Goal: Task Accomplishment & Management: Complete application form

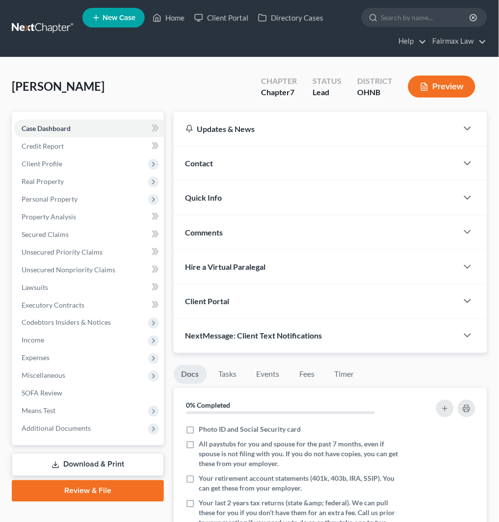
click at [114, 84] on div "Kasmierski, John Upgraded Chapter Chapter 7 Status Lead District OHNB Preview" at bounding box center [249, 90] width 475 height 43
click at [83, 177] on span "Real Property" at bounding box center [89, 182] width 150 height 18
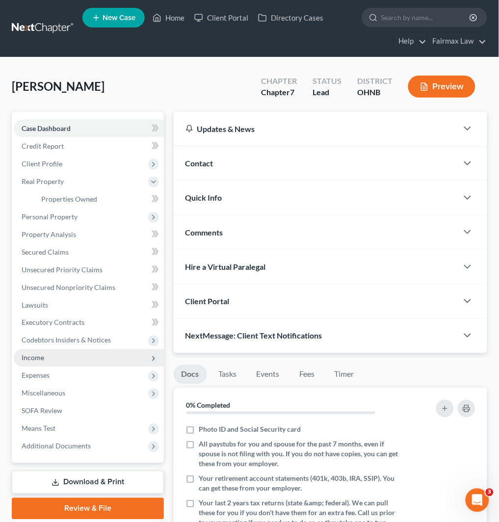
click at [76, 353] on span "Income" at bounding box center [89, 358] width 150 height 18
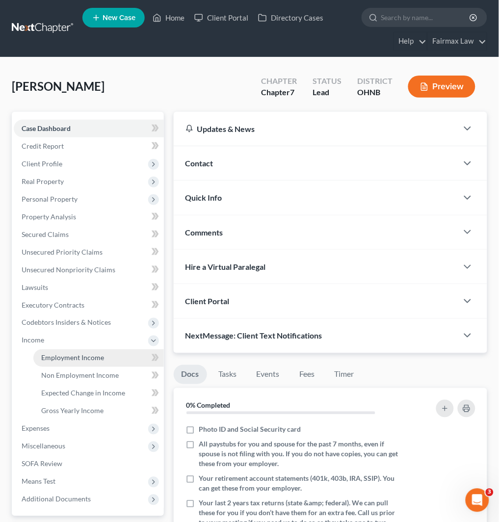
click at [107, 355] on link "Employment Income" at bounding box center [98, 358] width 130 height 18
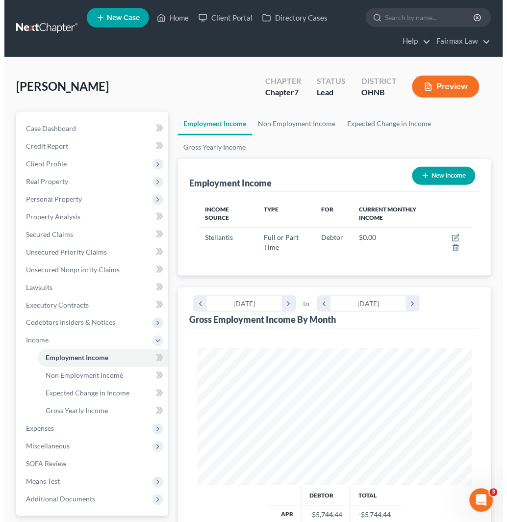
scroll to position [137, 294]
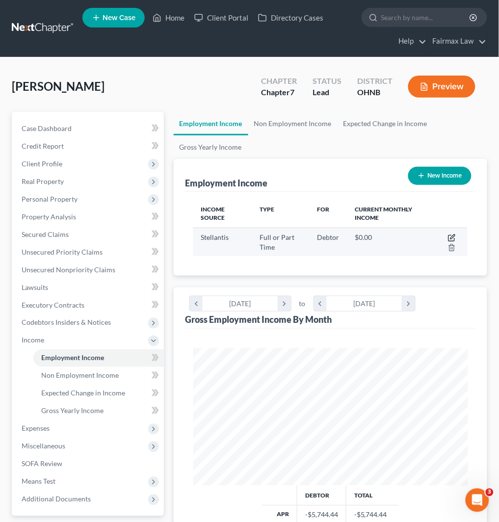
click at [452, 236] on icon "button" at bounding box center [452, 236] width 4 height 4
select select "0"
select select "36"
select select "3"
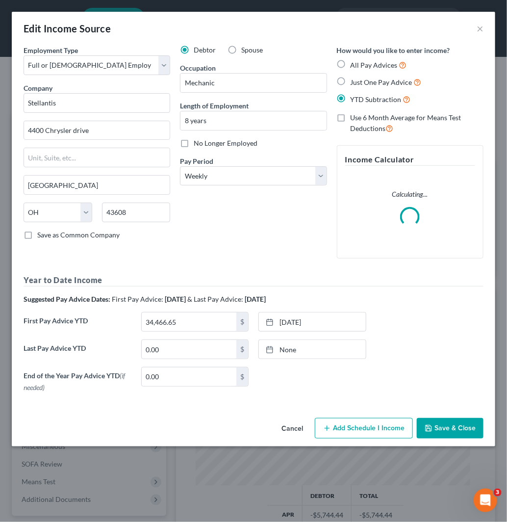
scroll to position [139, 300]
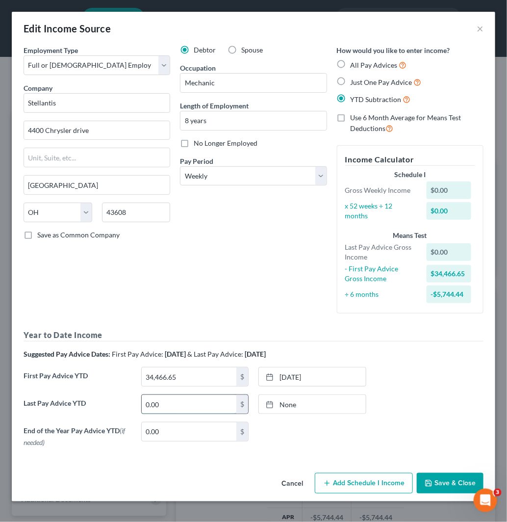
click at [183, 397] on input "0.00" at bounding box center [189, 404] width 95 height 19
type input "94,321.03"
click at [344, 409] on link "[DATE]" at bounding box center [312, 404] width 107 height 19
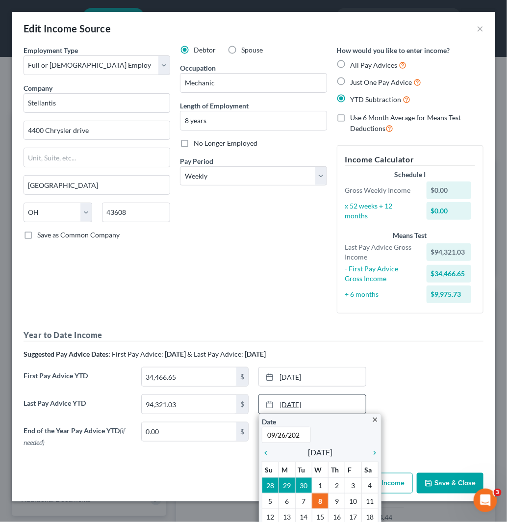
type input "09/26/2025"
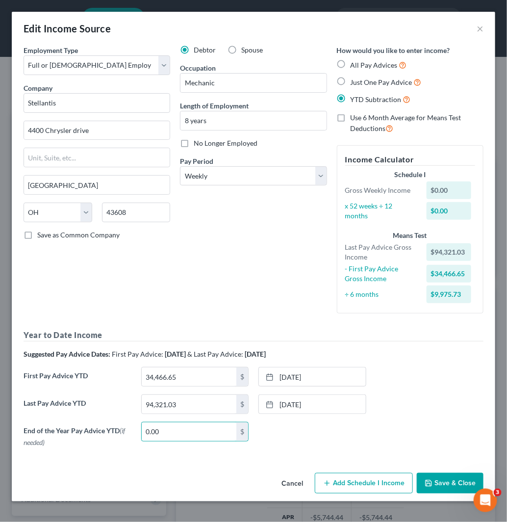
click at [391, 479] on button "Add Schedule I Income" at bounding box center [364, 483] width 98 height 21
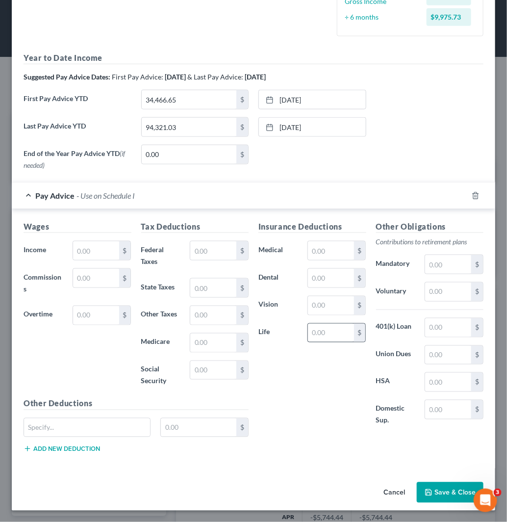
scroll to position [277, 0]
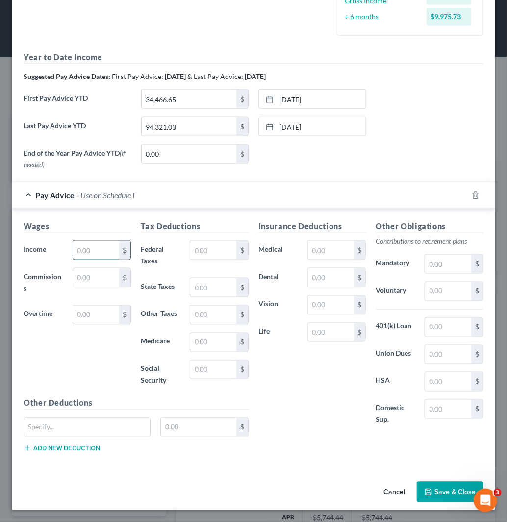
click at [103, 246] on input "text" at bounding box center [96, 250] width 46 height 19
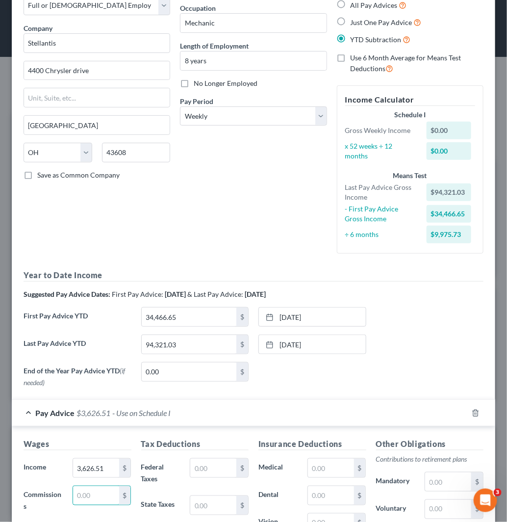
scroll to position [114, 0]
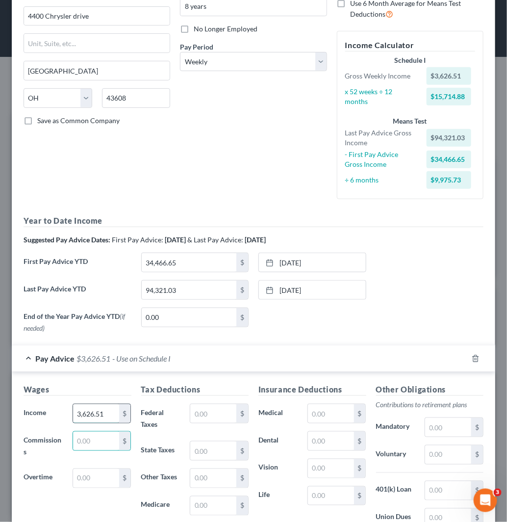
click at [112, 418] on input "3,626.51" at bounding box center [96, 413] width 46 height 19
click at [96, 413] on input "1,377.02" at bounding box center [96, 413] width 46 height 19
click at [94, 409] on input "2,236.14" at bounding box center [96, 413] width 46 height 19
click at [84, 413] on input "3,183.37" at bounding box center [96, 413] width 46 height 19
click at [101, 413] on input "2,236.14" at bounding box center [96, 413] width 46 height 19
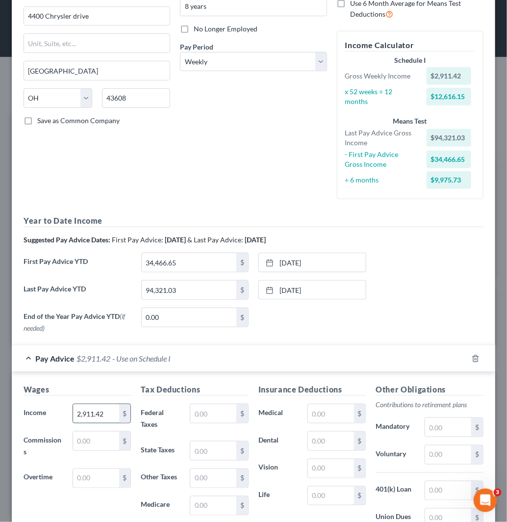
click at [88, 417] on input "2,911.42" at bounding box center [96, 413] width 46 height 19
click at [90, 412] on input "2,439.30" at bounding box center [96, 413] width 46 height 19
click at [91, 409] on input "2,361.86" at bounding box center [96, 413] width 46 height 19
type input "2,236.14"
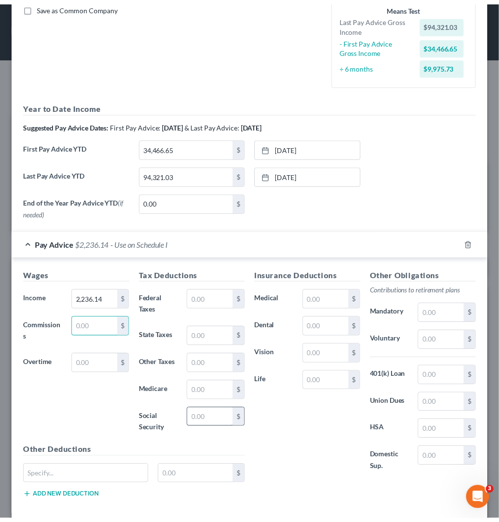
scroll to position [277, 0]
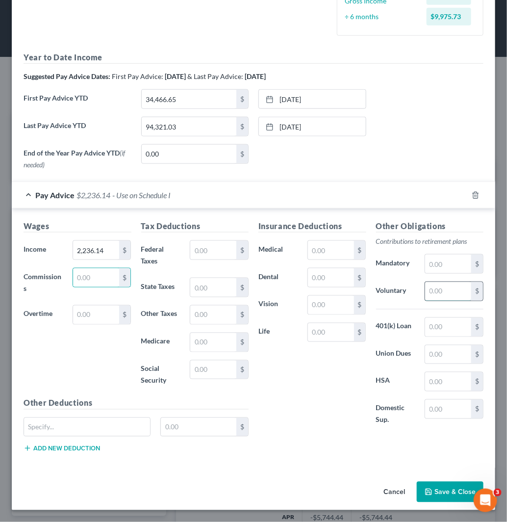
click at [429, 291] on input "text" at bounding box center [448, 291] width 46 height 19
click at [203, 255] on input "text" at bounding box center [213, 250] width 46 height 19
type input "281.49"
type input "54.71"
type input "55.90"
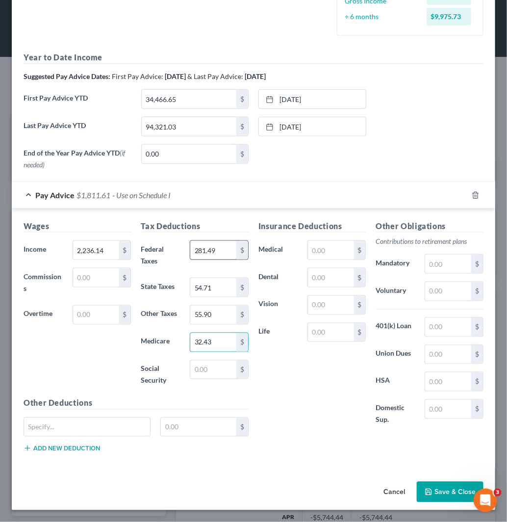
type input "32.43"
type input "138.64"
click at [444, 353] on input "text" at bounding box center [448, 354] width 46 height 19
type input "94.05"
click at [439, 409] on input "text" at bounding box center [448, 409] width 46 height 19
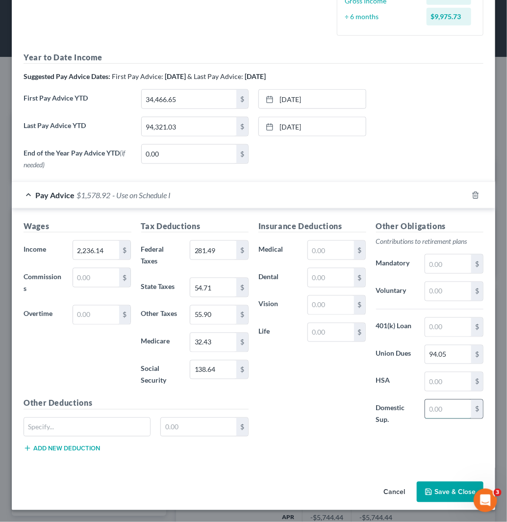
paste input "280.91"
type input "280.91"
click at [426, 293] on input "text" at bounding box center [448, 291] width 46 height 19
type input "223.61"
click at [443, 496] on button "Save & Close" at bounding box center [450, 491] width 67 height 21
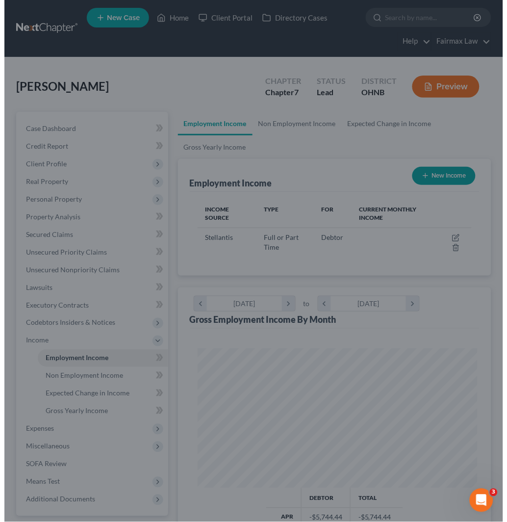
scroll to position [490130, 489973]
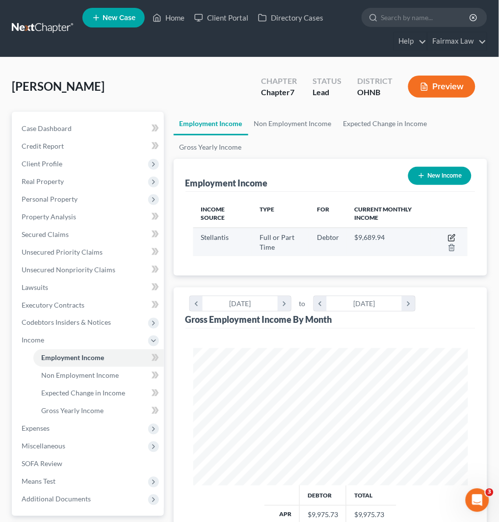
click at [450, 237] on icon "button" at bounding box center [452, 238] width 8 height 8
select select "0"
select select "36"
select select "3"
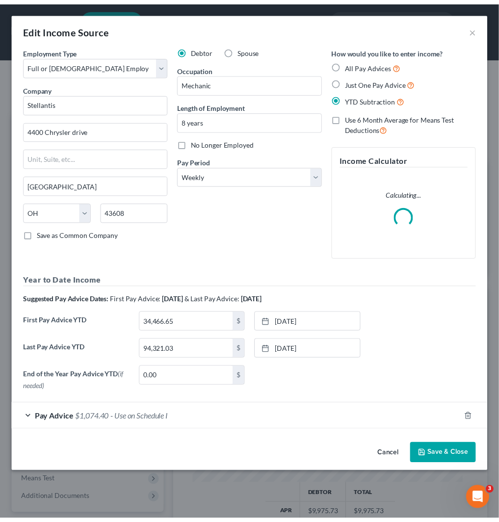
scroll to position [139, 300]
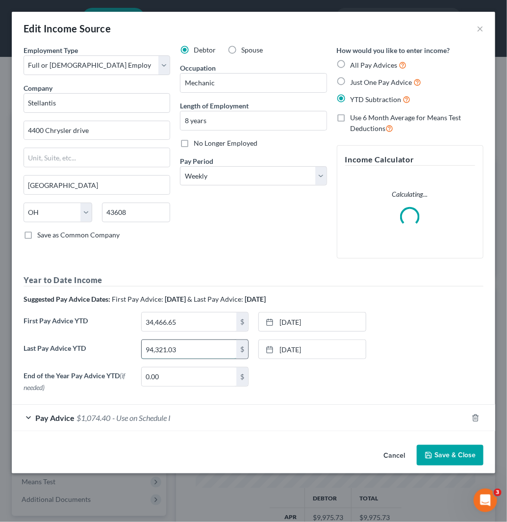
click at [185, 348] on input "94,321.03" at bounding box center [189, 349] width 95 height 19
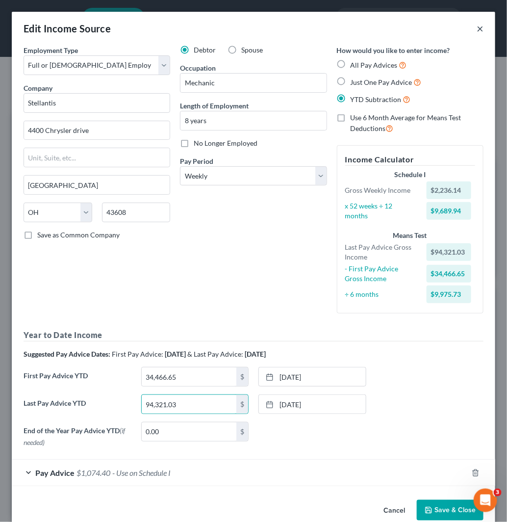
click at [477, 31] on button "×" at bounding box center [480, 29] width 7 height 12
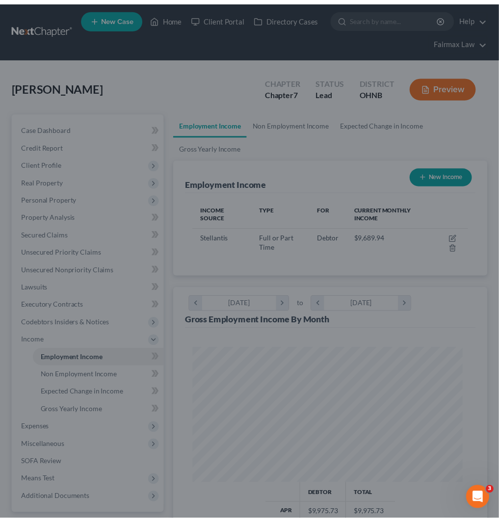
scroll to position [490130, 489973]
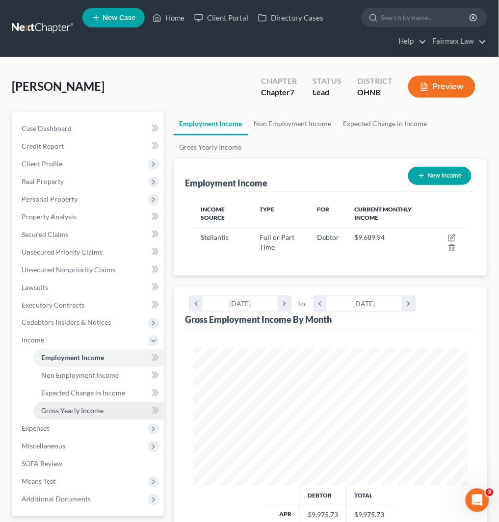
click at [89, 409] on span "Gross Yearly Income" at bounding box center [72, 410] width 62 height 8
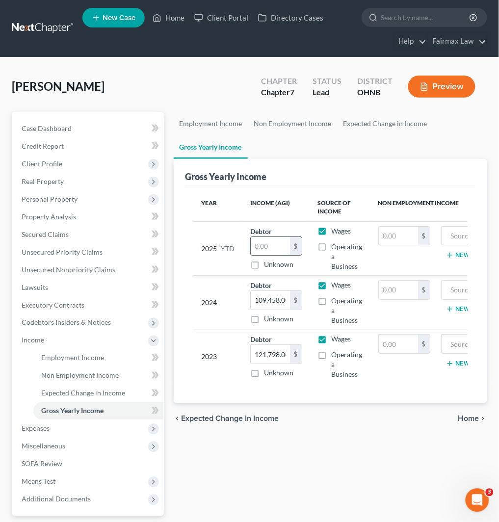
click at [259, 252] on input "text" at bounding box center [270, 246] width 39 height 19
paste input "94,321.03"
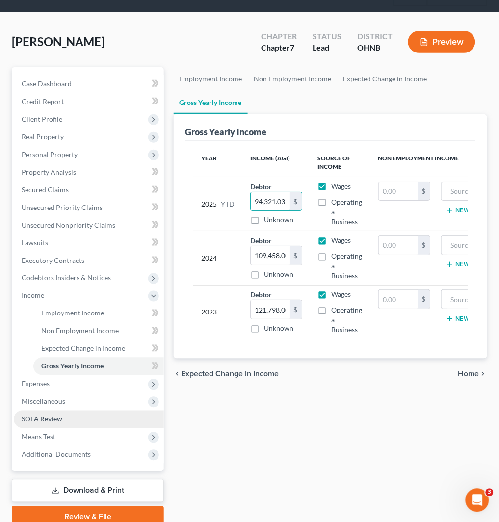
scroll to position [86, 0]
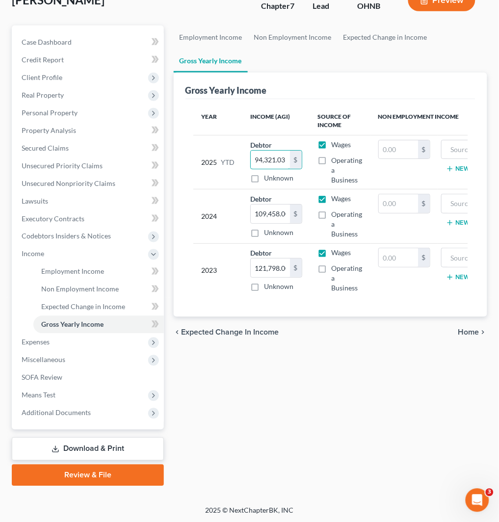
type input "94,321.03"
click at [111, 111] on span "Personal Property" at bounding box center [89, 113] width 150 height 18
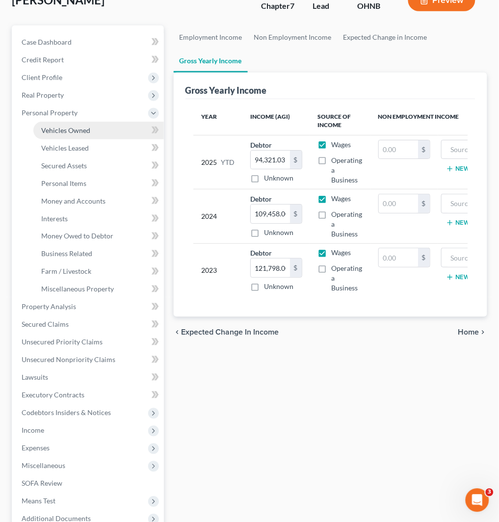
click at [106, 122] on link "Vehicles Owned" at bounding box center [98, 131] width 130 height 18
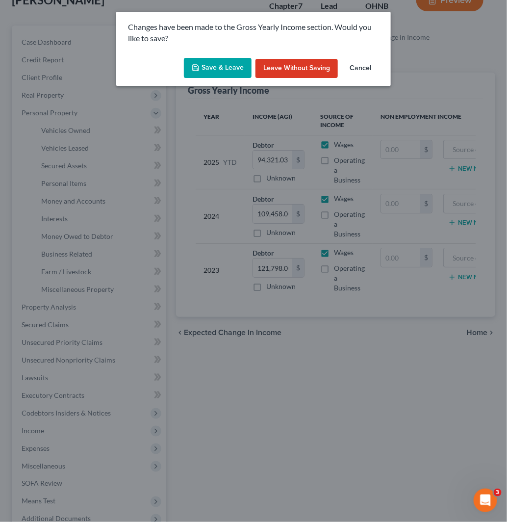
click at [223, 65] on button "Save & Leave" at bounding box center [218, 68] width 68 height 21
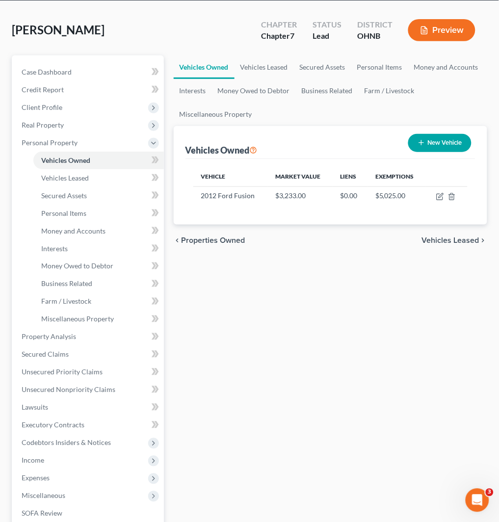
scroll to position [54, 0]
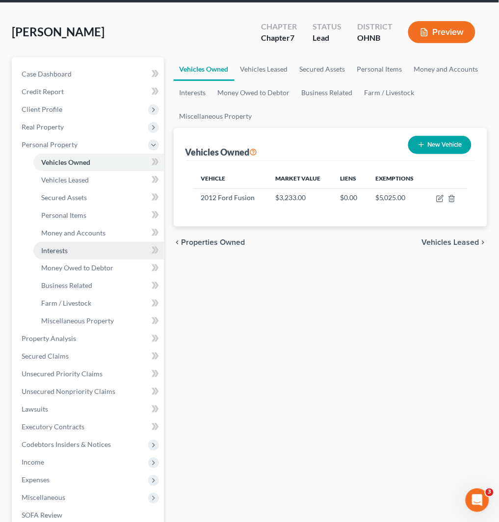
click at [67, 246] on span "Interests" at bounding box center [54, 250] width 26 height 8
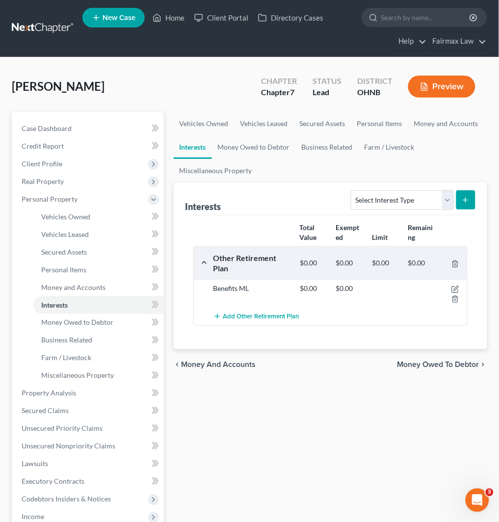
click at [409, 297] on div "$0.00 $0.00" at bounding box center [367, 293] width 144 height 20
click at [453, 289] on icon "button" at bounding box center [455, 289] width 8 height 8
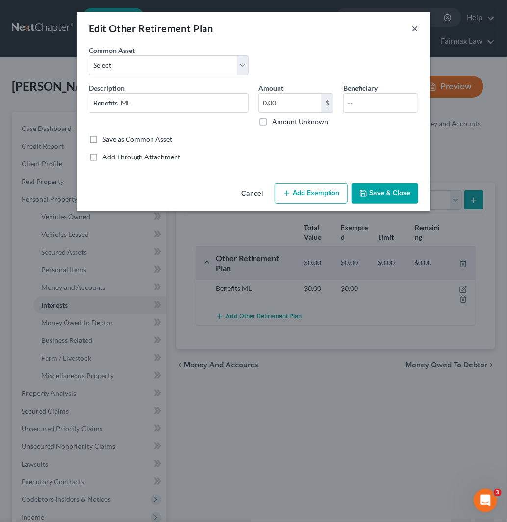
click at [415, 30] on button "×" at bounding box center [414, 29] width 7 height 12
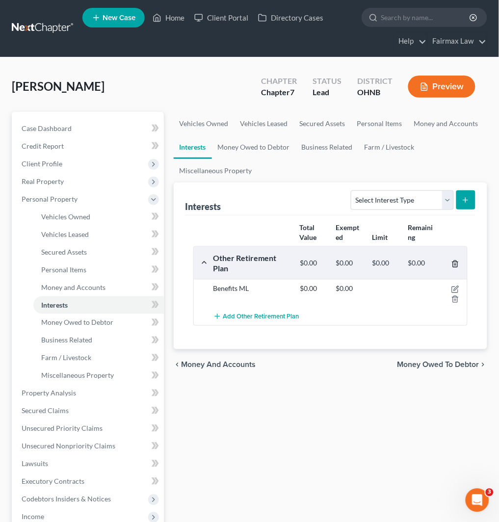
click at [458, 262] on icon "button" at bounding box center [455, 264] width 8 height 8
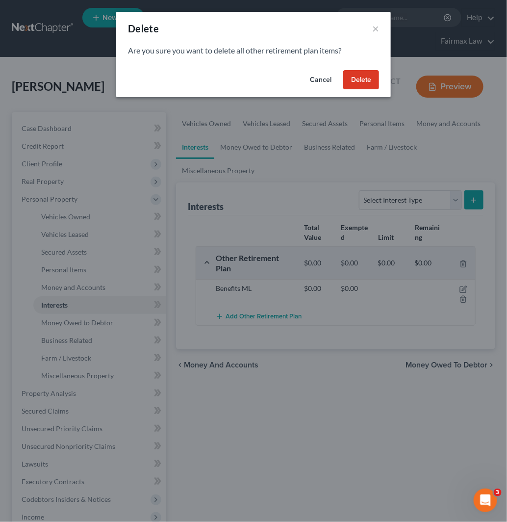
click at [356, 77] on button "Delete" at bounding box center [361, 80] width 36 height 20
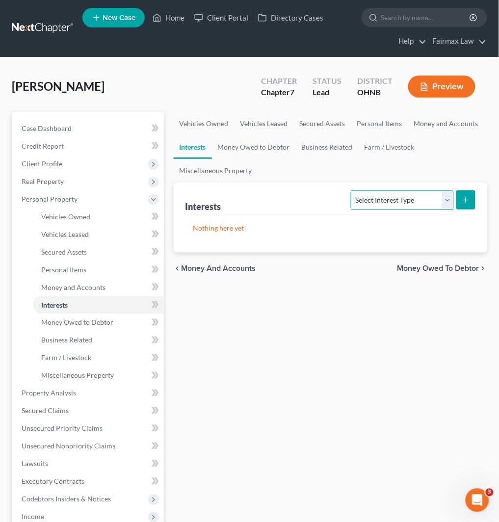
click at [416, 203] on select "Select Interest Type 401K Annuity Bond Education IRA Government Bond Government…" at bounding box center [402, 200] width 102 height 20
select select "401k"
click at [352, 190] on select "Select Interest Type 401K Annuity Bond Education IRA Government Bond Government…" at bounding box center [402, 200] width 102 height 20
click at [461, 202] on button "submit" at bounding box center [465, 199] width 19 height 19
click at [471, 206] on button "submit" at bounding box center [465, 199] width 19 height 19
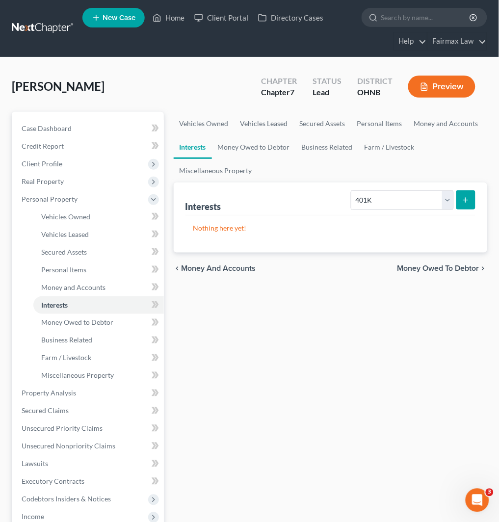
click at [465, 198] on line "submit" at bounding box center [465, 200] width 0 height 4
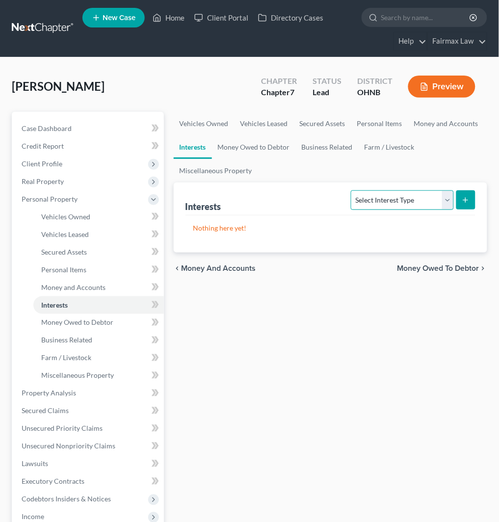
click at [422, 204] on select "Select Interest Type 401K Annuity Bond Education IRA Government Bond Government…" at bounding box center [402, 200] width 102 height 20
select select "401k"
click at [352, 190] on select "Select Interest Type 401K Annuity Bond Education IRA Government Bond Government…" at bounding box center [402, 200] width 102 height 20
click at [470, 195] on button "submit" at bounding box center [465, 199] width 19 height 19
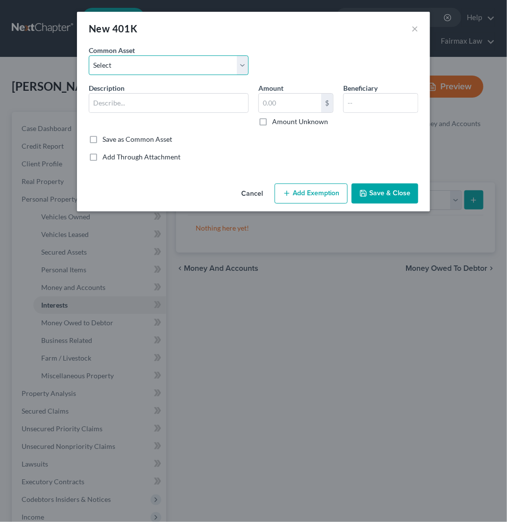
click at [165, 66] on select "Select Mission Square State of Michigan Empower Paychex Flex Alight OPERS Sentr…" at bounding box center [169, 65] width 160 height 20
click at [89, 55] on select "Select Mission Square State of Michigan Empower Paychex Flex Alight OPERS Sentr…" at bounding box center [169, 65] width 160 height 20
click at [160, 101] on input "text" at bounding box center [168, 103] width 159 height 19
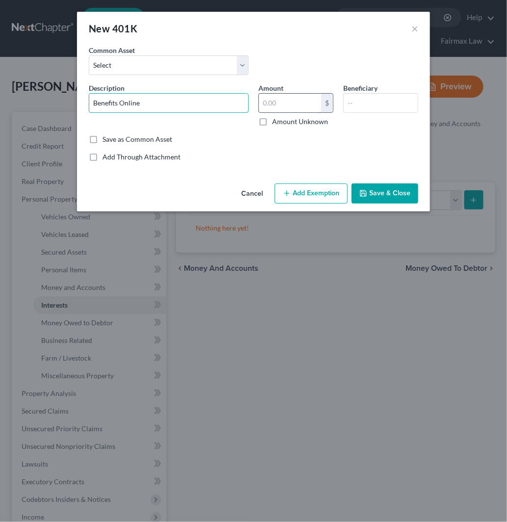
type input "Benefits Online"
click at [289, 103] on input "text" at bounding box center [290, 103] width 62 height 19
type input "52,000"
click at [306, 194] on button "Add Exemption" at bounding box center [311, 193] width 73 height 21
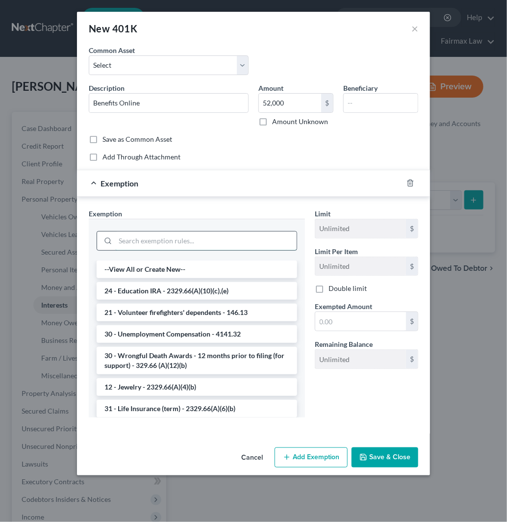
click at [169, 244] on input "search" at bounding box center [205, 240] width 181 height 19
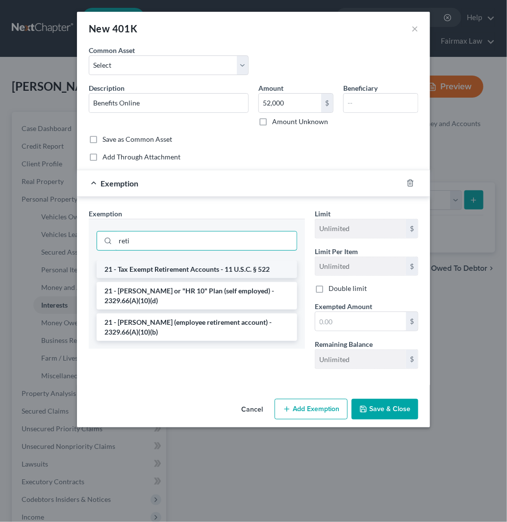
type input "reti"
click at [183, 274] on li "21 - Tax Exempt Retirement Accounts - 11 U.S.C. § 522" at bounding box center [197, 269] width 201 height 18
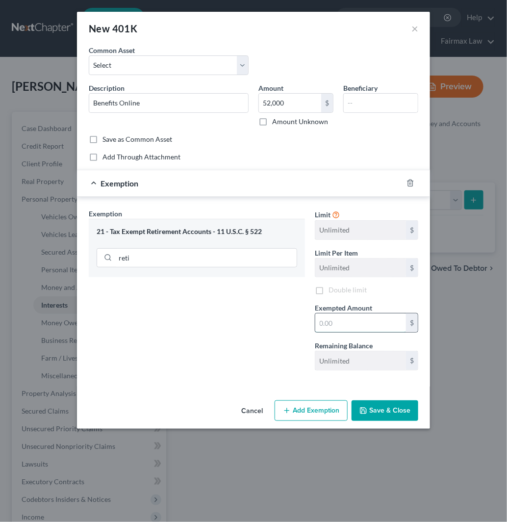
click at [346, 321] on input "text" at bounding box center [360, 322] width 91 height 19
type input "52,000"
click at [409, 403] on button "Save & Close" at bounding box center [385, 410] width 67 height 21
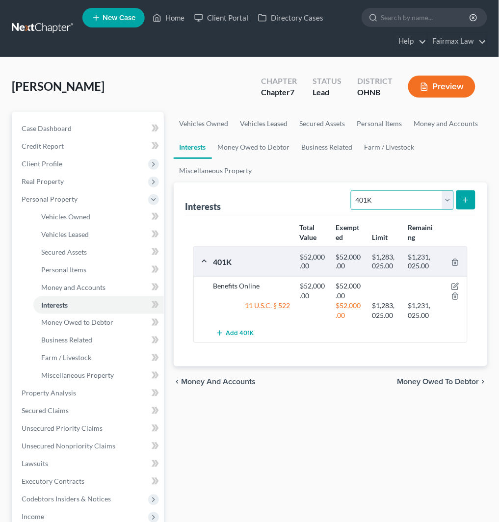
click at [420, 198] on select "Select Interest Type 401K Annuity Bond Education IRA Government Bond Government…" at bounding box center [402, 200] width 102 height 20
select select "ira"
click at [352, 190] on select "Select Interest Type 401K Annuity Bond Education IRA Government Bond Government…" at bounding box center [402, 200] width 102 height 20
click at [465, 200] on icon "submit" at bounding box center [465, 200] width 8 height 8
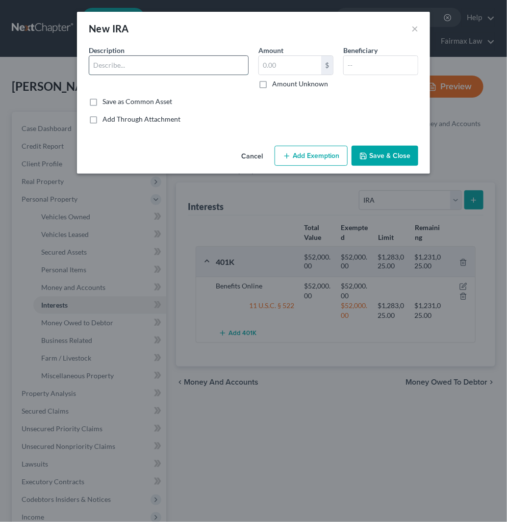
click at [204, 65] on input "text" at bounding box center [168, 65] width 159 height 19
type input "Benefits Online"
click at [295, 64] on input "text" at bounding box center [290, 65] width 62 height 19
type input "200"
click at [315, 157] on button "Add Exemption" at bounding box center [311, 156] width 73 height 21
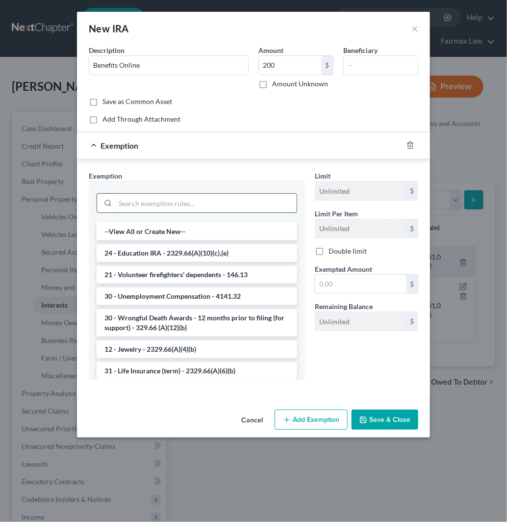
click at [218, 207] on input "search" at bounding box center [205, 203] width 181 height 19
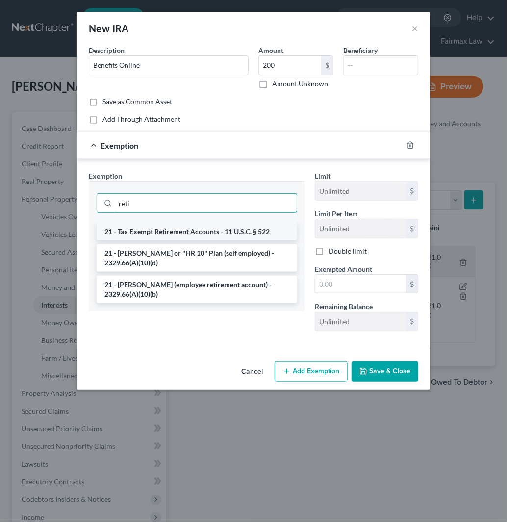
type input "reti"
click at [222, 233] on li "21 - Tax Exempt Retirement Accounts - 11 U.S.C. § 522" at bounding box center [197, 232] width 201 height 18
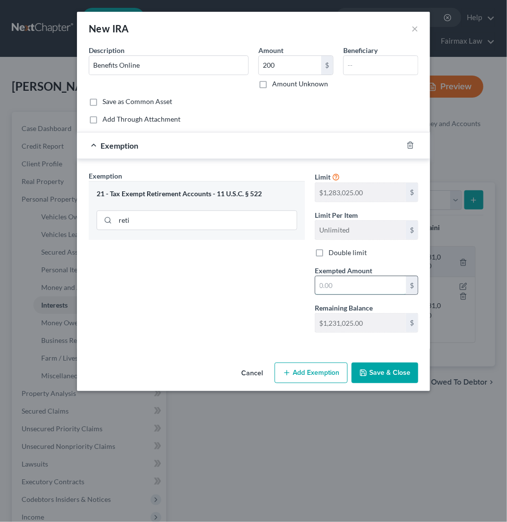
click at [356, 289] on input "text" at bounding box center [360, 285] width 91 height 19
type input "200"
click at [253, 371] on button "Cancel" at bounding box center [251, 373] width 37 height 20
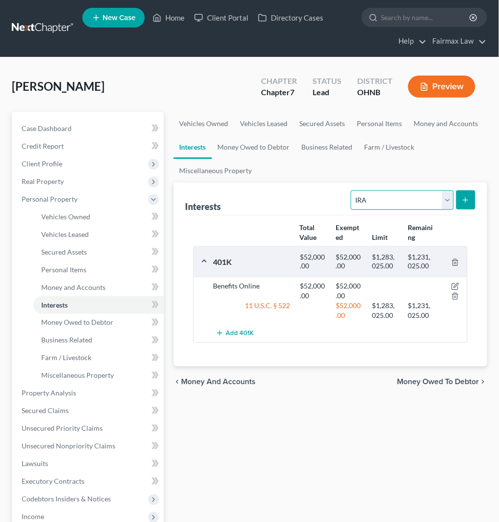
click at [437, 200] on select "Select Interest Type 401K Annuity Bond Education IRA Government Bond Government…" at bounding box center [402, 200] width 102 height 20
select select "other_retirement_plan"
click at [352, 190] on select "Select Interest Type 401K Annuity Bond Education IRA Government Bond Government…" at bounding box center [402, 200] width 102 height 20
click at [467, 201] on icon "submit" at bounding box center [465, 200] width 8 height 8
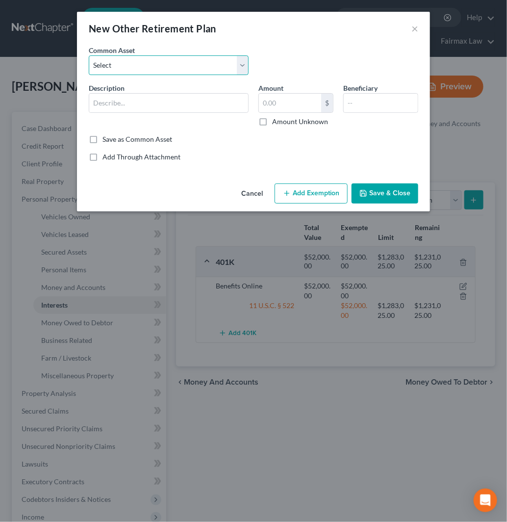
click at [201, 65] on select "Select Transamerica Transamerica 403B Alight Ohio Deferred Compensation" at bounding box center [169, 65] width 160 height 20
click at [201, 64] on select "Select Transamerica Transamerica 403B Alight Ohio Deferred Compensation" at bounding box center [169, 65] width 160 height 20
click at [188, 112] on div at bounding box center [169, 103] width 160 height 20
click at [188, 105] on input "text" at bounding box center [168, 103] width 159 height 19
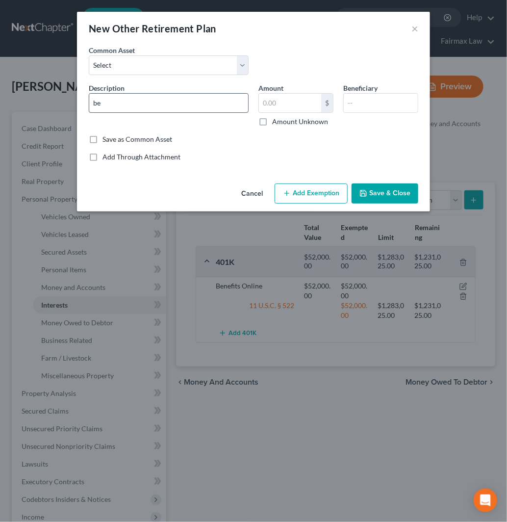
type input "Benefits Online"
click at [298, 105] on input "text" at bounding box center [290, 103] width 62 height 19
type input "200"
click at [311, 195] on button "Add Exemption" at bounding box center [311, 193] width 73 height 21
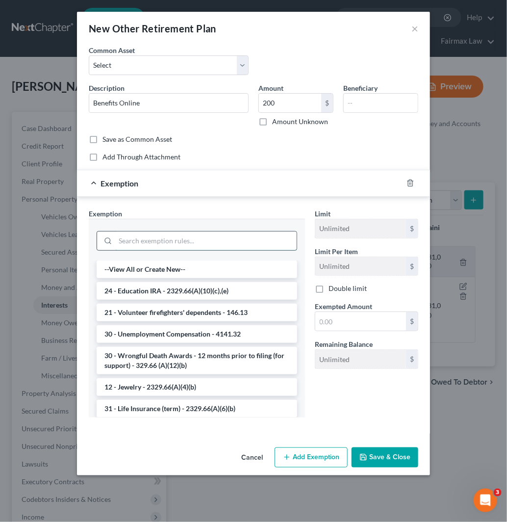
click at [149, 244] on input "search" at bounding box center [205, 240] width 181 height 19
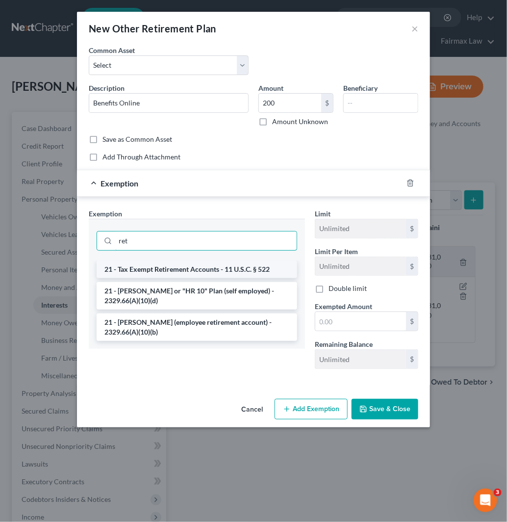
type input "ret"
click at [209, 268] on li "21 - Tax Exempt Retirement Accounts - 11 U.S.C. § 522" at bounding box center [197, 269] width 201 height 18
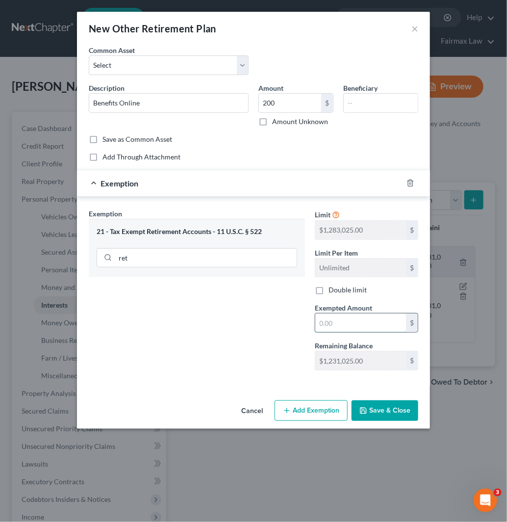
click at [376, 322] on input "text" at bounding box center [360, 322] width 91 height 19
type input "200"
drag, startPoint x: 203, startPoint y: 367, endPoint x: 290, endPoint y: 388, distance: 89.3
click at [203, 367] on div "Exemption Set must be selected for CA. Exemption * 21 - Tax Exempt Retirement A…" at bounding box center [197, 293] width 226 height 170
click at [406, 400] on div "Cancel Add Exemption Save & Close" at bounding box center [253, 412] width 353 height 32
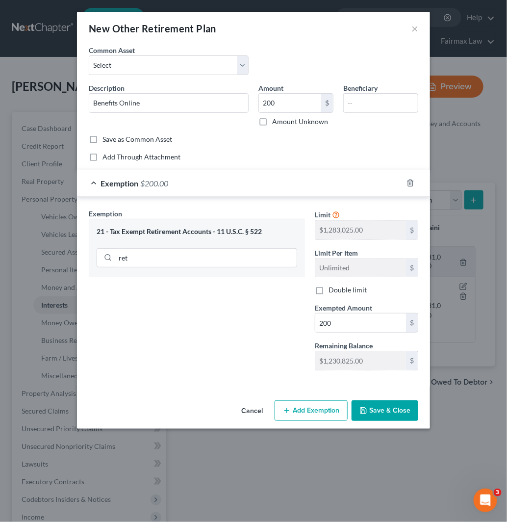
click at [399, 407] on button "Save & Close" at bounding box center [385, 410] width 67 height 21
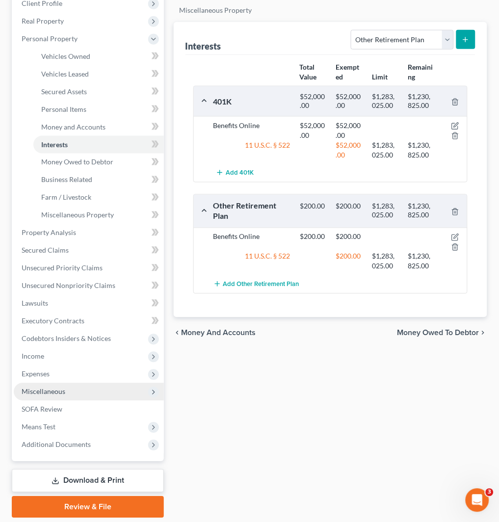
scroll to position [163, 0]
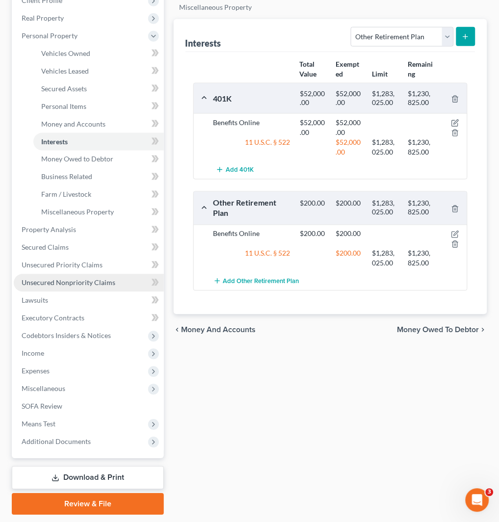
click at [105, 282] on span "Unsecured Nonpriority Claims" at bounding box center [69, 282] width 94 height 8
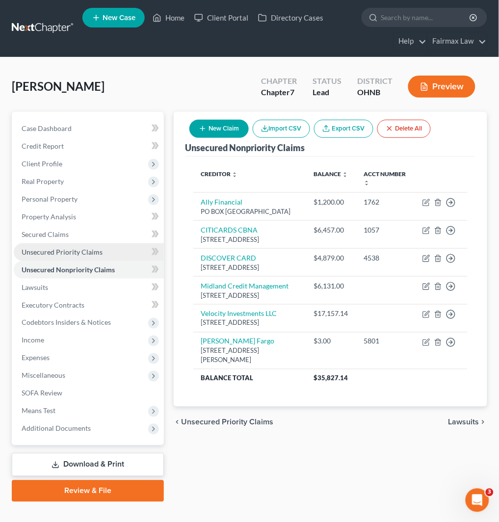
click at [97, 256] on link "Unsecured Priority Claims" at bounding box center [89, 252] width 150 height 18
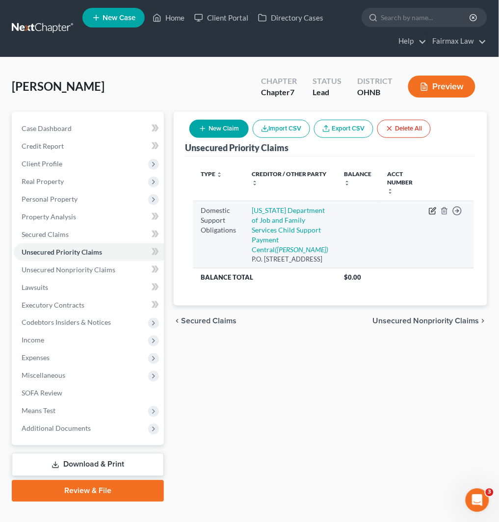
click at [431, 209] on icon "button" at bounding box center [433, 209] width 4 height 4
select select "36"
select select "0"
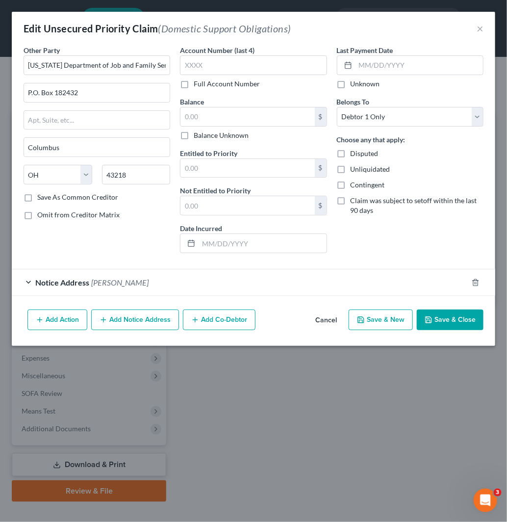
click at [237, 290] on div "Notice Address Natalie Kasmierski" at bounding box center [240, 282] width 456 height 26
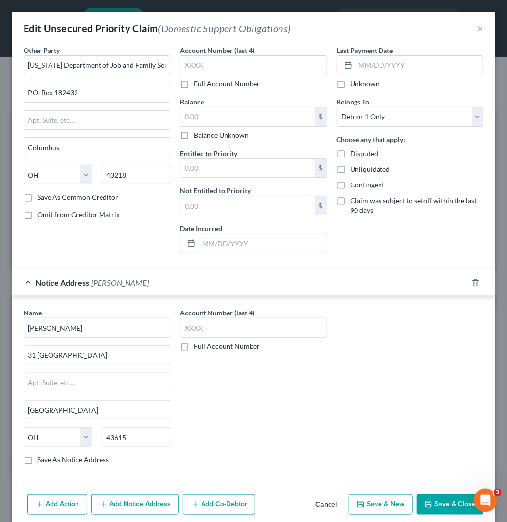
click at [339, 286] on div "Notice Address Natalie Kasmierski" at bounding box center [240, 282] width 456 height 26
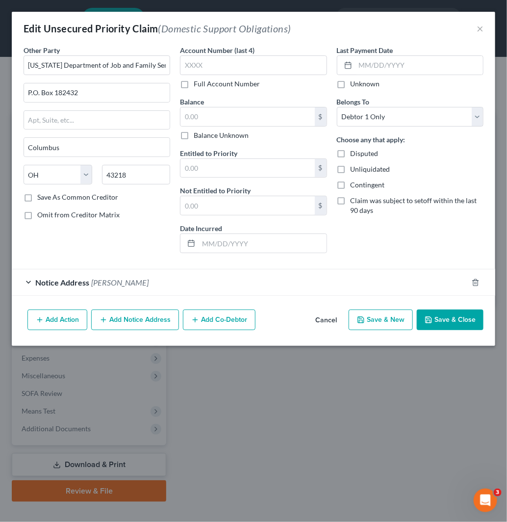
click at [157, 317] on button "Add Notice Address" at bounding box center [135, 319] width 88 height 21
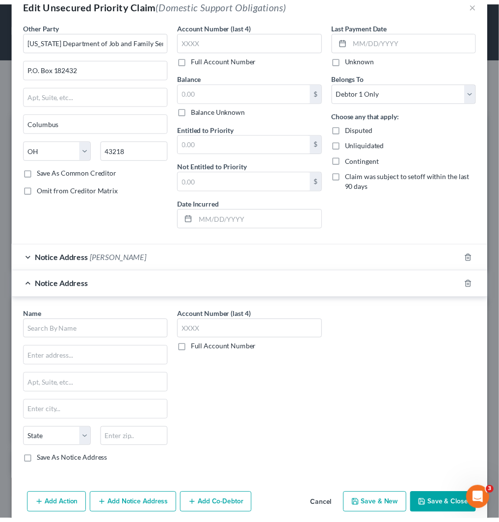
scroll to position [47, 0]
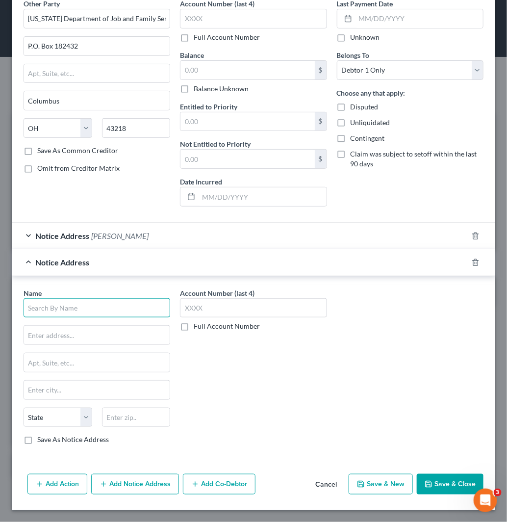
click at [67, 309] on input "text" at bounding box center [97, 308] width 147 height 20
paste input "Ashley farmer"
click at [51, 304] on input "Ashley farmer" at bounding box center [97, 308] width 147 height 20
type input "Ashley Farmer"
paste input "43608"
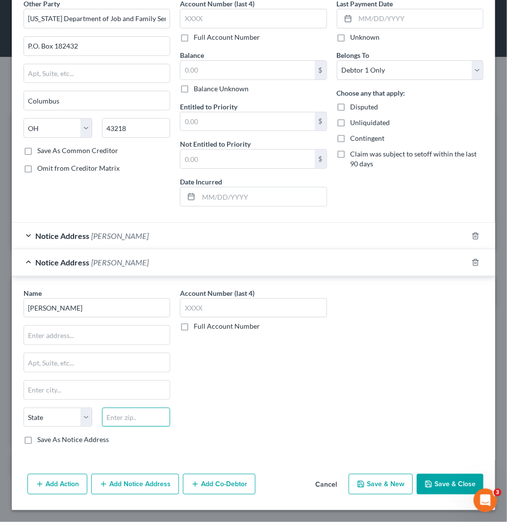
click at [134, 412] on input "text" at bounding box center [136, 417] width 69 height 20
type input "43608"
click at [144, 417] on input "43608" at bounding box center [136, 417] width 69 height 20
type input "[GEOGRAPHIC_DATA]"
select select "36"
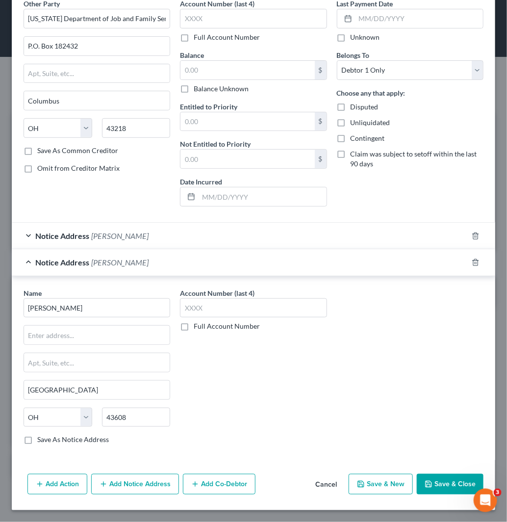
click at [452, 479] on button "Save & Close" at bounding box center [450, 484] width 67 height 21
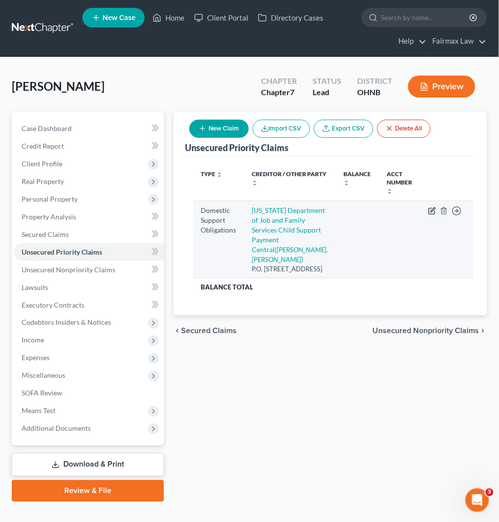
click at [428, 209] on icon "button" at bounding box center [432, 211] width 8 height 8
select select "36"
select select "0"
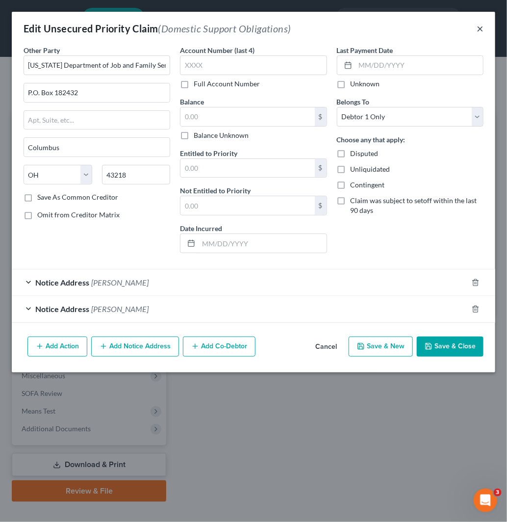
click at [481, 30] on button "×" at bounding box center [480, 29] width 7 height 12
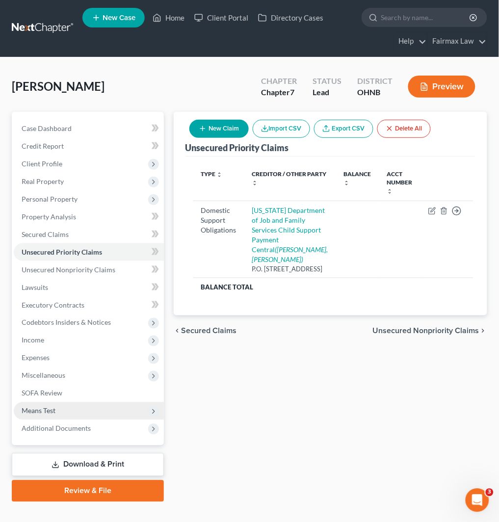
click at [81, 411] on span "Means Test" at bounding box center [89, 411] width 150 height 18
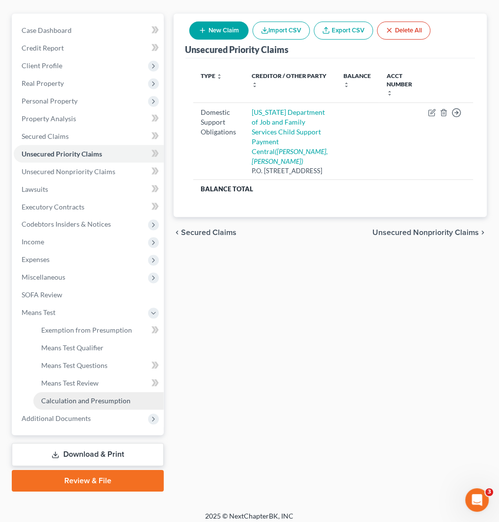
scroll to position [104, 0]
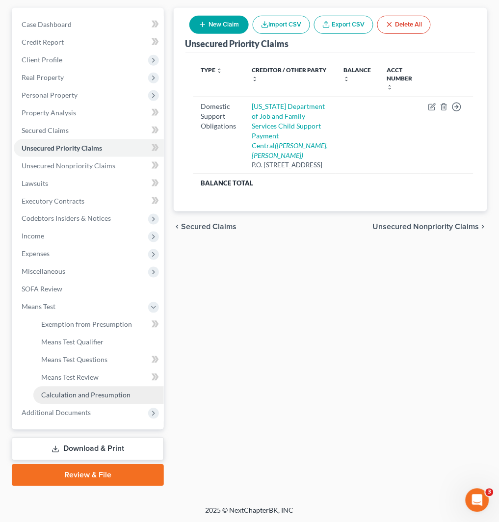
click at [123, 391] on span "Calculation and Presumption" at bounding box center [85, 395] width 89 height 8
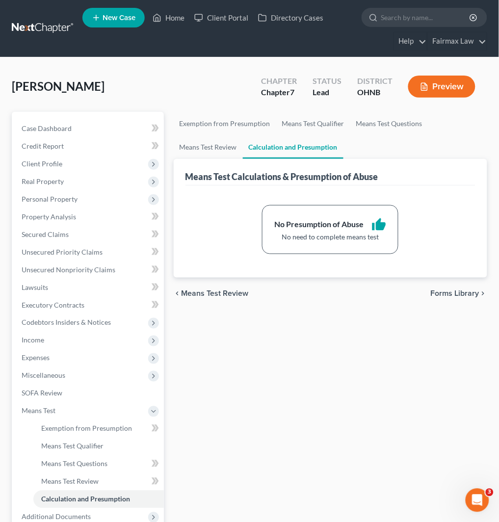
click at [17, 24] on link at bounding box center [43, 29] width 63 height 18
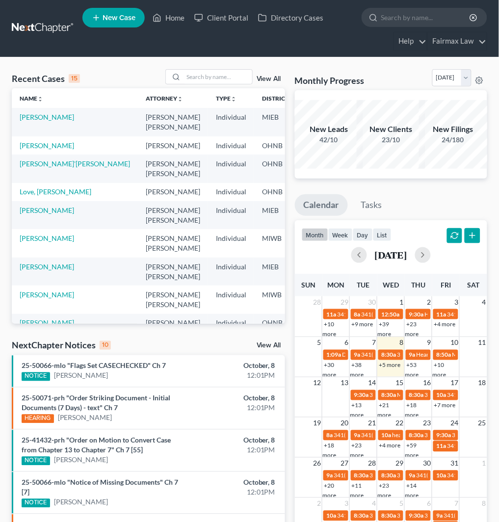
click at [110, 17] on span "New Case" at bounding box center [118, 17] width 33 height 7
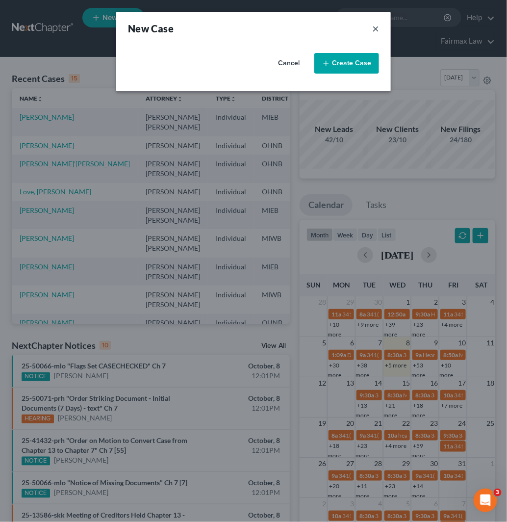
click at [374, 30] on button "×" at bounding box center [375, 29] width 7 height 14
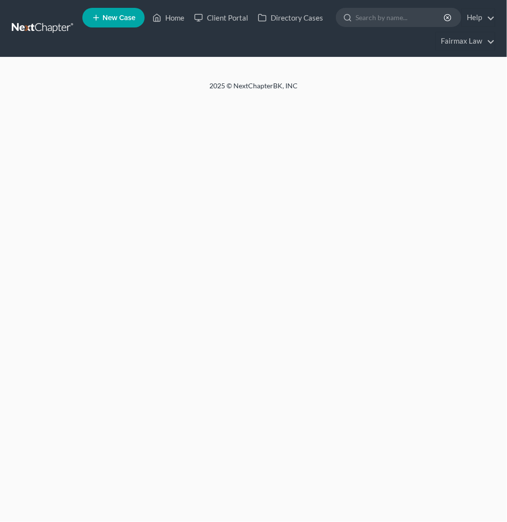
click at [104, 12] on link "New Case" at bounding box center [113, 18] width 62 height 20
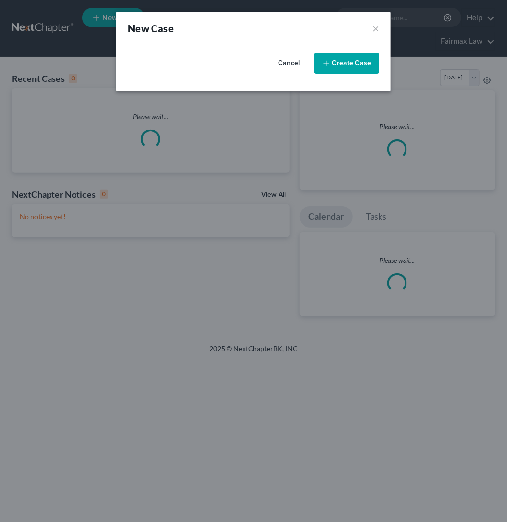
select select "40"
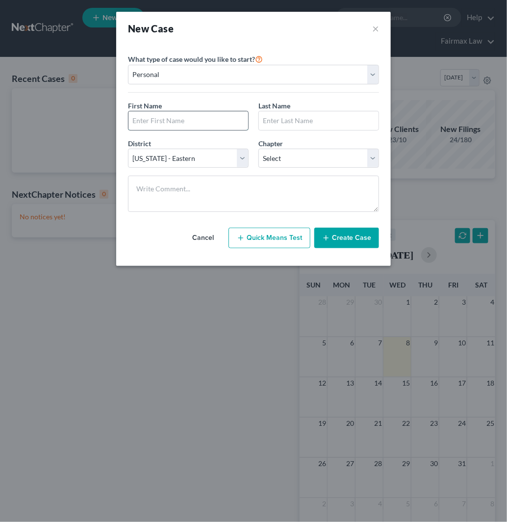
click at [194, 116] on input "text" at bounding box center [188, 120] width 120 height 19
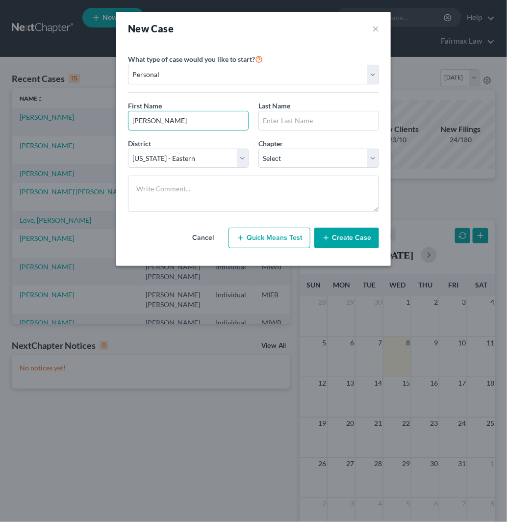
type input "[PERSON_NAME]"
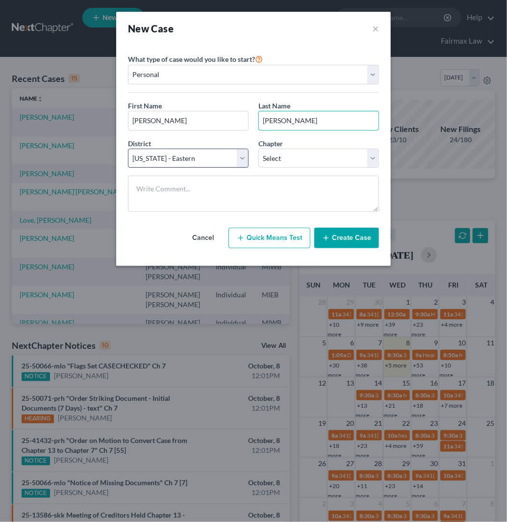
type input "[PERSON_NAME]"
click at [184, 158] on select "Select [US_STATE] - [GEOGRAPHIC_DATA] [US_STATE] - [GEOGRAPHIC_DATA][US_STATE] …" at bounding box center [188, 159] width 121 height 20
select select "61"
click at [128, 149] on select "Select Alabama - Middle Alabama - Northern Alabama - Southern Alaska Arizona Ar…" at bounding box center [188, 159] width 121 height 20
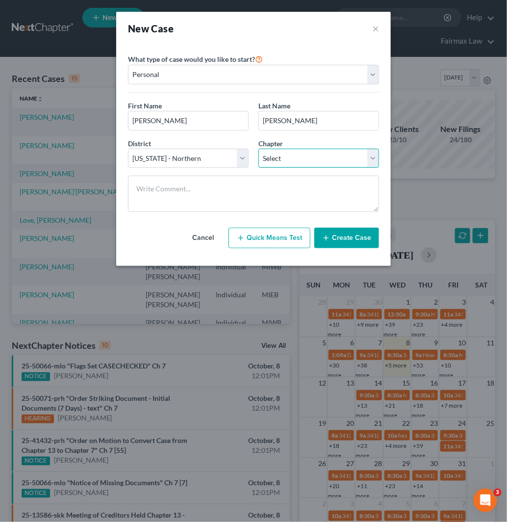
drag, startPoint x: 307, startPoint y: 159, endPoint x: 307, endPoint y: 166, distance: 6.9
click at [307, 159] on select "Select 7 11 12 13" at bounding box center [318, 159] width 121 height 20
select select "0"
click at [258, 149] on select "Select 7 11 12 13" at bounding box center [318, 159] width 121 height 20
click at [346, 236] on button "Create Case" at bounding box center [346, 237] width 65 height 21
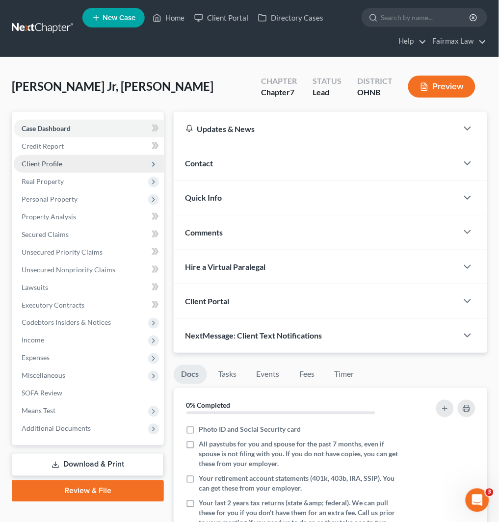
click at [100, 164] on span "Client Profile" at bounding box center [89, 164] width 150 height 18
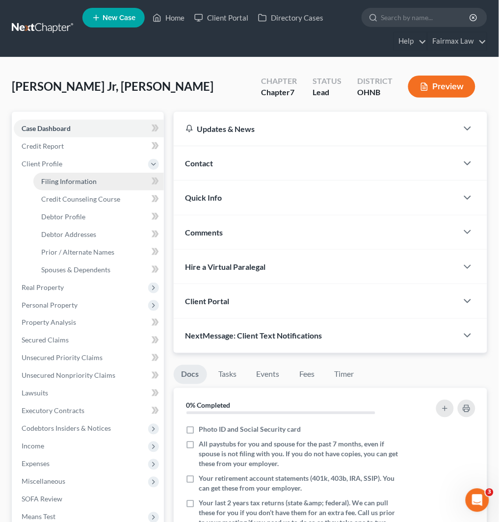
click at [100, 177] on link "Filing Information" at bounding box center [98, 182] width 130 height 18
select select "1"
select select "0"
select select "61"
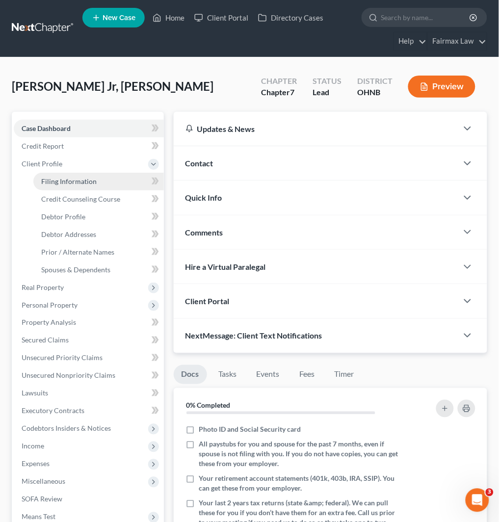
select select "36"
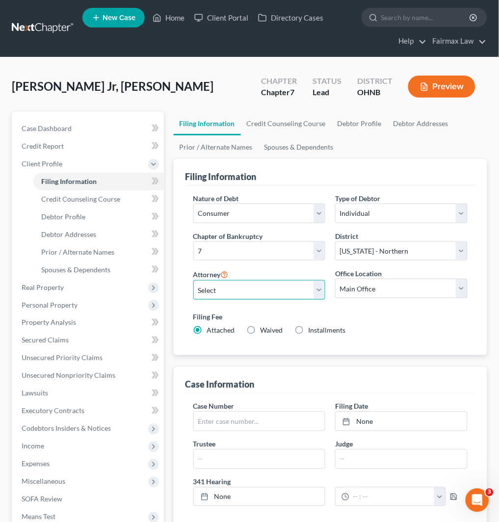
click at [246, 286] on select "Select David Ross Ienna - MIEB David Ross Ienna - OHNB David Ross Ienna - MIWB …" at bounding box center [259, 290] width 132 height 20
select select "12"
click at [193, 280] on select "Select David Ross Ienna - MIEB David Ross Ienna - OHNB David Ross Ienna - MIWB …" at bounding box center [259, 290] width 132 height 20
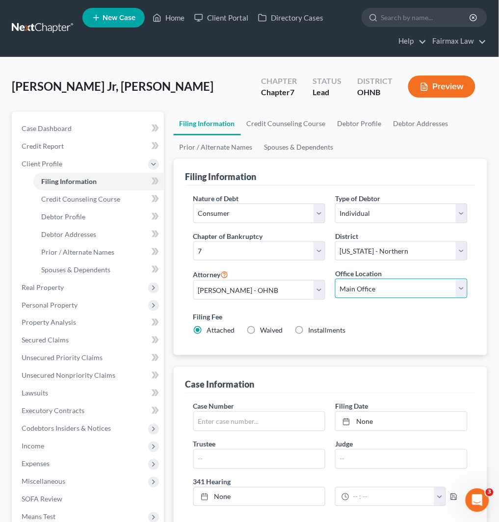
click at [391, 288] on select "Main Office Ohio Office North Muskegon Office" at bounding box center [401, 288] width 132 height 20
select select "0"
click at [335, 278] on select "Main Office Ohio Office North Muskegon Office" at bounding box center [401, 288] width 132 height 20
click at [332, 329] on span "Installments" at bounding box center [326, 330] width 37 height 8
click at [319, 329] on input "Installments Installments" at bounding box center [315, 329] width 6 height 6
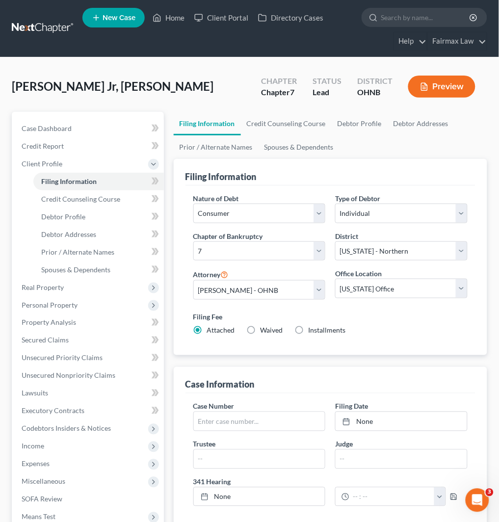
radio input "true"
radio input "false"
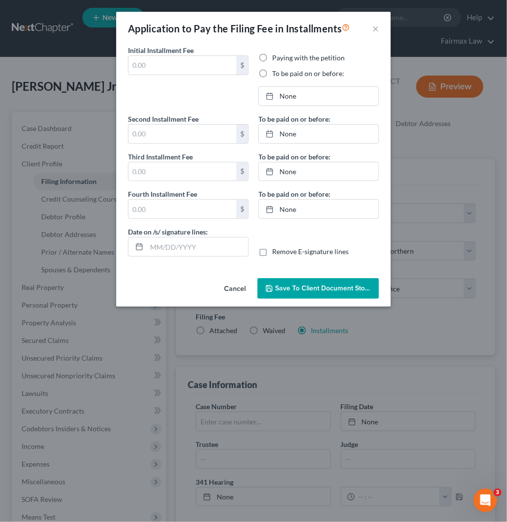
type input "0.00"
radio input "true"
type input "0.00"
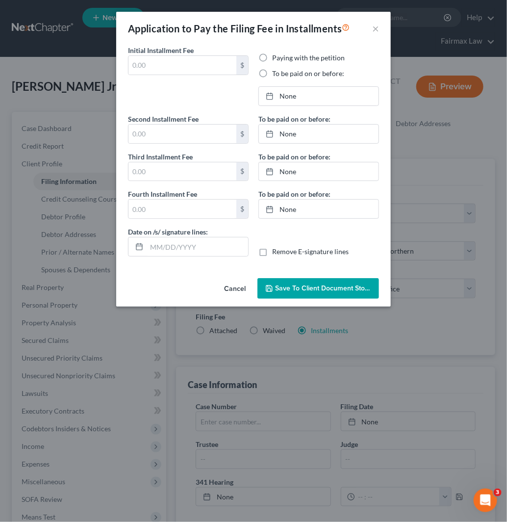
type input "10/08/2025"
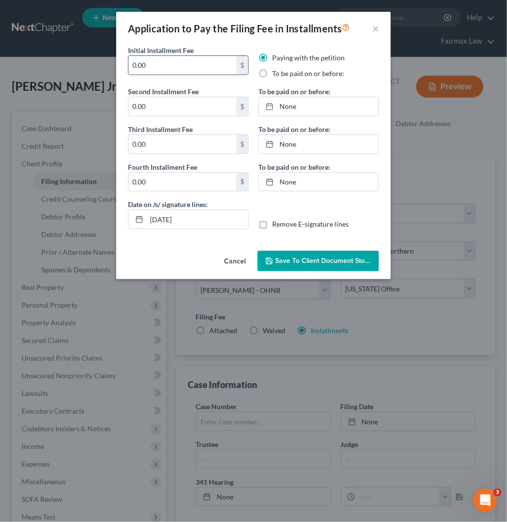
click at [131, 66] on input "0.00" at bounding box center [182, 65] width 108 height 19
drag, startPoint x: 196, startPoint y: 66, endPoint x: 126, endPoint y: 79, distance: 71.7
click at [126, 79] on div "Initial Installment Fee 84.50 $" at bounding box center [188, 65] width 130 height 41
type input "84.50"
click at [153, 114] on input "0.00" at bounding box center [182, 106] width 108 height 19
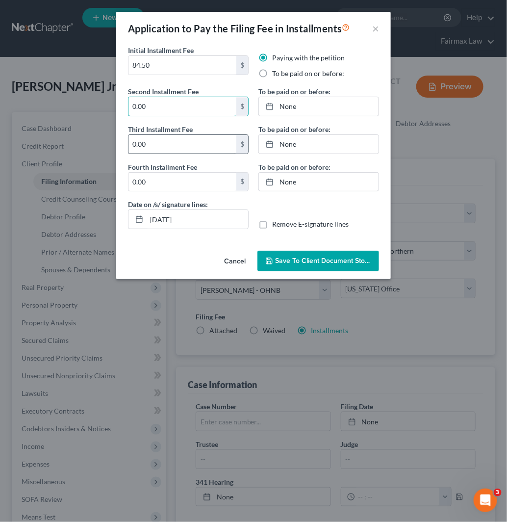
paste input "84.5"
type input "84.50"
click at [159, 150] on input "0.00" at bounding box center [182, 144] width 108 height 19
paste input "84.5"
type input "84.50"
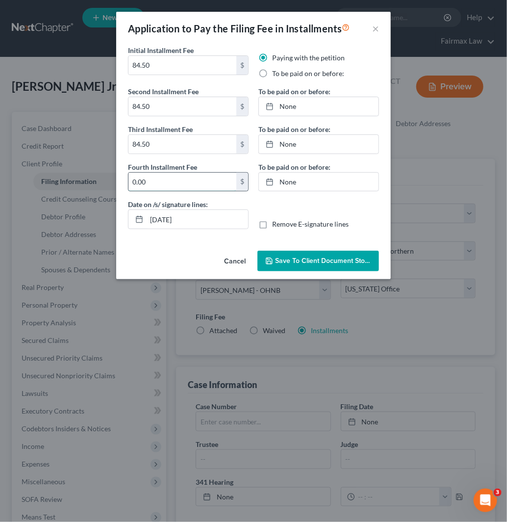
click at [159, 185] on input "0.00" at bounding box center [182, 182] width 108 height 19
paste input "84.5"
type input "84.50"
drag, startPoint x: 200, startPoint y: 218, endPoint x: 112, endPoint y: 218, distance: 88.2
click at [112, 218] on div "Application to Pay the Filing Fee in Installments × Initial Installment Fee 84.…" at bounding box center [253, 261] width 507 height 522
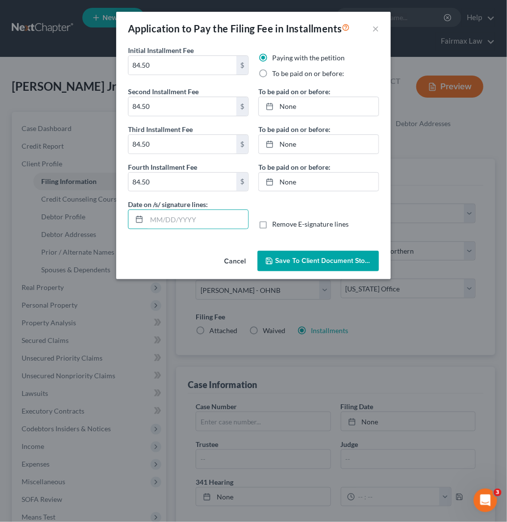
click at [302, 74] on label "To be paid on or before:" at bounding box center [308, 74] width 72 height 10
click at [282, 74] on input "To be paid on or before:" at bounding box center [279, 72] width 6 height 6
radio input "true"
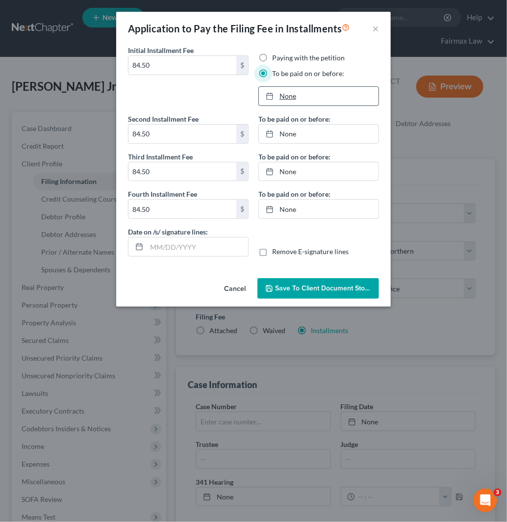
type input "[DATE]"
click at [320, 99] on link "None" at bounding box center [319, 96] width 120 height 19
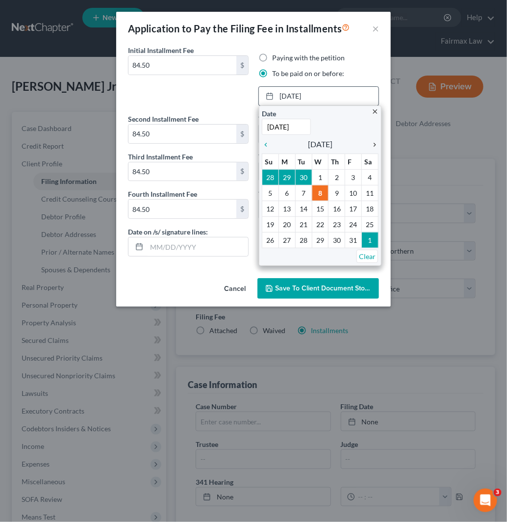
click at [369, 142] on icon "chevron_right" at bounding box center [372, 145] width 13 height 8
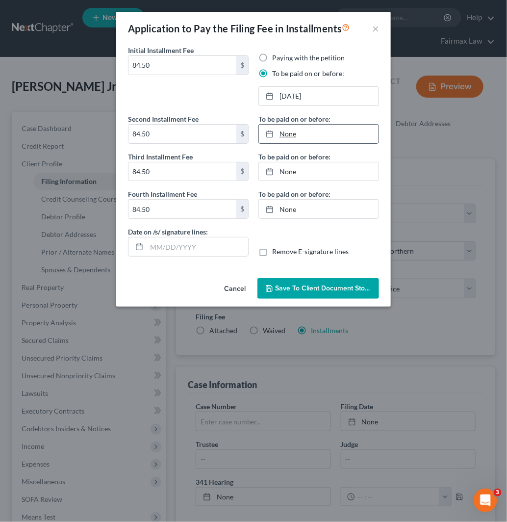
click at [321, 134] on link "None" at bounding box center [319, 134] width 120 height 19
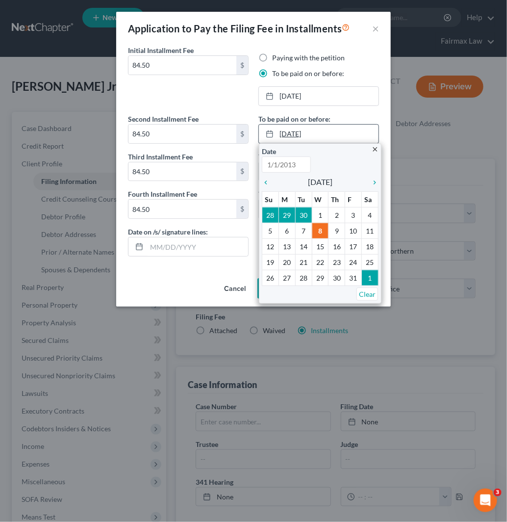
type input "[DATE]"
click at [374, 184] on icon "chevron_right" at bounding box center [372, 182] width 13 height 8
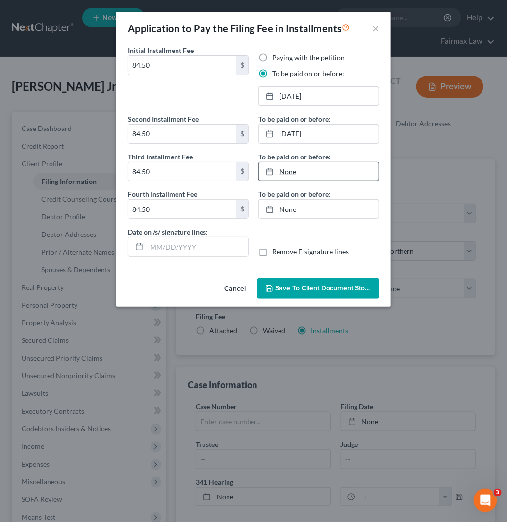
click at [324, 178] on link "None" at bounding box center [319, 171] width 120 height 19
type input "[DATE]"
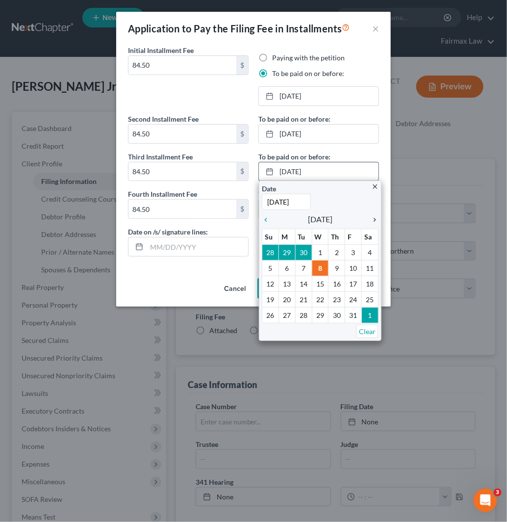
click at [373, 221] on icon "chevron_right" at bounding box center [372, 220] width 13 height 8
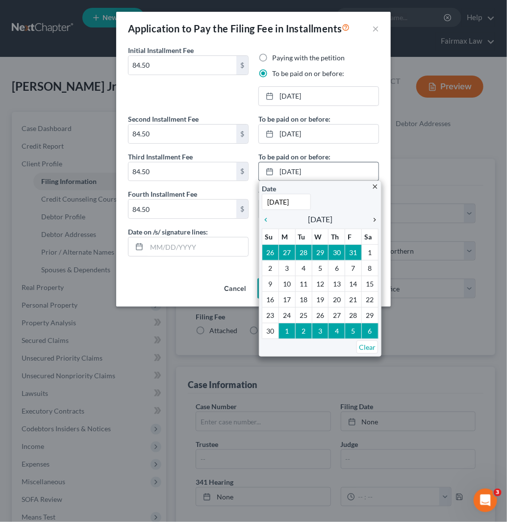
click at [373, 221] on icon "chevron_right" at bounding box center [372, 220] width 13 height 8
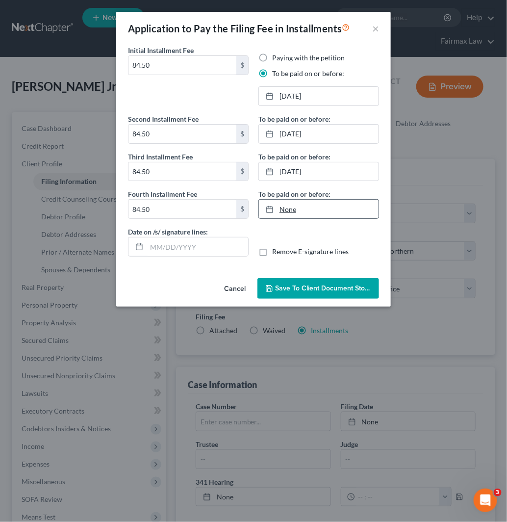
click at [357, 204] on link "None" at bounding box center [319, 209] width 120 height 19
type input "[DATE]"
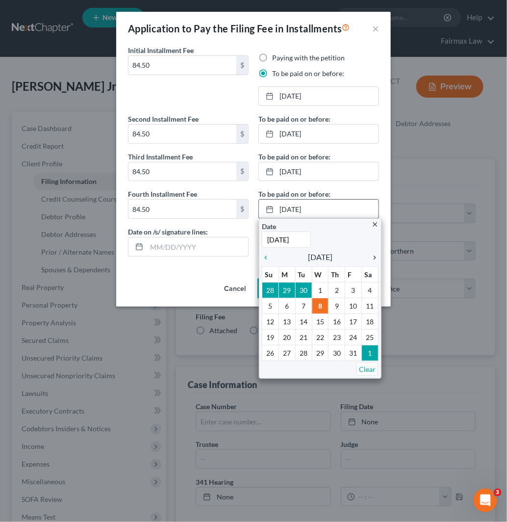
click at [371, 254] on icon "chevron_right" at bounding box center [372, 257] width 13 height 8
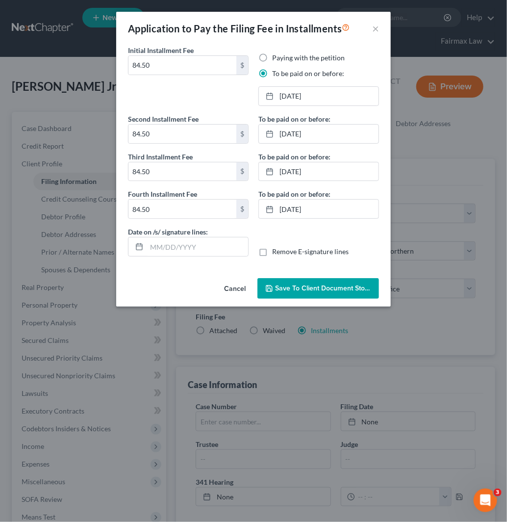
click at [320, 288] on span "Save to Client Document Storage" at bounding box center [327, 288] width 104 height 8
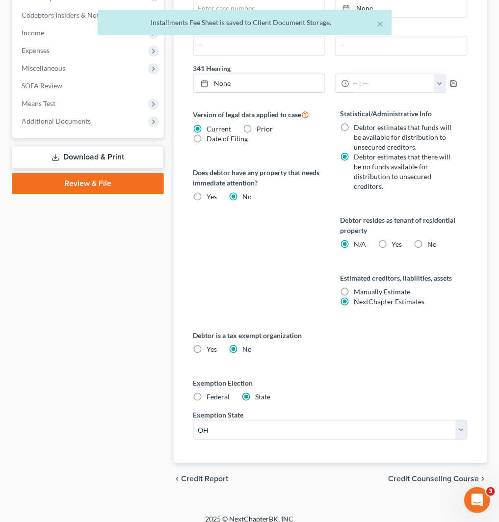
scroll to position [423, 0]
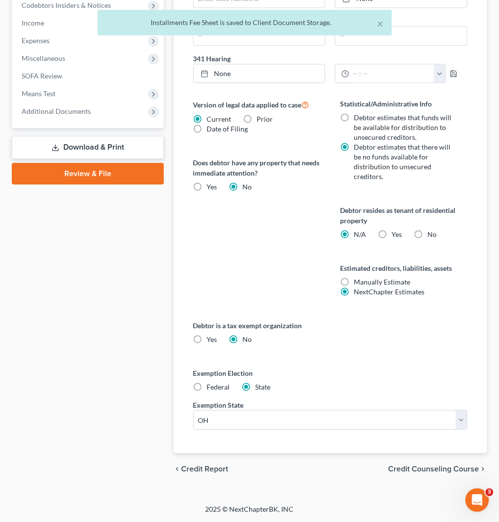
click at [463, 467] on span "Credit Counseling Course" at bounding box center [433, 469] width 91 height 8
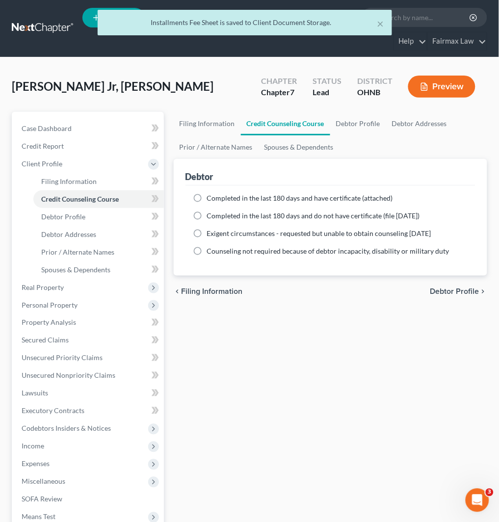
click at [355, 213] on span "Completed in the last 180 days and do not have certificate (file within 14 days)" at bounding box center [313, 215] width 213 height 8
click at [217, 213] on input "Completed in the last 180 days and do not have certificate (file within 14 days)" at bounding box center [214, 214] width 6 height 6
radio input "true"
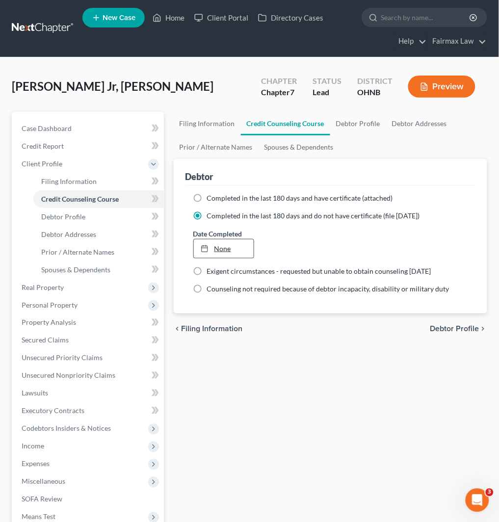
click at [231, 247] on link "None" at bounding box center [224, 248] width 60 height 19
type input "[DATE]"
click at [446, 325] on span "Debtor Profile" at bounding box center [454, 329] width 49 height 8
select select "0"
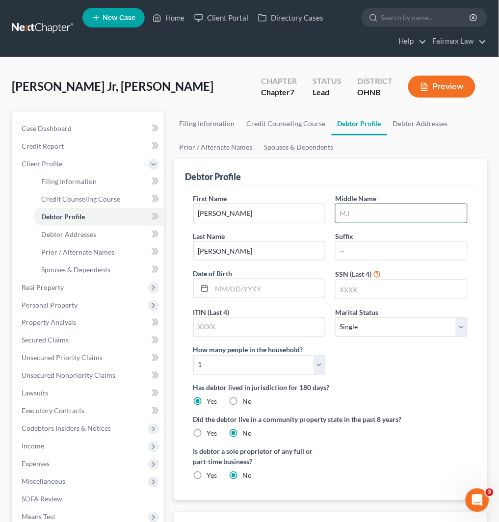
click at [356, 213] on input "text" at bounding box center [400, 213] width 131 height 19
type input "L"
click at [256, 326] on input "text" at bounding box center [259, 327] width 131 height 19
click at [263, 293] on input "text" at bounding box center [268, 288] width 113 height 19
type input "07/09/1982"
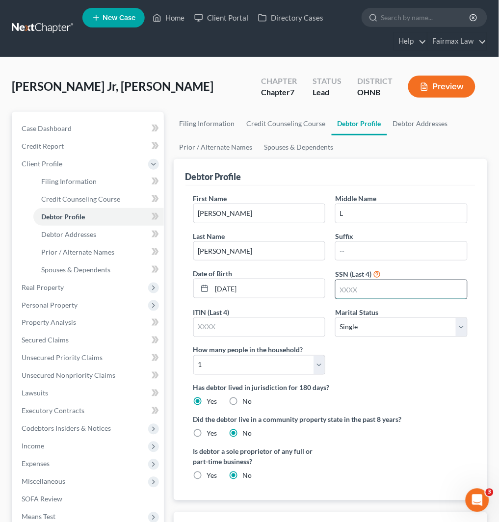
click at [434, 286] on input "text" at bounding box center [400, 289] width 131 height 19
type input "5264"
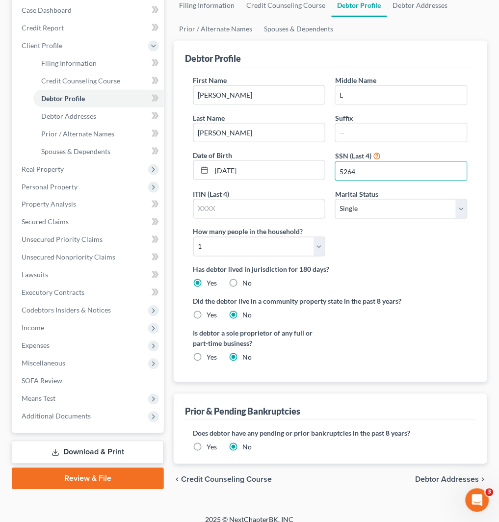
scroll to position [129, 0]
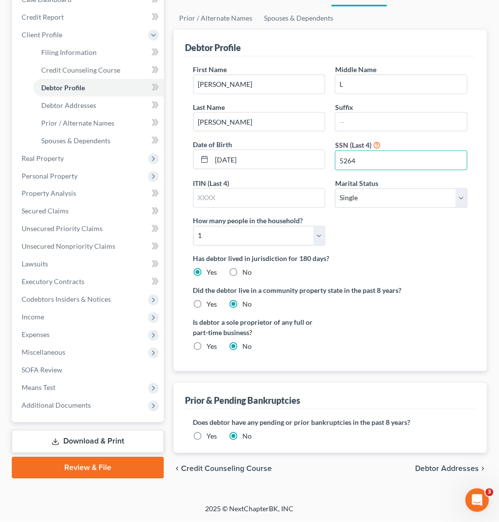
click at [430, 467] on span "Debtor Addresses" at bounding box center [447, 469] width 64 height 8
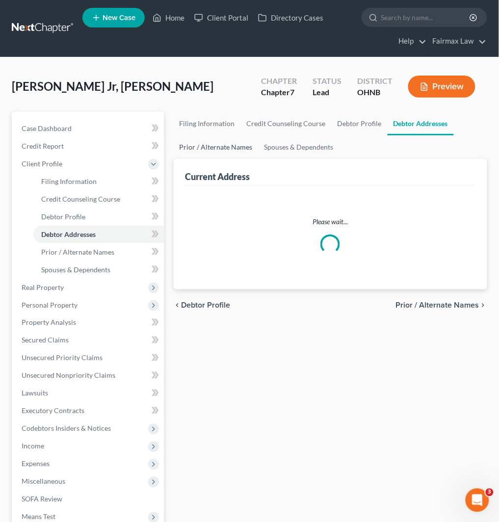
click at [224, 146] on link "Prior / Alternate Names" at bounding box center [216, 147] width 85 height 24
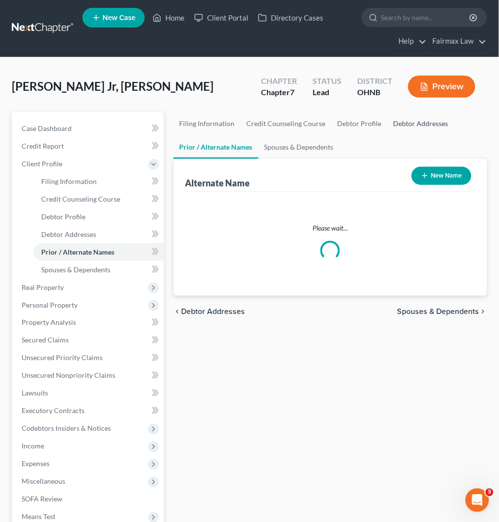
click at [405, 124] on link "Debtor Addresses" at bounding box center [420, 124] width 67 height 24
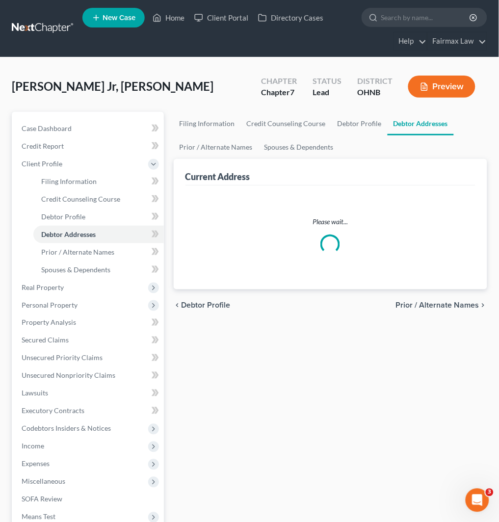
select select "0"
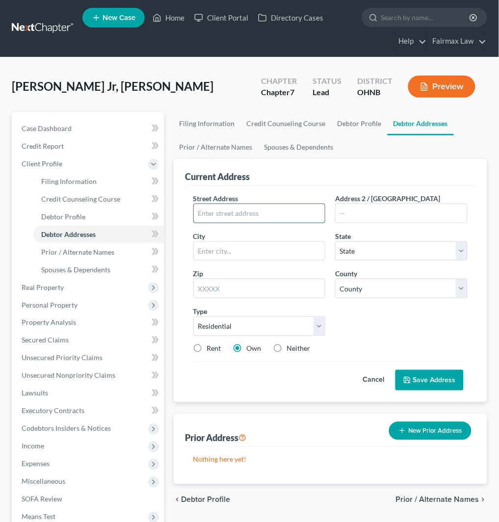
click at [254, 212] on input "text" at bounding box center [259, 213] width 131 height 19
paste input "[STREET_ADDRESS]"
type input "[STREET_ADDRESS]"
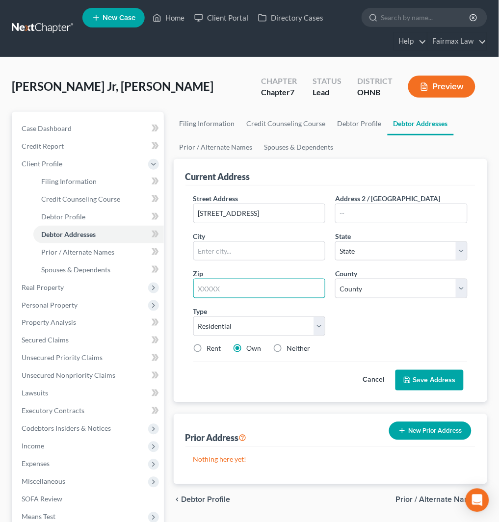
click at [272, 287] on input "text" at bounding box center [259, 288] width 132 height 20
paste input "43451"
type input "43451"
type input "Portage"
select select "36"
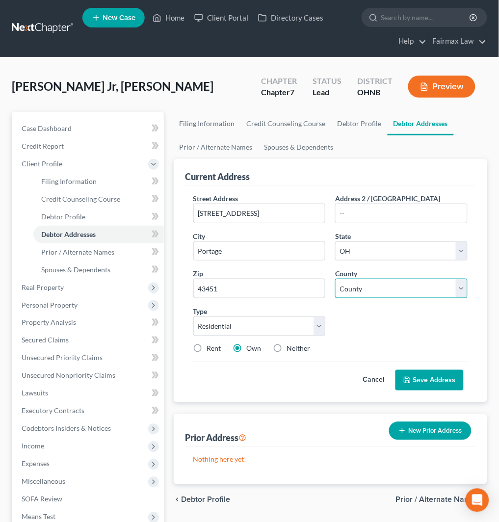
click at [409, 288] on select "County [GEOGRAPHIC_DATA] [GEOGRAPHIC_DATA] [GEOGRAPHIC_DATA] [GEOGRAPHIC_DATA] …" at bounding box center [401, 288] width 132 height 20
select select "86"
click at [335, 278] on select "County [GEOGRAPHIC_DATA] [GEOGRAPHIC_DATA] [GEOGRAPHIC_DATA] [GEOGRAPHIC_DATA] …" at bounding box center [401, 288] width 132 height 20
click at [432, 383] on button "Save Address" at bounding box center [429, 380] width 68 height 21
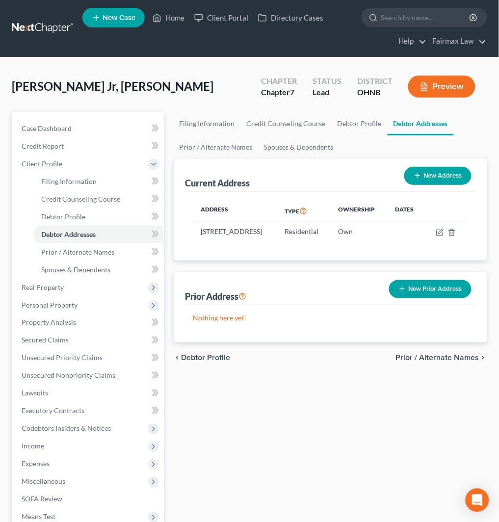
click at [422, 297] on button "New Prior Address" at bounding box center [430, 289] width 82 height 18
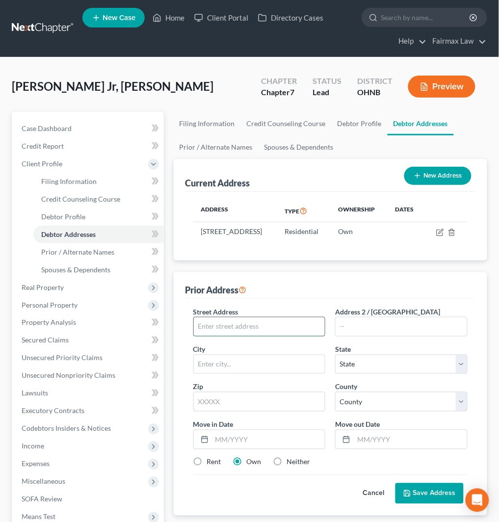
click at [247, 335] on input "text" at bounding box center [259, 326] width 131 height 19
paste input "[STREET_ADDRESS]"
type input "[STREET_ADDRESS]"
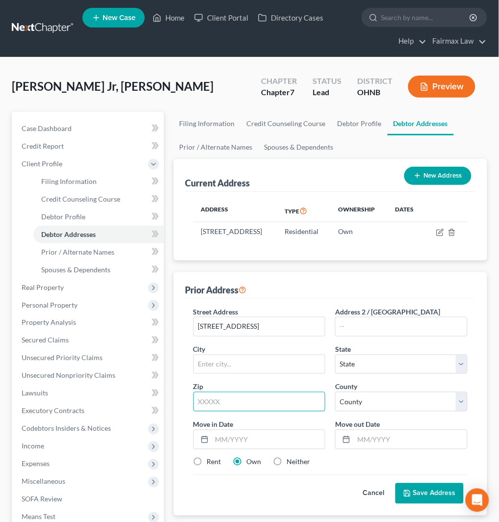
click at [256, 411] on input "text" at bounding box center [259, 402] width 132 height 20
paste input "43605"
type input "43605"
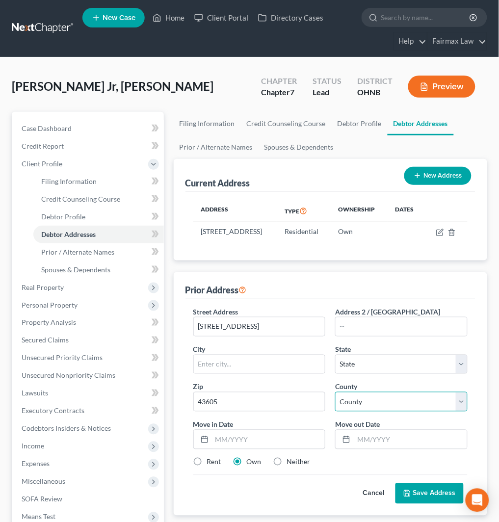
type input "[GEOGRAPHIC_DATA]"
select select "36"
click at [398, 411] on select "County" at bounding box center [401, 402] width 132 height 20
select select "47"
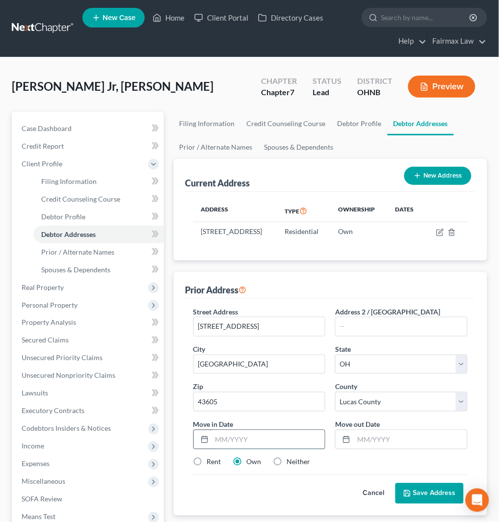
click at [219, 448] on input "text" at bounding box center [268, 439] width 113 height 19
type input "."
type input "04/2017"
type input "12/2019"
click at [303, 467] on label "Neither" at bounding box center [299, 462] width 24 height 10
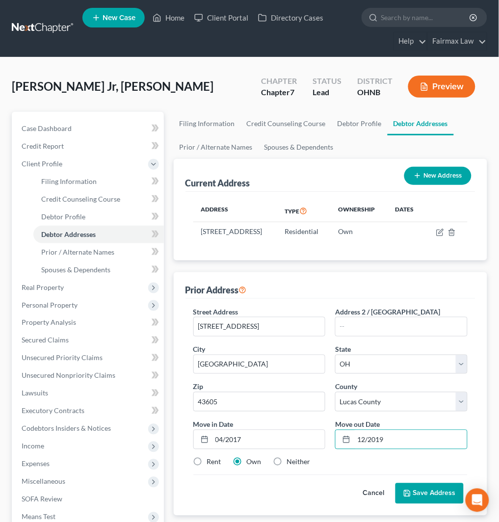
click at [297, 463] on input "Neither" at bounding box center [294, 460] width 6 height 6
radio input "true"
click at [432, 501] on button "Save Address" at bounding box center [429, 493] width 68 height 21
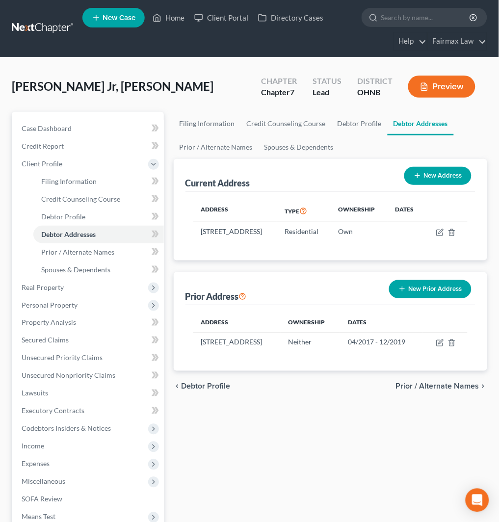
click at [438, 296] on button "New Prior Address" at bounding box center [430, 289] width 82 height 18
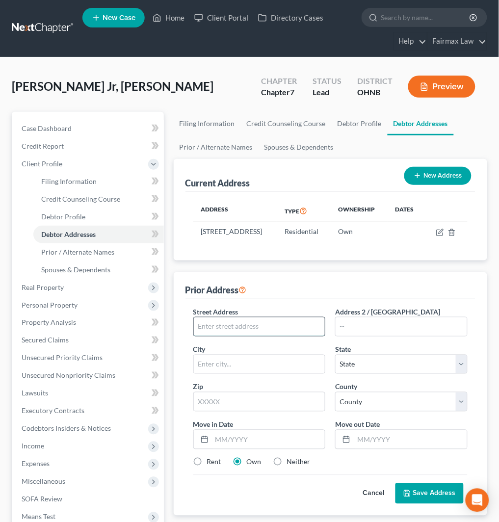
click at [284, 336] on input "text" at bounding box center [259, 326] width 131 height 19
paste input "[STREET_ADDRESS]"
type input "[STREET_ADDRESS]"
click at [405, 335] on input "text" at bounding box center [400, 326] width 131 height 19
paste input "Lot 65"
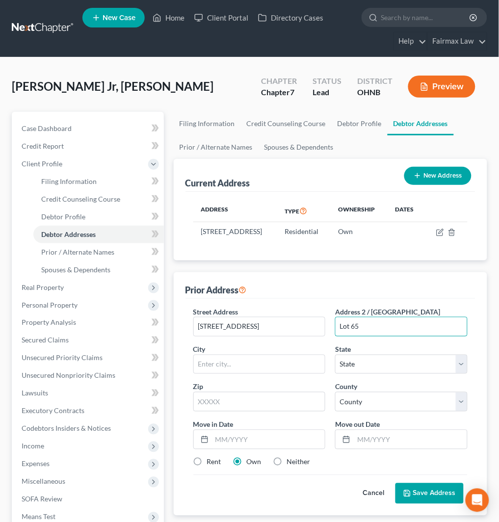
type input "Lot 65"
click at [267, 411] on input "text" at bounding box center [259, 402] width 132 height 20
paste input "43402"
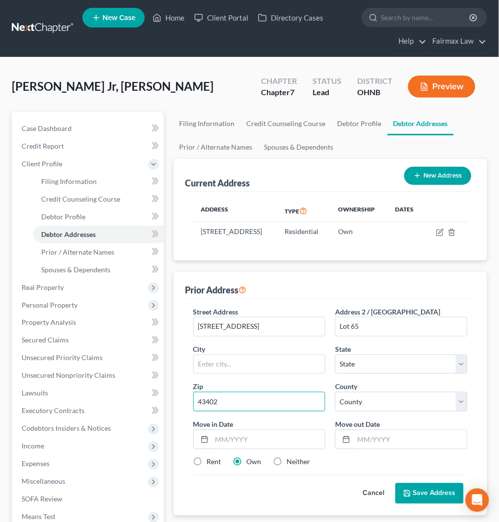
type input "43402"
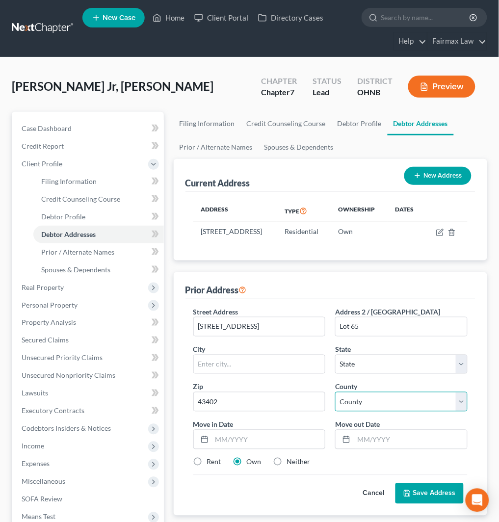
type input "Bowling Green"
select select "36"
click at [356, 411] on select "County" at bounding box center [401, 402] width 132 height 20
select select "86"
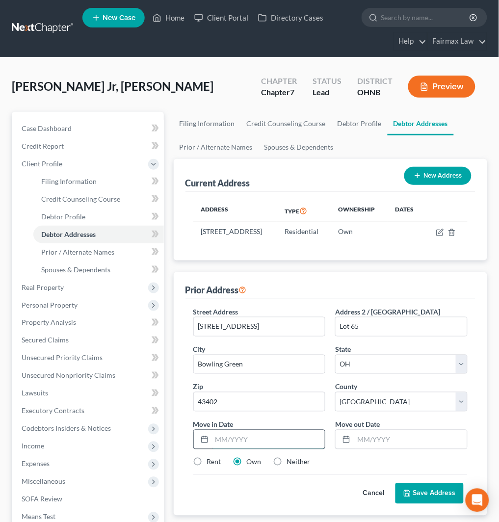
click at [282, 449] on input "text" at bounding box center [268, 439] width 113 height 19
type input "10/2010"
type input "11/2020"
click at [301, 467] on label "Neither" at bounding box center [299, 462] width 24 height 10
click at [297, 463] on input "Neither" at bounding box center [294, 460] width 6 height 6
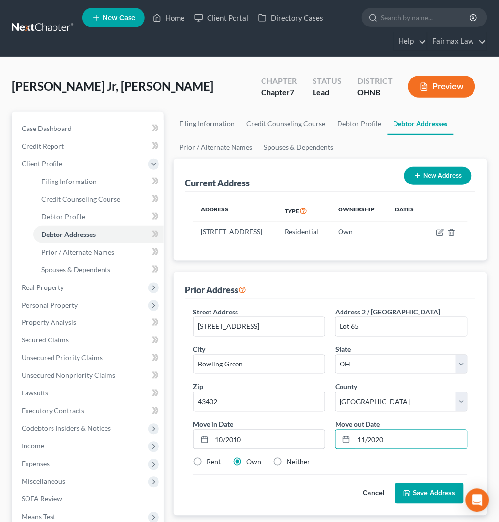
radio input "true"
click at [423, 504] on button "Save Address" at bounding box center [429, 493] width 68 height 21
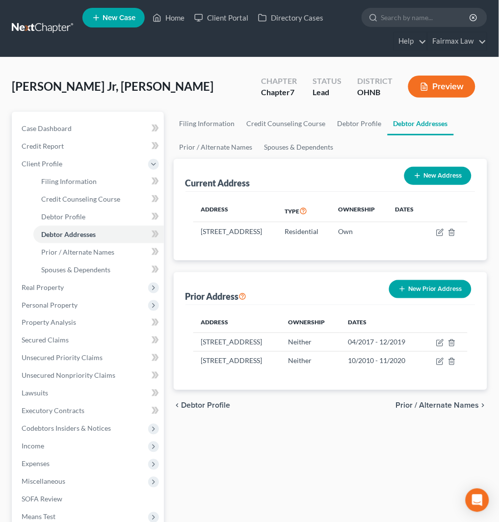
click at [437, 298] on button "New Prior Address" at bounding box center [430, 289] width 82 height 18
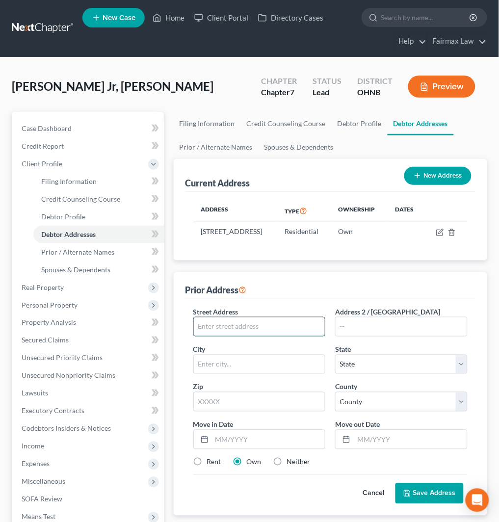
click at [236, 334] on input "text" at bounding box center [259, 326] width 131 height 19
paste input "[STREET_ADDRESS]"
type input "[STREET_ADDRESS]"
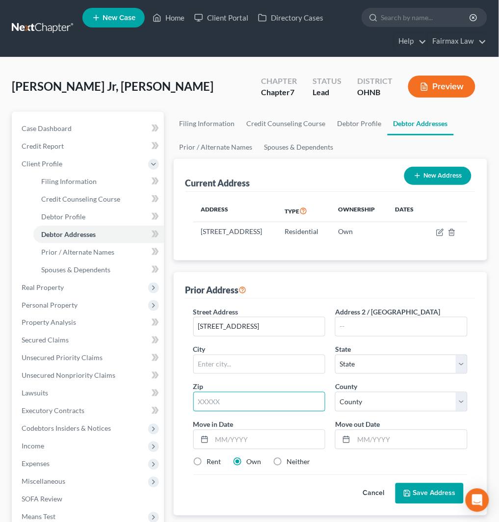
click at [223, 410] on input "text" at bounding box center [259, 402] width 132 height 20
paste input "43451"
type input "43451"
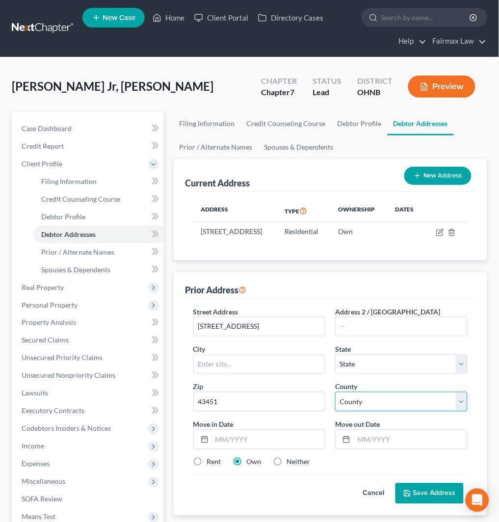
type input "Portage"
select select "36"
click at [404, 411] on select "County" at bounding box center [401, 402] width 132 height 20
click at [335, 402] on select "County [GEOGRAPHIC_DATA] [GEOGRAPHIC_DATA] [GEOGRAPHIC_DATA] [GEOGRAPHIC_DATA] …" at bounding box center [401, 402] width 132 height 20
click at [403, 410] on select "County [GEOGRAPHIC_DATA] [GEOGRAPHIC_DATA] [GEOGRAPHIC_DATA] [GEOGRAPHIC_DATA] …" at bounding box center [401, 402] width 132 height 20
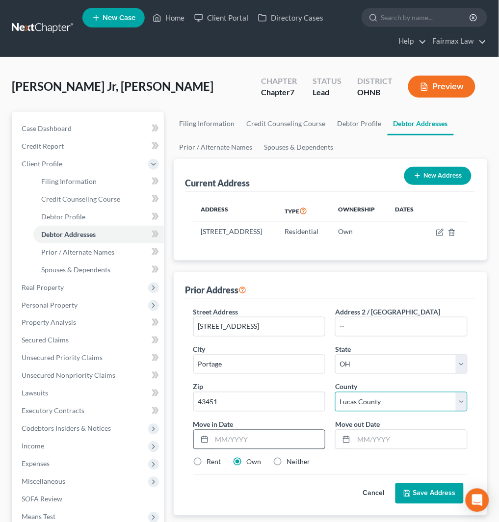
select select "86"
click at [274, 449] on input "text" at bounding box center [268, 439] width 113 height 19
type input "04/2017"
type input "`"
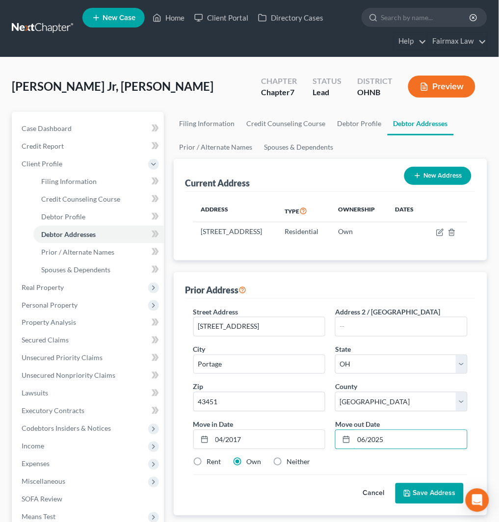
type input "06/2025"
click at [298, 467] on label "Neither" at bounding box center [299, 462] width 24 height 10
click at [297, 463] on input "Neither" at bounding box center [294, 460] width 6 height 6
radio input "true"
click at [432, 504] on button "Save Address" at bounding box center [429, 493] width 68 height 21
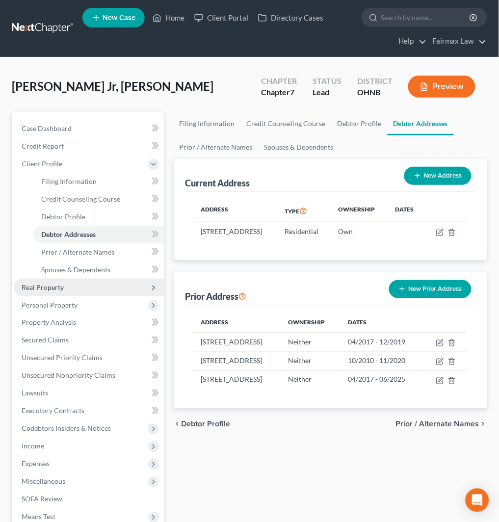
click at [75, 290] on span "Real Property" at bounding box center [89, 287] width 150 height 18
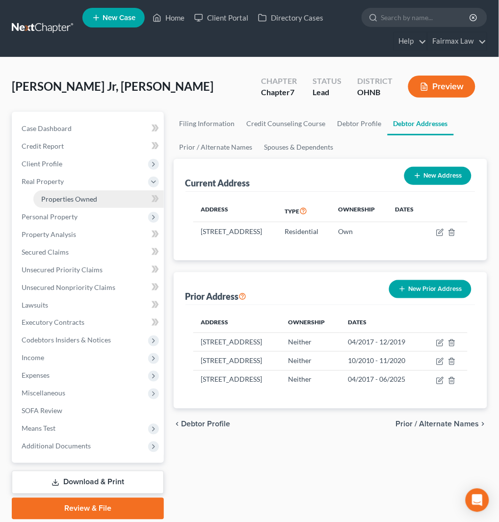
click at [104, 199] on link "Properties Owned" at bounding box center [98, 199] width 130 height 18
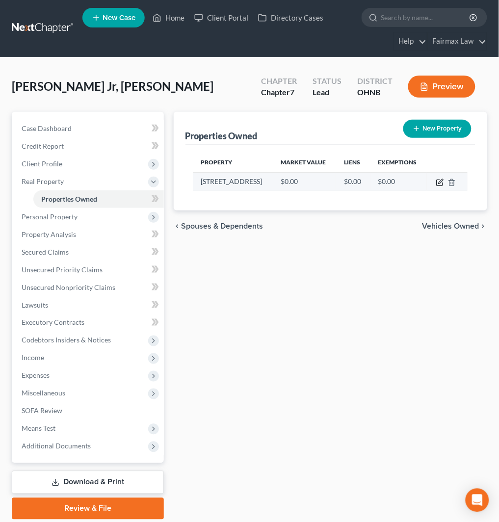
click at [439, 180] on icon "button" at bounding box center [440, 182] width 8 height 8
select select "36"
select select "86"
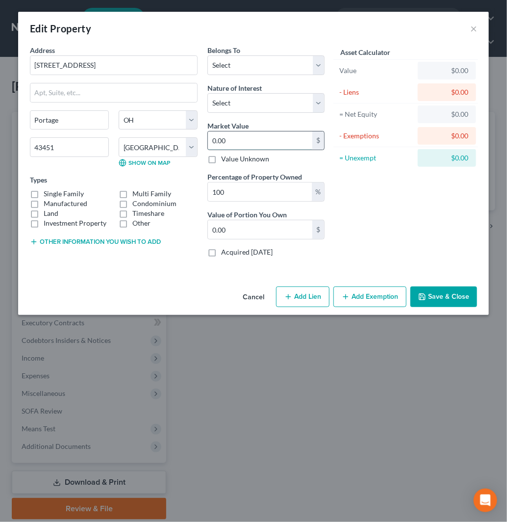
click at [257, 140] on input "0.00" at bounding box center [260, 140] width 104 height 19
paste input "157,5"
type input "157,500"
type input "157,500.00"
type input "157,500"
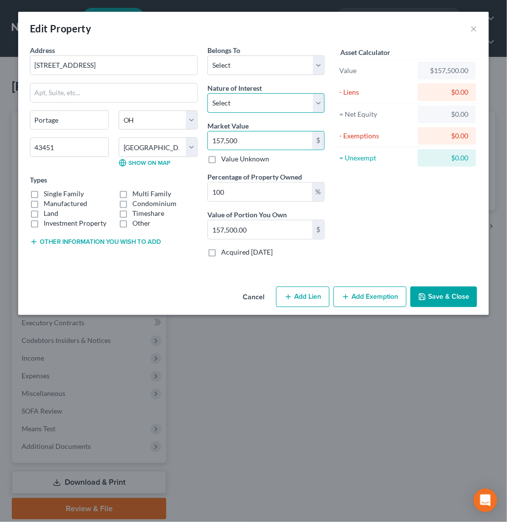
click at [258, 107] on select "Select Fee Simple Joint Tenant Life Estate Equitable Interest Future Interest T…" at bounding box center [265, 103] width 117 height 20
drag, startPoint x: 258, startPoint y: 107, endPoint x: 269, endPoint y: 96, distance: 15.6
click at [258, 107] on select "Select Fee Simple Joint Tenant Life Estate Equitable Interest Future Interest T…" at bounding box center [265, 103] width 117 height 20
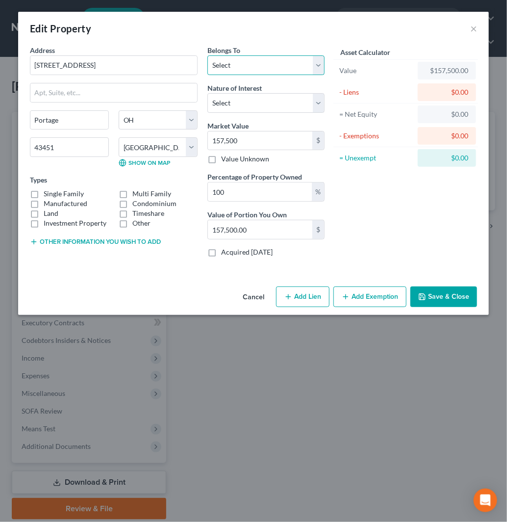
click at [268, 65] on select "Select Debtor 1 Only Debtor 2 Only Debtor 1 And Debtor 2 Only At Least One Of T…" at bounding box center [265, 65] width 117 height 20
select select "0"
click at [207, 55] on select "Select Debtor 1 Only Debtor 2 Only Debtor 1 And Debtor 2 Only At Least One Of T…" at bounding box center [265, 65] width 117 height 20
click at [369, 298] on button "Add Exemption" at bounding box center [369, 296] width 73 height 21
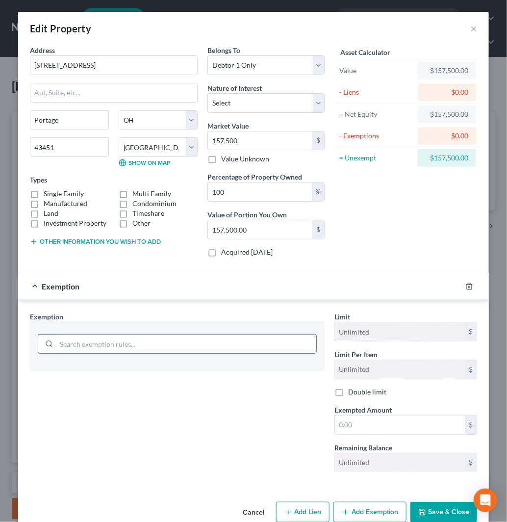
click at [190, 343] on input "search" at bounding box center [186, 343] width 260 height 19
click at [86, 339] on input "hous" at bounding box center [186, 343] width 260 height 19
type input "home"
click at [465, 284] on icon "button" at bounding box center [469, 286] width 8 height 8
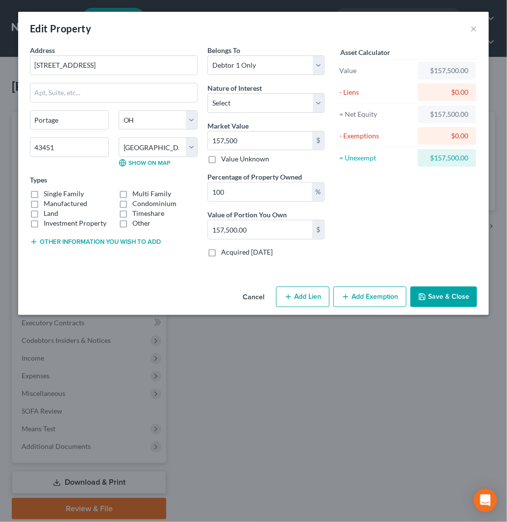
click at [355, 293] on button "Add Exemption" at bounding box center [369, 296] width 73 height 21
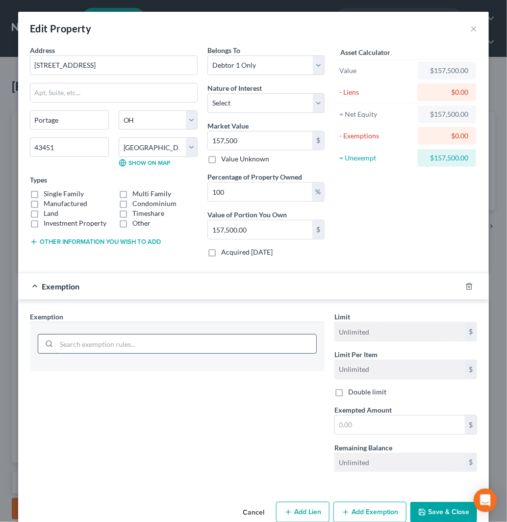
click at [111, 346] on input "search" at bounding box center [186, 343] width 260 height 19
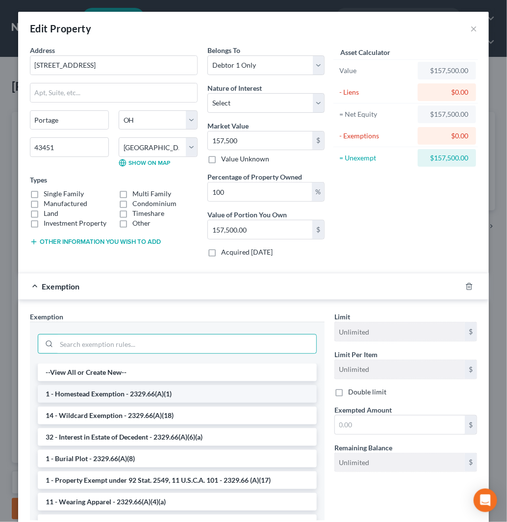
click at [136, 393] on li "1 - Homestead Exemption - 2329.66(A)(1)" at bounding box center [177, 394] width 279 height 18
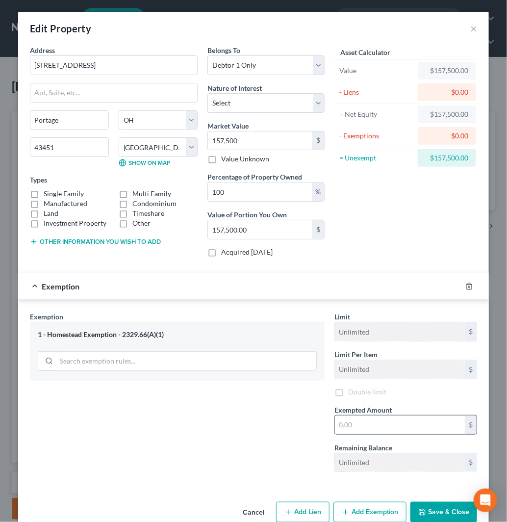
click at [401, 426] on input "text" at bounding box center [400, 424] width 130 height 19
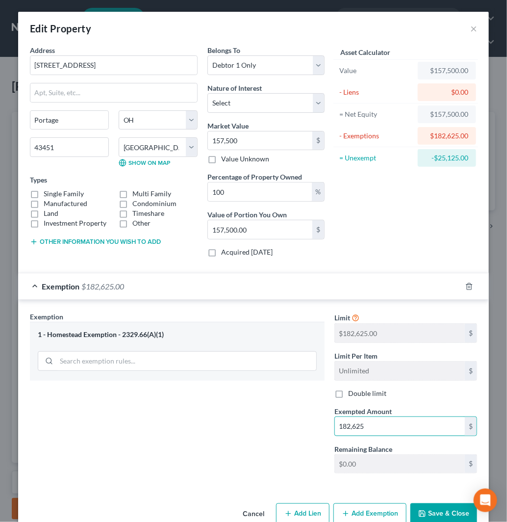
type input "182,625"
click at [438, 510] on button "Save & Close" at bounding box center [443, 513] width 67 height 21
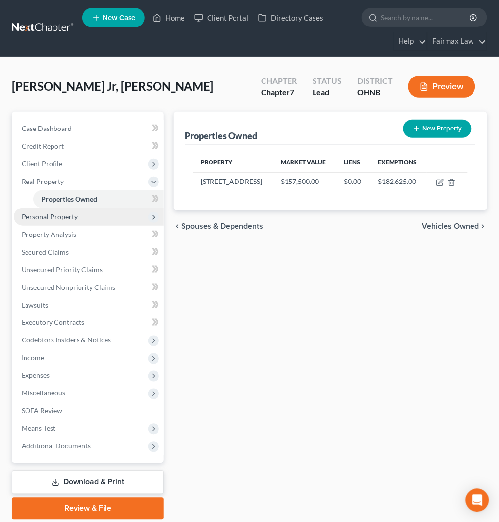
click at [81, 214] on span "Personal Property" at bounding box center [89, 217] width 150 height 18
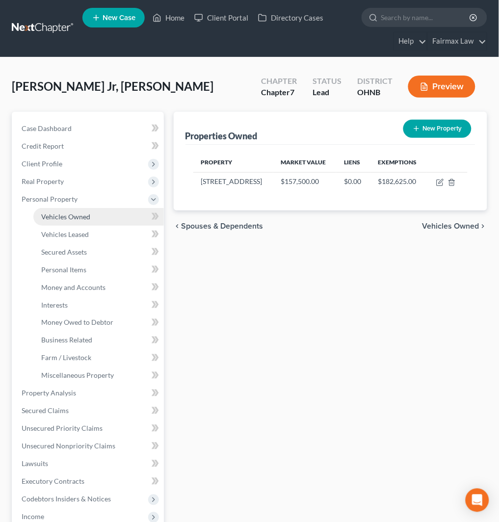
click at [95, 218] on link "Vehicles Owned" at bounding box center [98, 217] width 130 height 18
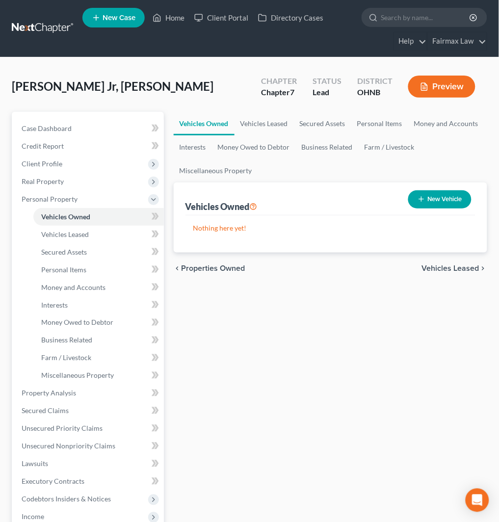
click at [335, 400] on div "Vehicles Owned Vehicles Leased Secured Assets Personal Items Money and Accounts…" at bounding box center [330, 395] width 323 height 566
click at [60, 236] on span "Vehicles Leased" at bounding box center [65, 234] width 48 height 8
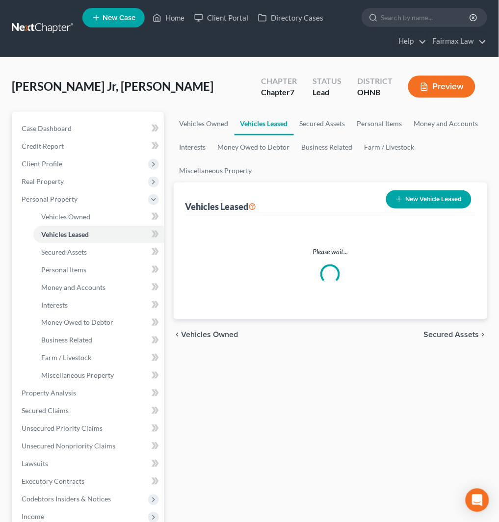
click at [396, 192] on button "New Vehicle Leased" at bounding box center [428, 199] width 85 height 18
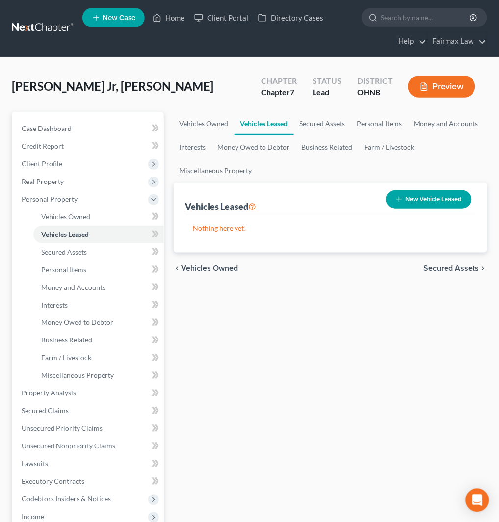
click at [433, 192] on button "New Vehicle Leased" at bounding box center [428, 199] width 85 height 18
select select "0"
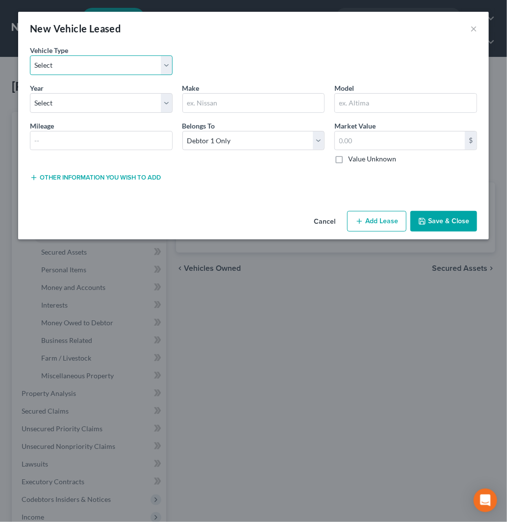
click at [103, 71] on select "Select Automobile Truck Trailer Watercraft Aircraft Motor Home Atv Other Vehicle" at bounding box center [101, 65] width 143 height 20
select select "0"
click at [30, 55] on select "Select Automobile Truck Trailer Watercraft Aircraft Motor Home Atv Other Vehicle" at bounding box center [101, 65] width 143 height 20
click at [97, 100] on select "Select 2026 2025 2024 2023 2022 2021 2020 2019 2018 2017 2016 2015 2014 2013 20…" at bounding box center [101, 103] width 143 height 20
select select "1"
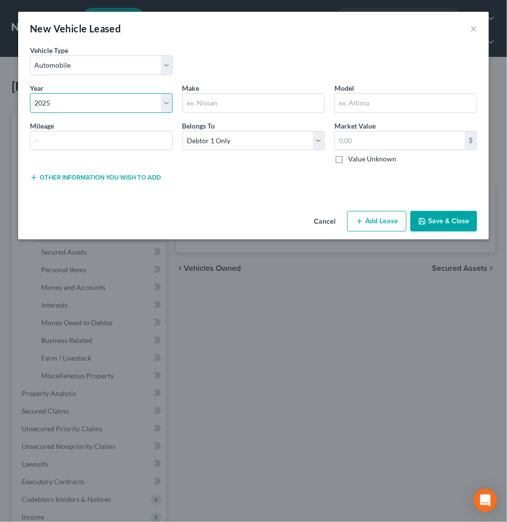
click at [30, 93] on select "Select 2026 2025 2024 2023 2022 2021 2020 2019 2018 2017 2016 2015 2014 2013 20…" at bounding box center [101, 103] width 143 height 20
click at [242, 106] on input "text" at bounding box center [254, 103] width 142 height 19
type input "Dodge"
click at [353, 101] on input "text" at bounding box center [406, 103] width 142 height 19
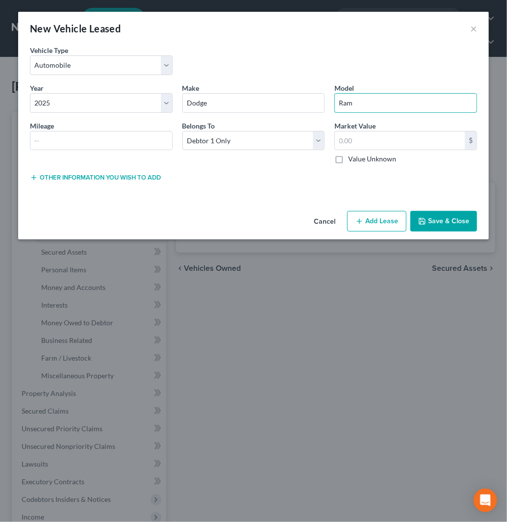
type input "Ram"
click at [83, 144] on input "text" at bounding box center [101, 140] width 142 height 19
paste input "1500"
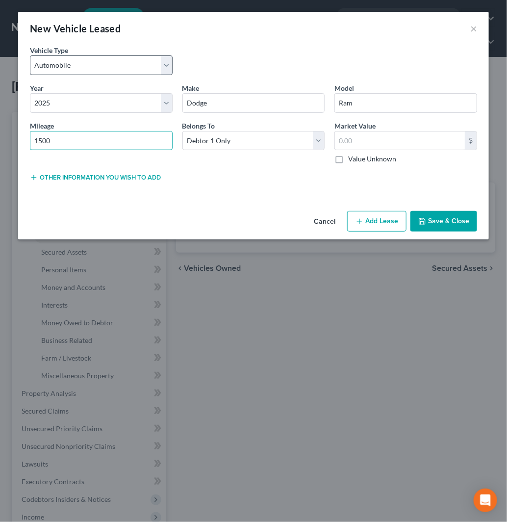
type input "1500"
click at [132, 62] on select "Select Automobile Truck Trailer Watercraft Aircraft Motor Home Atv Other Vehicle" at bounding box center [101, 65] width 143 height 20
select select "1"
click at [30, 55] on select "Select Automobile Truck Trailer Watercraft Aircraft Motor Home Atv Other Vehicle" at bounding box center [101, 65] width 143 height 20
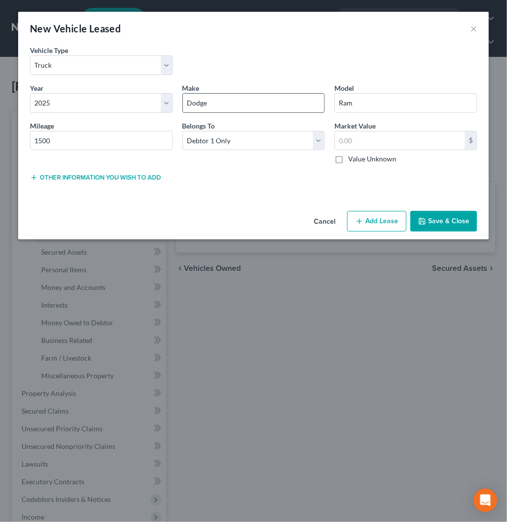
click at [253, 104] on input "Dodge" at bounding box center [254, 103] width 142 height 19
click at [234, 102] on input "Dodge" at bounding box center [254, 103] width 142 height 19
type input "Dodge Ram"
click at [325, 219] on button "Cancel" at bounding box center [324, 222] width 37 height 20
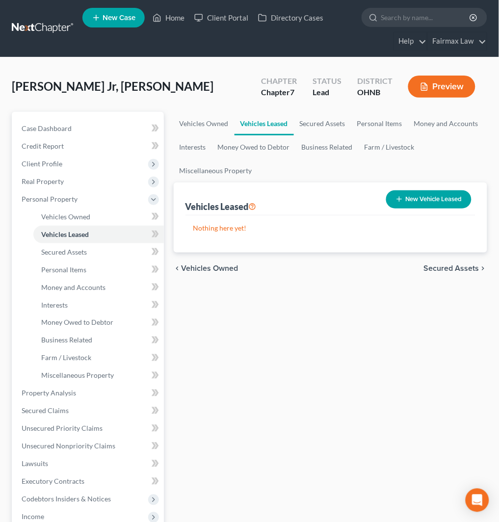
click at [405, 194] on button "New Vehicle Leased" at bounding box center [428, 199] width 85 height 18
select select "0"
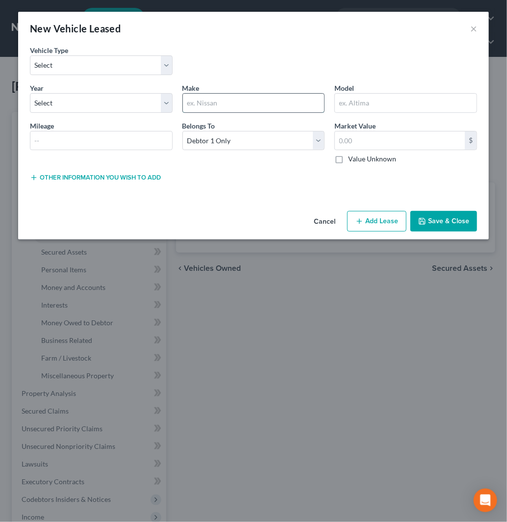
click at [229, 106] on input "text" at bounding box center [254, 103] width 142 height 19
type input "Dodge"
click at [433, 101] on input "text" at bounding box center [406, 103] width 142 height 19
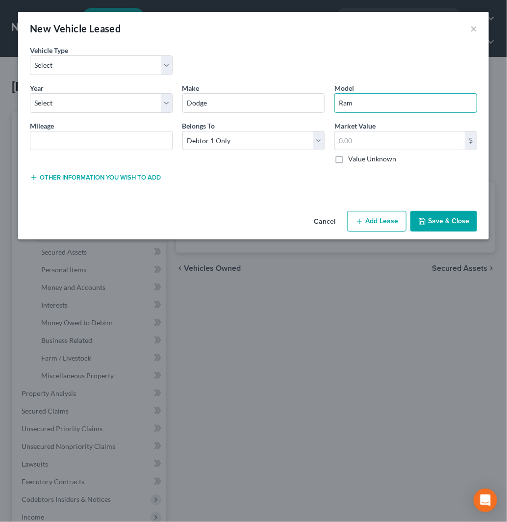
type input "Ram"
click at [326, 219] on button "Cancel" at bounding box center [324, 222] width 37 height 20
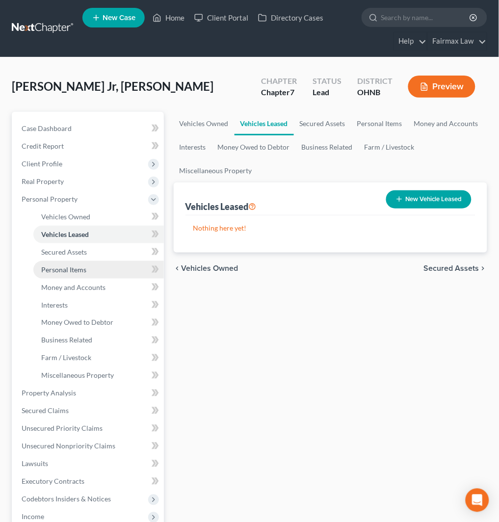
click at [98, 267] on link "Personal Items" at bounding box center [98, 270] width 130 height 18
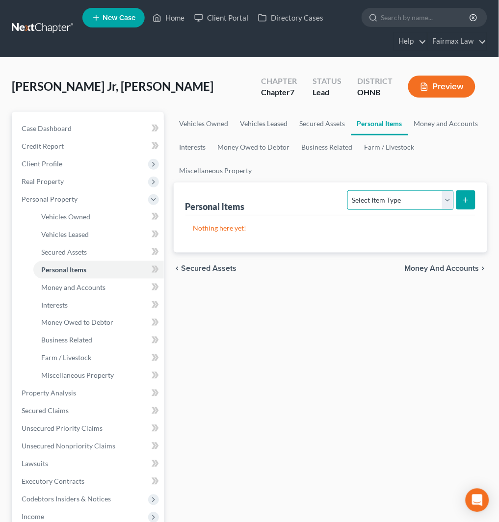
click at [410, 204] on select "Select Item Type Clothing Collectibles Of Value Electronics Firearms Household …" at bounding box center [400, 200] width 106 height 20
click at [413, 206] on select "Select Item Type Clothing Collectibles Of Value Electronics Firearms Household …" at bounding box center [400, 200] width 106 height 20
click at [447, 124] on link "Money and Accounts" at bounding box center [446, 124] width 76 height 24
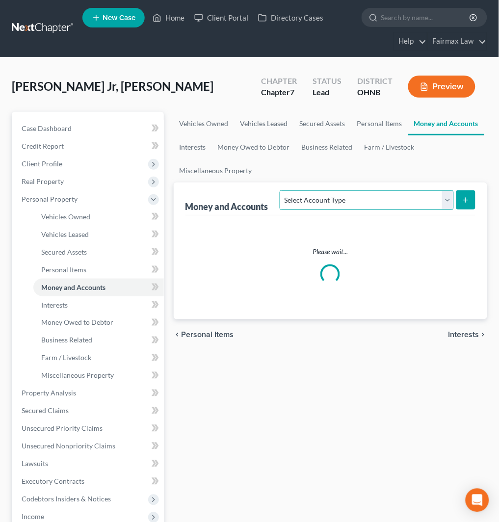
click at [380, 202] on select "Select Account Type Brokerage Cash on Hand Certificates of Deposit Checking Acc…" at bounding box center [366, 200] width 174 height 20
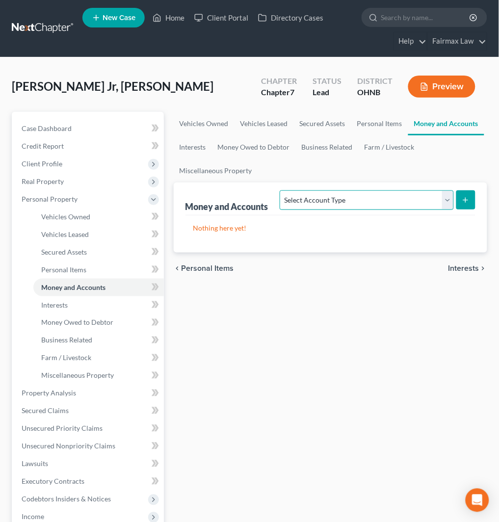
select select "cash_on_hand"
click at [282, 190] on select "Select Account Type Brokerage Cash on Hand Certificates of Deposit Checking Acc…" at bounding box center [366, 200] width 174 height 20
click at [461, 198] on button "submit" at bounding box center [465, 199] width 19 height 19
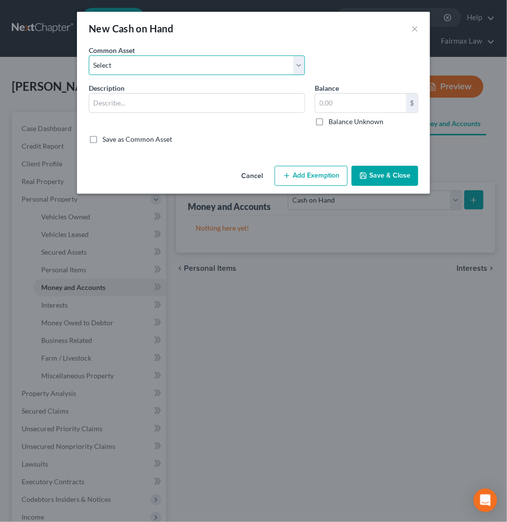
click at [207, 65] on select "Select Cash on Hand Cash on Hand Cash Cash on hand on date of filing Cash on Ha…" at bounding box center [197, 65] width 216 height 20
select select "4"
click at [89, 55] on select "Select Cash on Hand Cash on Hand Cash Cash on hand on date of filing Cash on Ha…" at bounding box center [197, 65] width 216 height 20
type input "Cash on Hand"
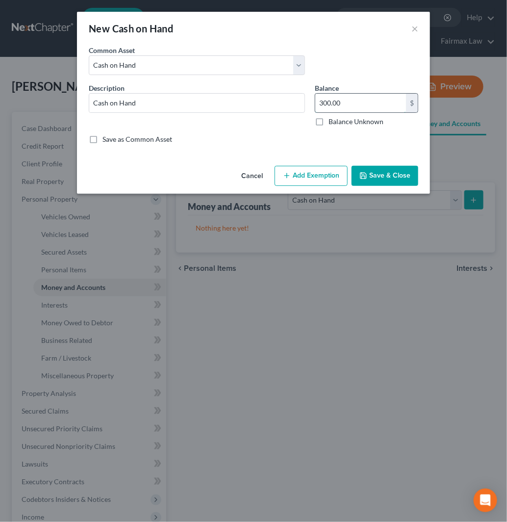
click at [341, 104] on input "300.00" at bounding box center [360, 103] width 91 height 19
type input "200"
click at [316, 183] on button "Add Exemption" at bounding box center [311, 176] width 73 height 21
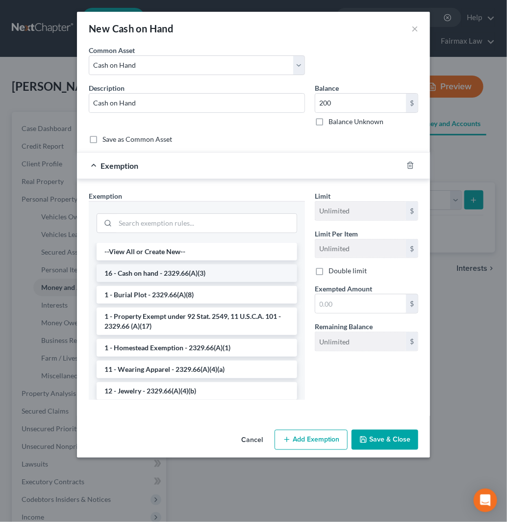
click at [177, 276] on li "16 - Cash on hand - 2329.66(A)(3)" at bounding box center [197, 273] width 201 height 18
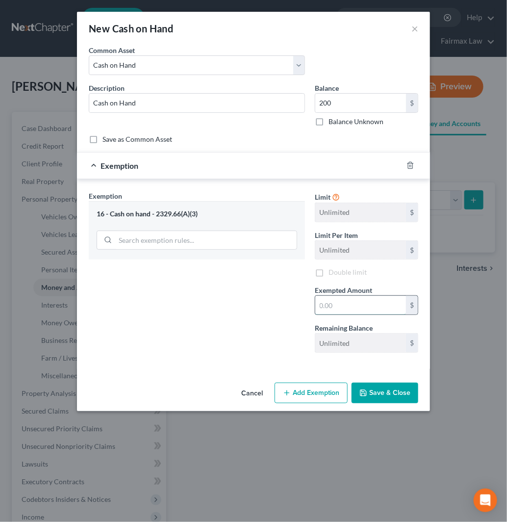
click at [388, 304] on input "text" at bounding box center [360, 305] width 91 height 19
type input "200"
click at [398, 390] on button "Save & Close" at bounding box center [385, 392] width 67 height 21
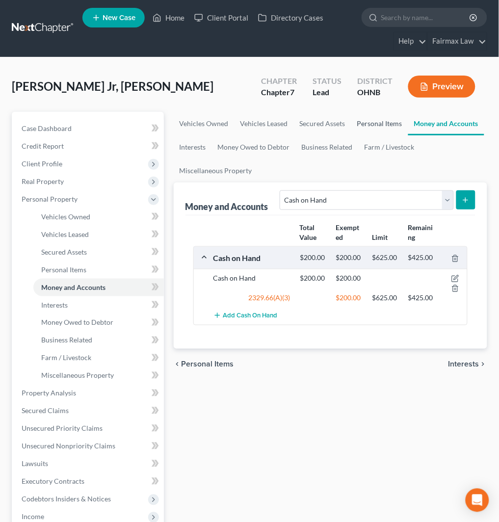
click at [380, 124] on link "Personal Items" at bounding box center [379, 124] width 57 height 24
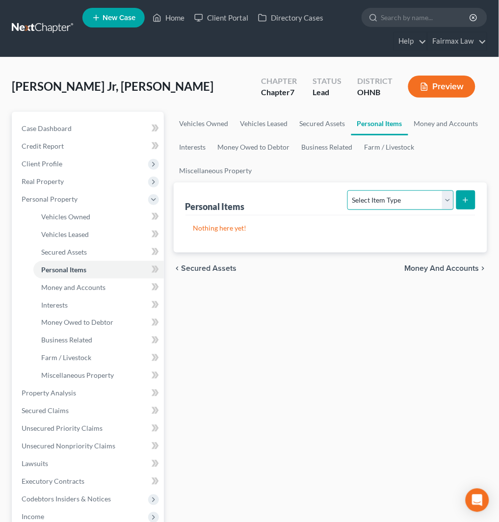
click at [389, 203] on select "Select Item Type Clothing Collectibles Of Value Electronics Firearms Household …" at bounding box center [400, 200] width 106 height 20
select select "clothing"
click at [349, 190] on select "Select Item Type Clothing Collectibles Of Value Electronics Firearms Household …" at bounding box center [400, 200] width 106 height 20
click at [468, 194] on button "submit" at bounding box center [465, 199] width 19 height 19
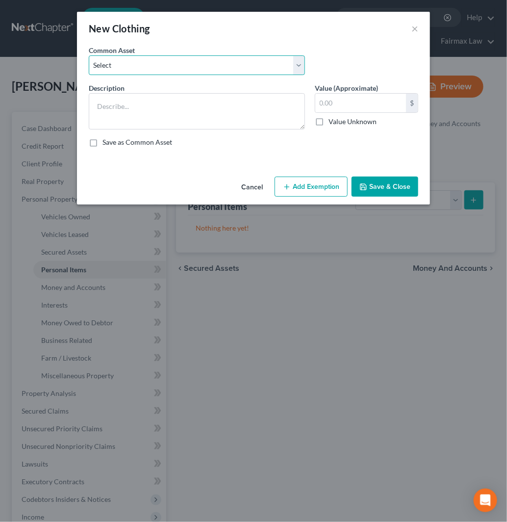
click at [183, 61] on select "Select Common clothing Common clothing Common clothing Everyday clothing Profes…" at bounding box center [197, 65] width 216 height 20
select select "6"
click at [89, 55] on select "Select Common clothing Common clothing Common clothing Everyday clothing Profes…" at bounding box center [197, 65] width 216 height 20
type textarea "Common clothing"
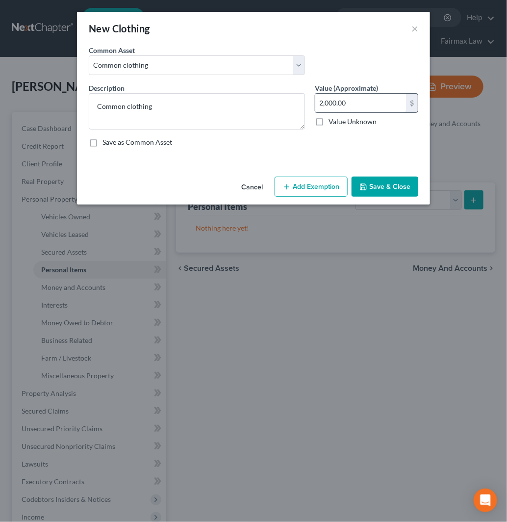
click at [364, 101] on input "2,000.00" at bounding box center [360, 103] width 91 height 19
type input "500"
click at [339, 179] on button "Add Exemption" at bounding box center [311, 186] width 73 height 21
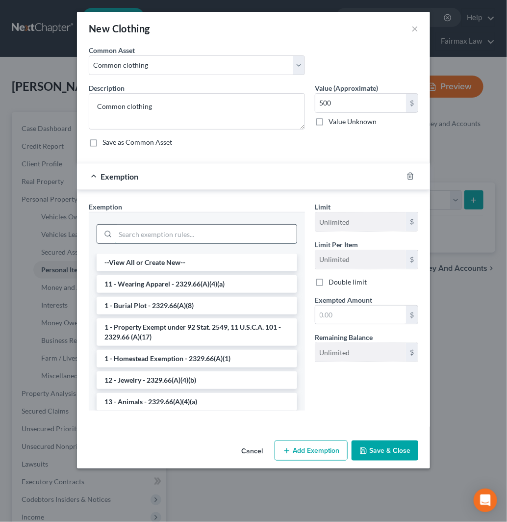
click at [194, 234] on input "search" at bounding box center [205, 234] width 181 height 19
click at [185, 283] on li "11 - Wearing Apparel - 2329.66(A)(4)(a)" at bounding box center [197, 284] width 201 height 18
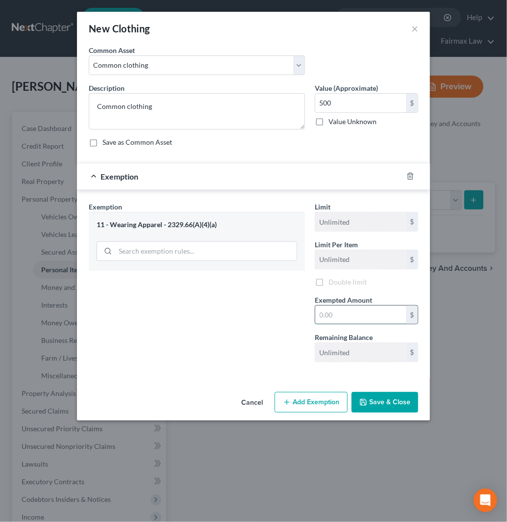
click at [342, 310] on input "text" at bounding box center [360, 314] width 91 height 19
type input "500"
click at [382, 403] on button "Save & Close" at bounding box center [385, 402] width 67 height 21
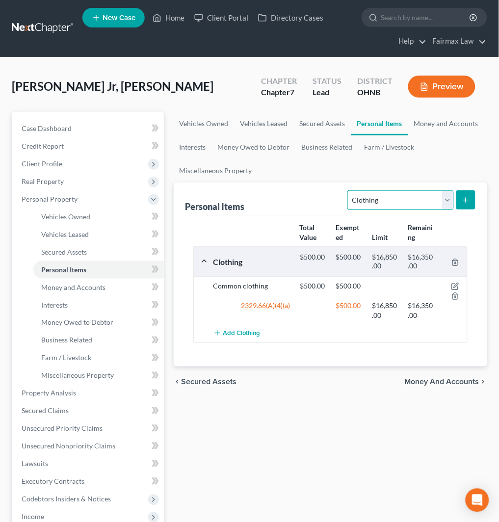
click at [400, 202] on select "Select Item Type Clothing Collectibles Of Value Electronics Firearms Household …" at bounding box center [400, 200] width 106 height 20
select select "household_goods"
click at [349, 190] on select "Select Item Type Clothing Collectibles Of Value Electronics Firearms Household …" at bounding box center [400, 200] width 106 height 20
click at [465, 198] on icon "submit" at bounding box center [465, 200] width 8 height 8
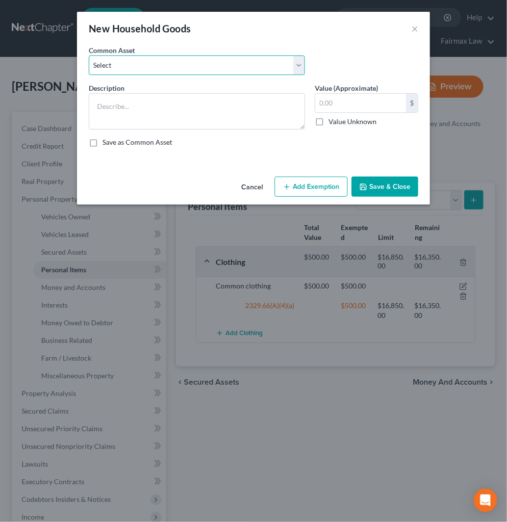
drag, startPoint x: 224, startPoint y: 66, endPoint x: 218, endPoint y: 71, distance: 7.7
click at [224, 66] on select "Select Common household furnishings, appliances, and decor Common household fur…" at bounding box center [197, 65] width 216 height 20
select select "15"
click at [89, 55] on select "Select Common household furnishings, appliances, and decor Common household fur…" at bounding box center [197, 65] width 216 height 20
type textarea "Household Goods"
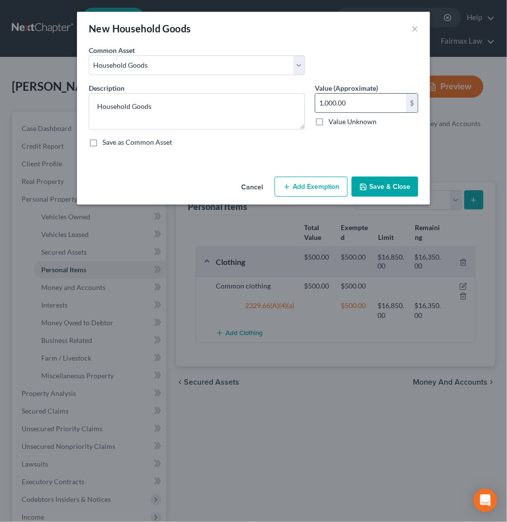
click at [355, 106] on input "1,000.00" at bounding box center [360, 103] width 91 height 19
type input "500"
click at [302, 194] on button "Add Exemption" at bounding box center [311, 186] width 73 height 21
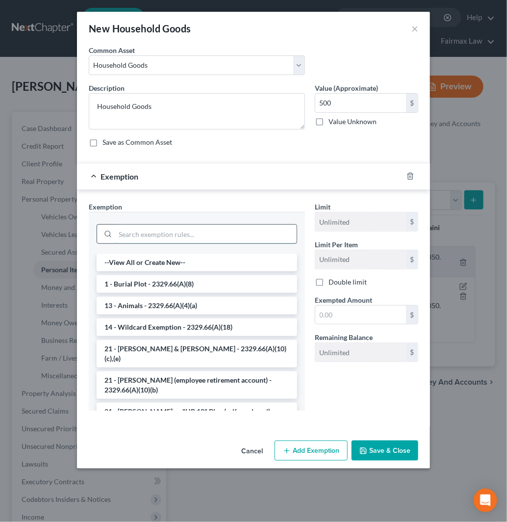
click at [147, 231] on input "search" at bounding box center [205, 234] width 181 height 19
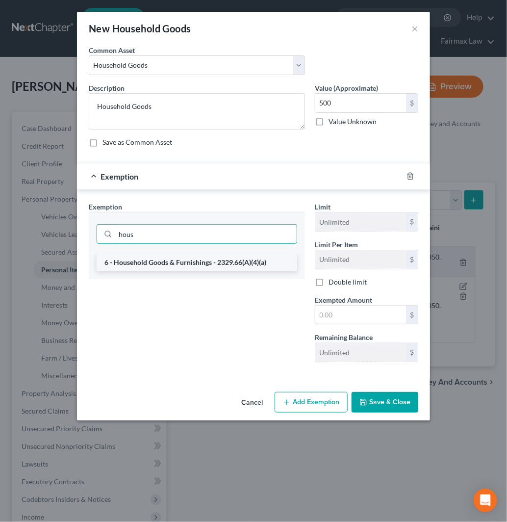
type input "hous"
click at [198, 266] on li "6 - Household Goods & Furnishings - 2329.66(A)(4)(a)" at bounding box center [197, 262] width 201 height 18
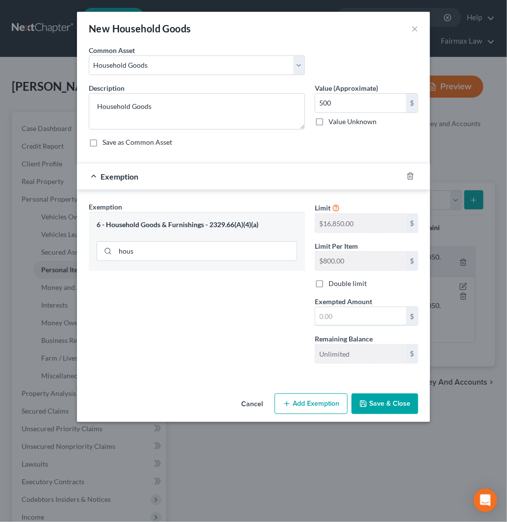
drag, startPoint x: 375, startPoint y: 315, endPoint x: 401, endPoint y: 306, distance: 27.6
click at [375, 315] on input "text" at bounding box center [360, 316] width 91 height 19
type input "500"
click at [396, 405] on button "Save & Close" at bounding box center [385, 403] width 67 height 21
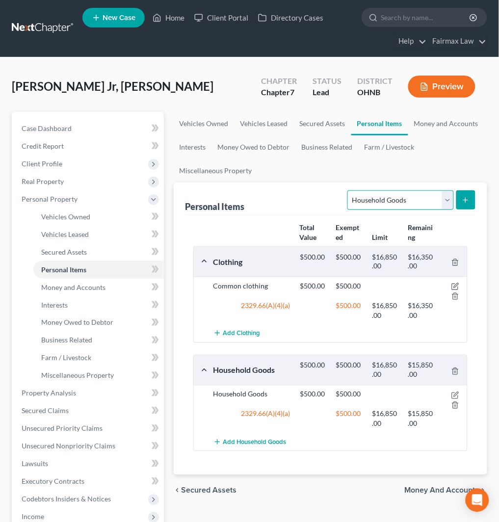
click at [404, 202] on select "Select Item Type Clothing Collectibles Of Value Electronics Firearms Household …" at bounding box center [400, 200] width 106 height 20
select select "electronics"
click at [349, 190] on select "Select Item Type Clothing Collectibles Of Value Electronics Firearms Household …" at bounding box center [400, 200] width 106 height 20
click at [469, 199] on icon "submit" at bounding box center [465, 200] width 8 height 8
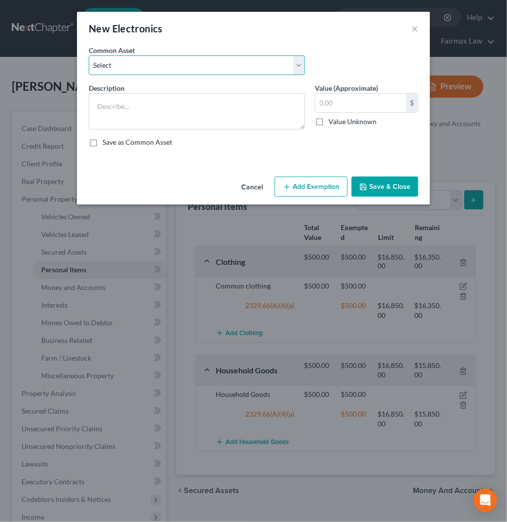
click at [231, 62] on select "Select Household Electronics, including cell phones, PC or tablet device, telev…" at bounding box center [197, 65] width 216 height 20
select select "10"
click at [89, 55] on select "Select Household Electronics, including cell phones, PC or tablet device, telev…" at bounding box center [197, 65] width 216 height 20
type textarea "Household Electronics"
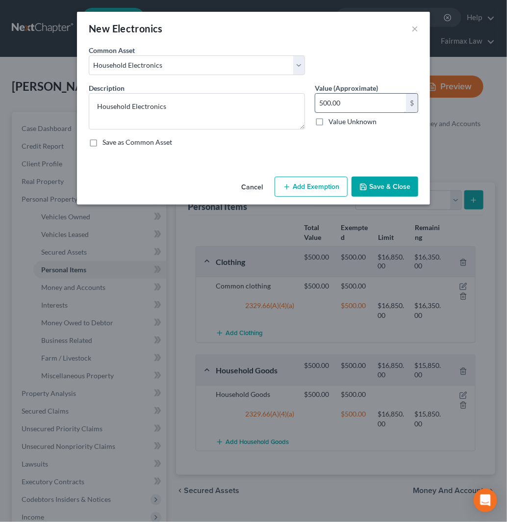
click at [366, 106] on input "500.00" at bounding box center [360, 103] width 91 height 19
type input "1,000"
click at [301, 191] on button "Add Exemption" at bounding box center [311, 186] width 73 height 21
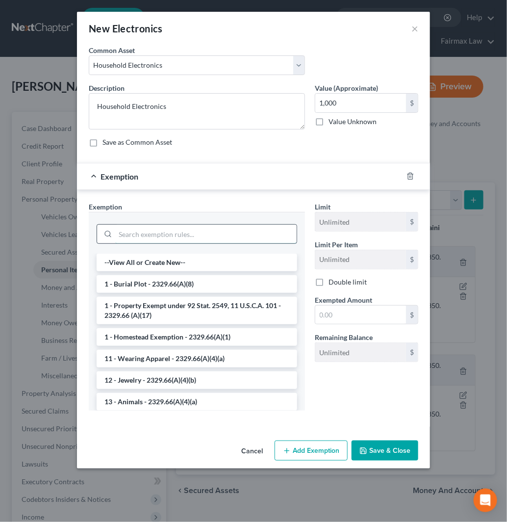
click at [202, 238] on input "search" at bounding box center [205, 234] width 181 height 19
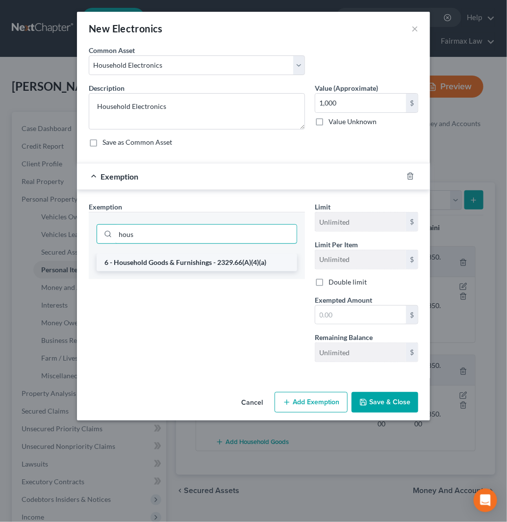
type input "hous"
click at [226, 266] on li "6 - Household Goods & Furnishings - 2329.66(A)(4)(a)" at bounding box center [197, 262] width 201 height 18
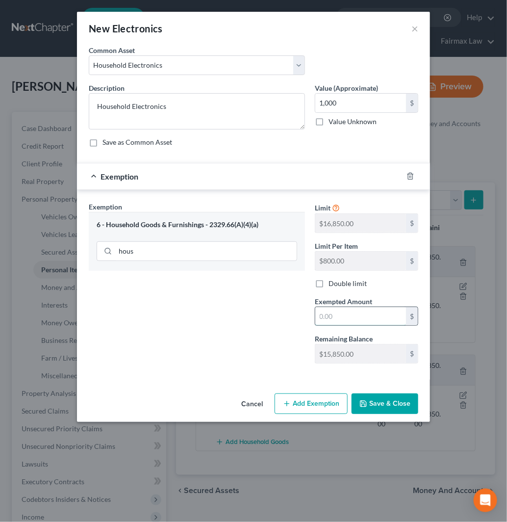
drag, startPoint x: 357, startPoint y: 315, endPoint x: 370, endPoint y: 324, distance: 15.2
click at [357, 315] on input "text" at bounding box center [360, 316] width 91 height 19
type input "1,000"
click at [401, 402] on button "Save & Close" at bounding box center [385, 403] width 67 height 21
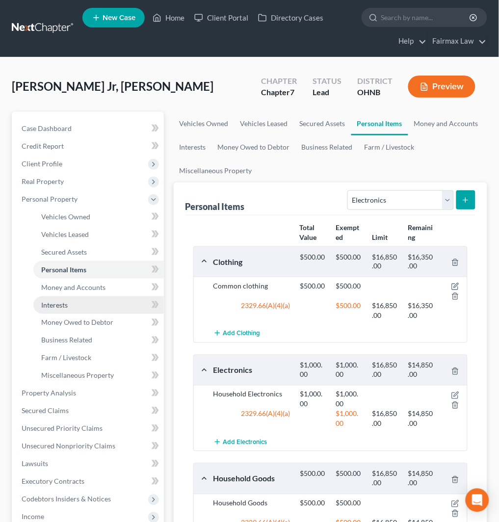
click at [110, 308] on link "Interests" at bounding box center [98, 305] width 130 height 18
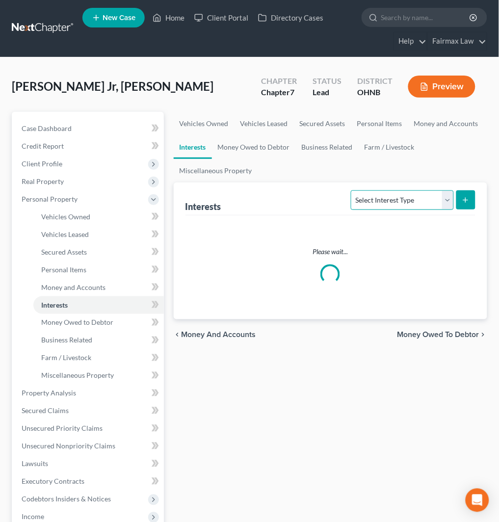
click at [407, 202] on select "Select Interest Type 401K Annuity Bond Education IRA Government Bond Government…" at bounding box center [402, 200] width 102 height 20
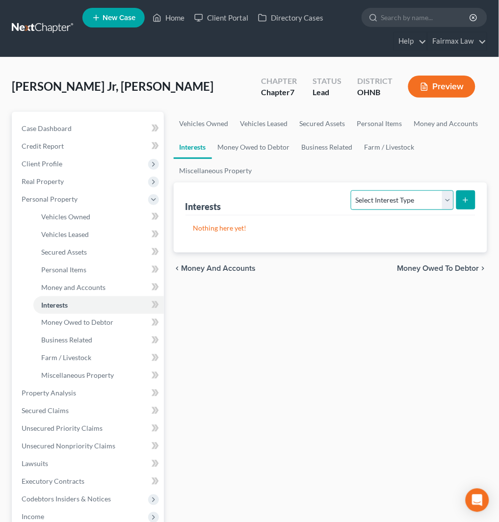
click at [410, 199] on select "Select Interest Type 401K Annuity Bond Education IRA Government Bond Government…" at bounding box center [402, 200] width 102 height 20
select select "whole_life_insurance"
click at [352, 190] on select "Select Interest Type 401K Annuity Bond Education IRA Government Bond Government…" at bounding box center [402, 200] width 102 height 20
click at [464, 198] on icon "submit" at bounding box center [465, 200] width 8 height 8
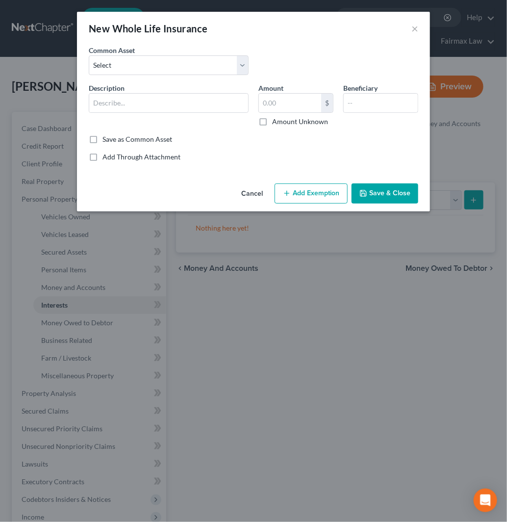
click at [150, 75] on div "Common Asset Select American Income Mutual of Omaha AuguStar Life Insurance Com…" at bounding box center [253, 64] width 339 height 38
click at [150, 66] on select "Select American Income Mutual of Omaha AuguStar Life Insurance Company WoodmenL…" at bounding box center [169, 65] width 160 height 20
click at [310, 31] on div "New Whole Life Insurance ×" at bounding box center [253, 28] width 353 height 33
drag, startPoint x: 177, startPoint y: 104, endPoint x: 192, endPoint y: 110, distance: 15.4
click at [177, 104] on input "text" at bounding box center [168, 103] width 159 height 19
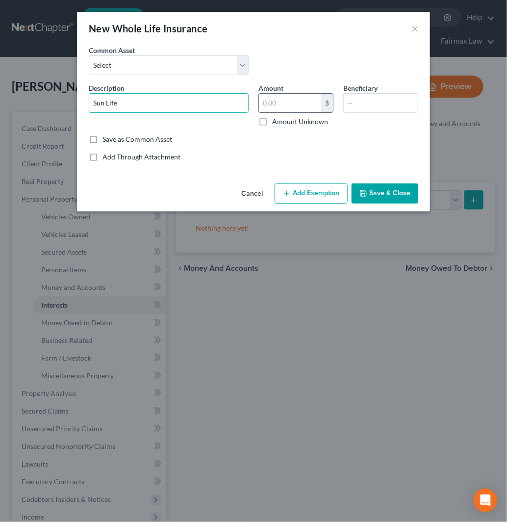
type input "Sun Life"
click at [270, 102] on input "text" at bounding box center [290, 103] width 62 height 19
type input "150,000"
click at [315, 198] on button "Add Exemption" at bounding box center [311, 193] width 73 height 21
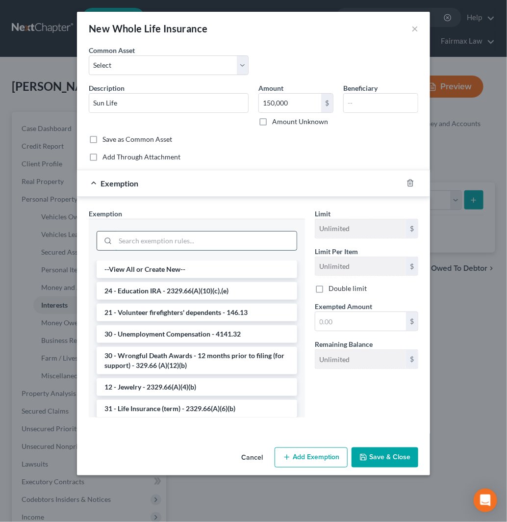
click at [218, 243] on input "search" at bounding box center [205, 240] width 181 height 19
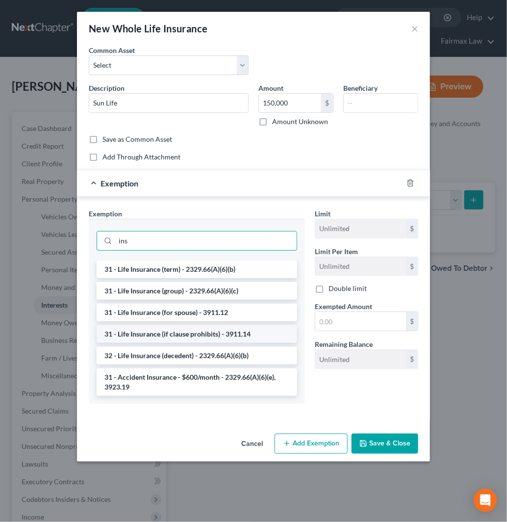
type input "ins"
click at [202, 334] on li "31 - Life Insurance (if clause prohibits) - 3911.14" at bounding box center [197, 334] width 201 height 18
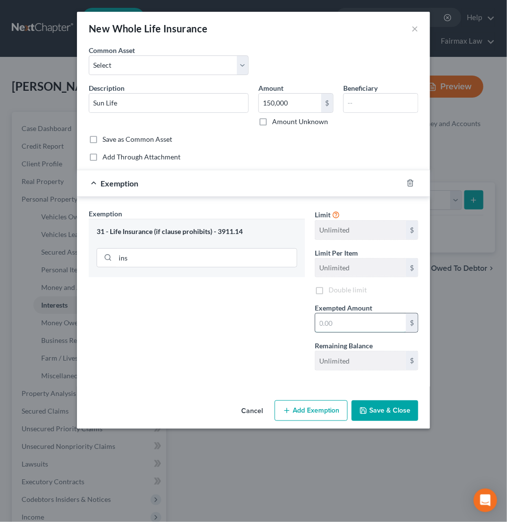
click at [372, 322] on input "text" at bounding box center [360, 322] width 91 height 19
type input "150,000"
click at [404, 405] on button "Save & Close" at bounding box center [385, 410] width 67 height 21
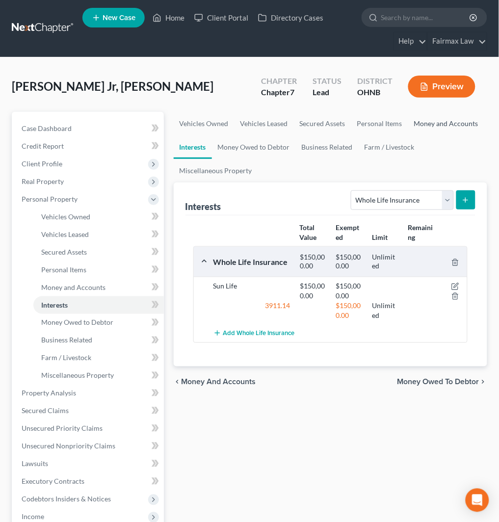
click at [428, 125] on link "Money and Accounts" at bounding box center [446, 124] width 76 height 24
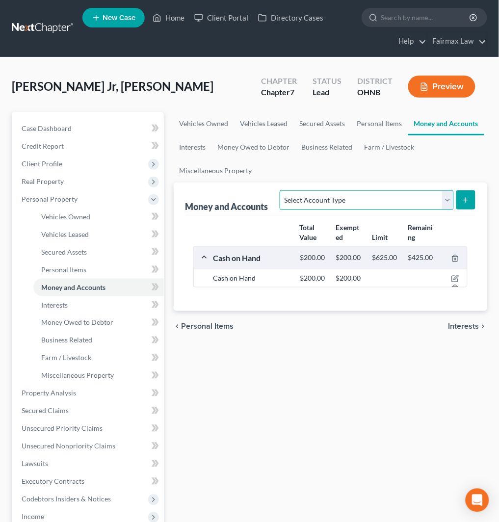
click at [370, 203] on select "Select Account Type Brokerage Cash on Hand Certificates of Deposit Checking Acc…" at bounding box center [366, 200] width 174 height 20
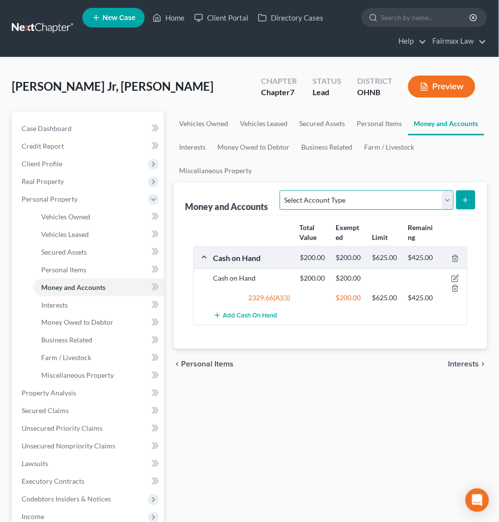
click at [359, 200] on select "Select Account Type Brokerage Cash on Hand Certificates of Deposit Checking Acc…" at bounding box center [366, 200] width 174 height 20
select select "checking"
click at [282, 190] on select "Select Account Type Brokerage Cash on Hand Certificates of Deposit Checking Acc…" at bounding box center [366, 200] width 174 height 20
click at [470, 198] on button "submit" at bounding box center [465, 199] width 19 height 19
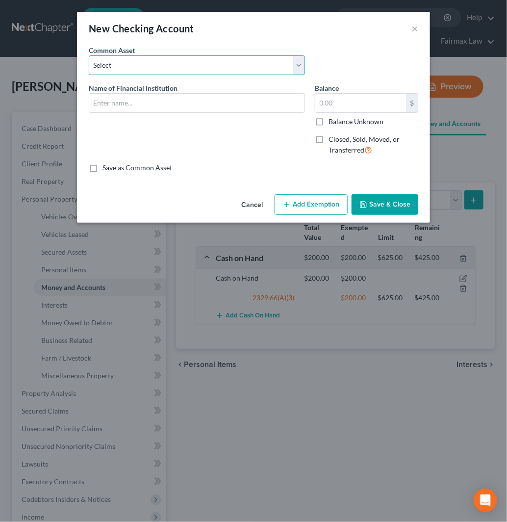
click at [208, 66] on select "Select Day Air FCU Daily Pay So-Fi Adventure Credit Union So-Fi Mountain Credit…" at bounding box center [197, 65] width 216 height 20
select select "25"
click at [89, 55] on select "Select Day Air FCU Daily Pay So-Fi Adventure Credit Union So-Fi Mountain Credit…" at bounding box center [197, 65] width 216 height 20
type input "Capital One Bank"
type input "19.00"
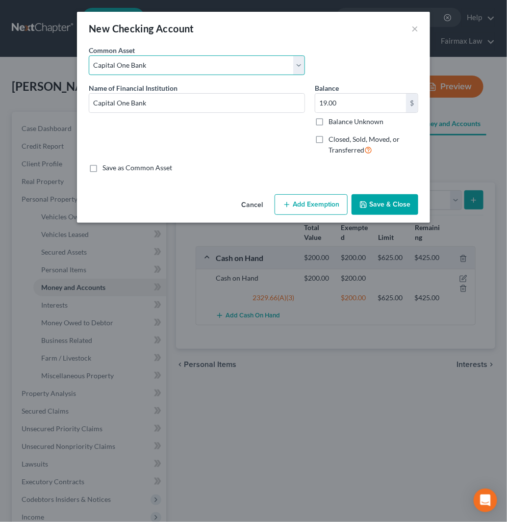
click at [214, 68] on select "Select Day Air FCU Daily Pay So-Fi Adventure Credit Union So-Fi Mountain Credit…" at bounding box center [197, 65] width 216 height 20
select select "32"
click at [89, 55] on select "Select Day Air FCU Daily Pay So-Fi Adventure Credit Union So-Fi Mountain Credit…" at bounding box center [197, 65] width 216 height 20
type input "Woodforest Bank"
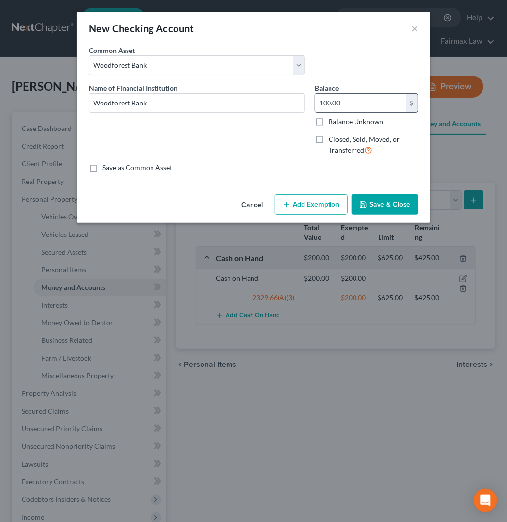
click at [339, 101] on input "100.00" at bounding box center [360, 103] width 91 height 19
type input "1,065"
click at [303, 210] on button "Add Exemption" at bounding box center [311, 204] width 73 height 21
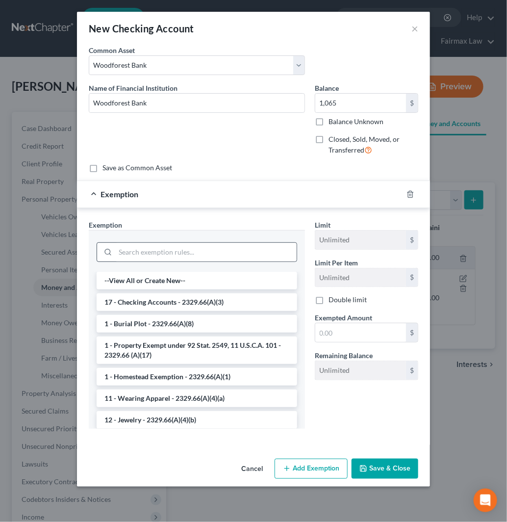
click at [214, 261] on div at bounding box center [197, 252] width 201 height 20
click at [216, 300] on li "17 - Checking Accounts - 2329.66(A)(3)" at bounding box center [197, 302] width 201 height 18
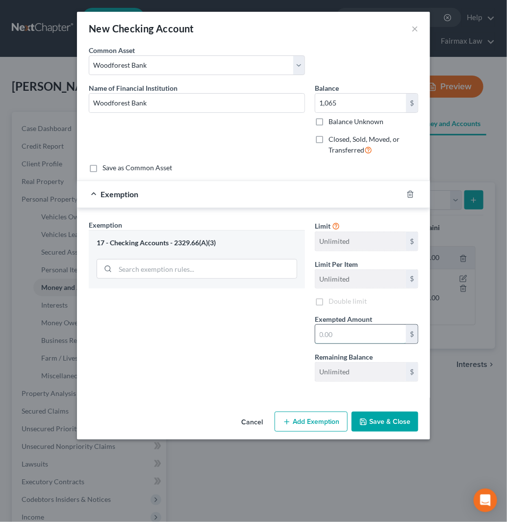
click at [376, 334] on input "text" at bounding box center [360, 334] width 91 height 19
drag, startPoint x: 375, startPoint y: 338, endPoint x: 298, endPoint y: 339, distance: 76.5
click at [298, 339] on div "Exemption Set must be selected for CA. Exemption * 17 - Checking Accounts - 232…" at bounding box center [253, 305] width 339 height 170
drag, startPoint x: 362, startPoint y: 334, endPoint x: 288, endPoint y: 332, distance: 74.1
click at [288, 332] on div "Exemption Set must be selected for CA. Exemption * 17 - Checking Accounts - 232…" at bounding box center [253, 305] width 339 height 170
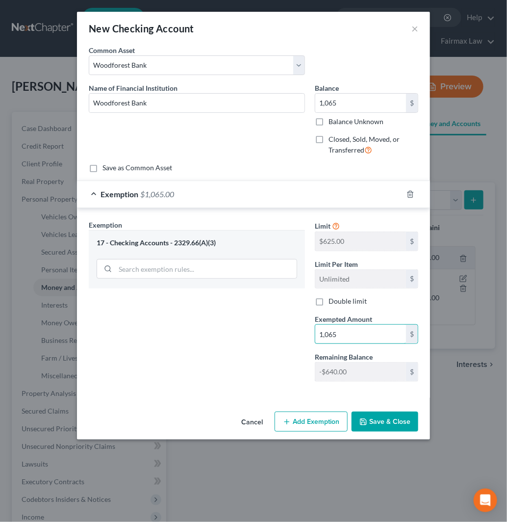
type input "1,065"
click at [402, 422] on button "Save & Close" at bounding box center [385, 421] width 67 height 21
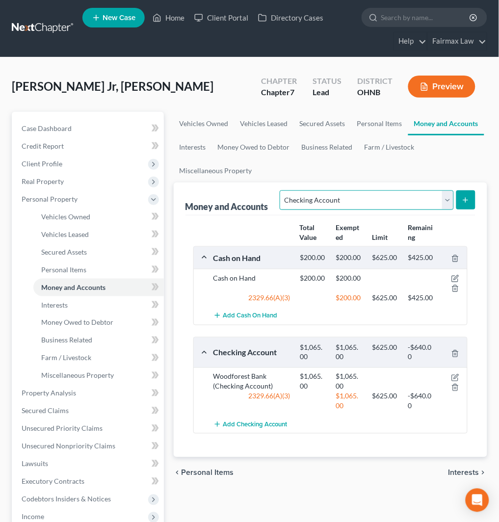
drag, startPoint x: 323, startPoint y: 202, endPoint x: 321, endPoint y: 208, distance: 6.5
click at [323, 202] on select "Select Account Type Brokerage Cash on Hand Certificates of Deposit Checking Acc…" at bounding box center [366, 200] width 174 height 20
select select "savings"
click at [282, 190] on select "Select Account Type Brokerage Cash on Hand Certificates of Deposit Checking Acc…" at bounding box center [366, 200] width 174 height 20
click at [472, 200] on button "submit" at bounding box center [465, 199] width 19 height 19
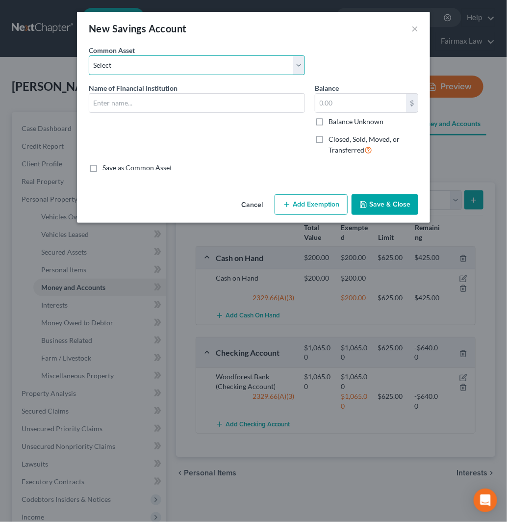
click at [231, 62] on select "Select Current So-Fi Savings [PERSON_NAME] Credit Union - Savings Adventure Cre…" at bounding box center [197, 65] width 216 height 20
click at [89, 55] on select "Select Current So-Fi Savings [PERSON_NAME] Credit Union - Savings Adventure Cre…" at bounding box center [197, 65] width 216 height 20
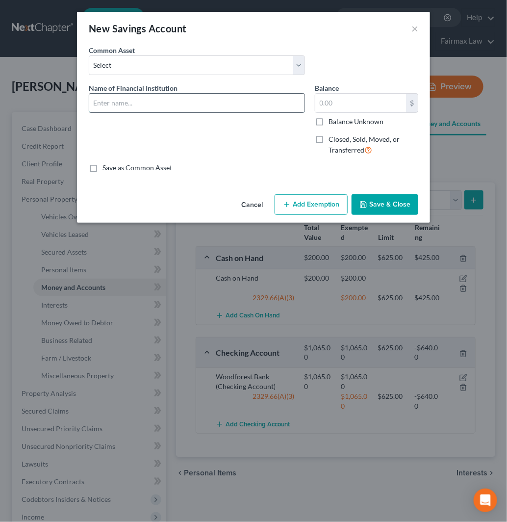
click at [204, 100] on input "text" at bounding box center [196, 103] width 215 height 19
type input "Woodforest Bank"
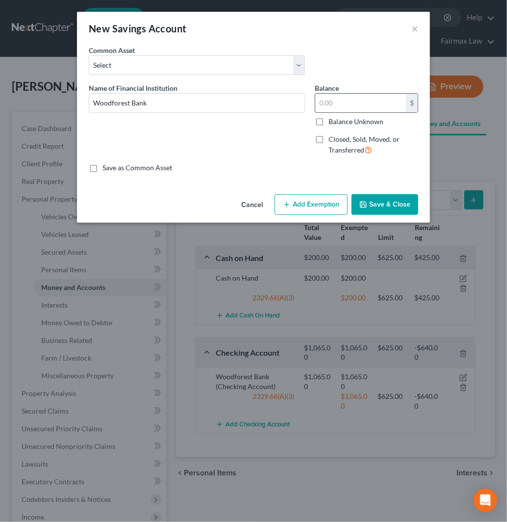
click at [378, 102] on input "text" at bounding box center [360, 103] width 91 height 19
click at [108, 170] on label "Save as Common Asset" at bounding box center [137, 168] width 70 height 10
click at [108, 169] on input "Save as Common Asset" at bounding box center [109, 166] width 6 height 6
checkbox input "true"
click at [378, 100] on input "text" at bounding box center [360, 103] width 91 height 19
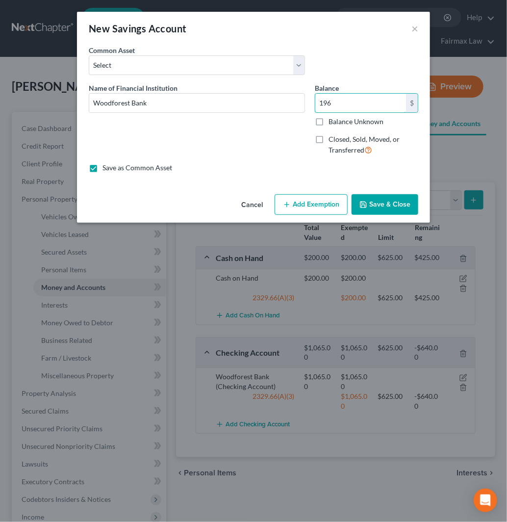
type input "196"
click at [331, 206] on button "Add Exemption" at bounding box center [311, 204] width 73 height 21
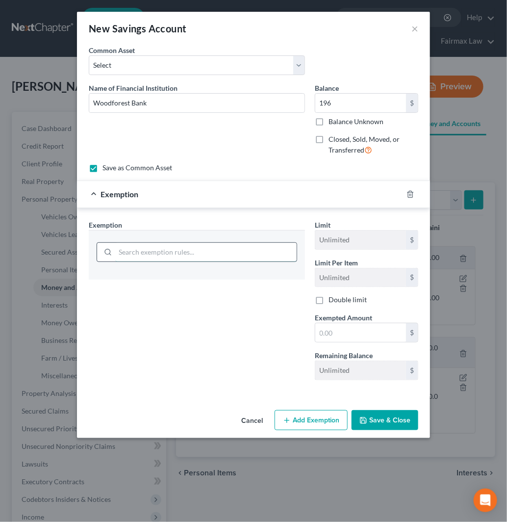
click at [203, 252] on input "search" at bounding box center [205, 252] width 181 height 19
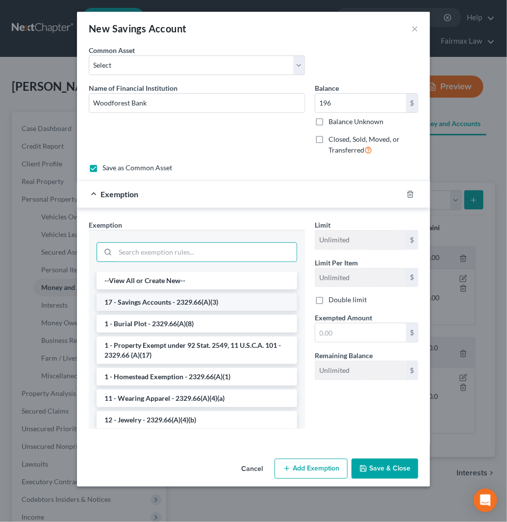
click at [209, 304] on li "17 - Savings Accounts - 2329.66(A)(3)" at bounding box center [197, 302] width 201 height 18
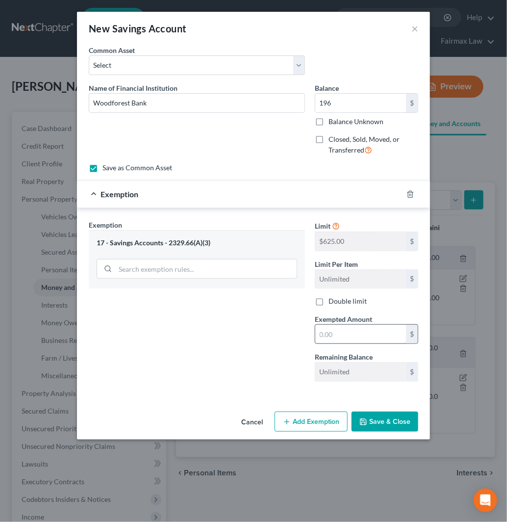
click at [349, 340] on input "text" at bounding box center [360, 334] width 91 height 19
type input "196"
click at [405, 420] on button "Save & Close" at bounding box center [385, 421] width 67 height 21
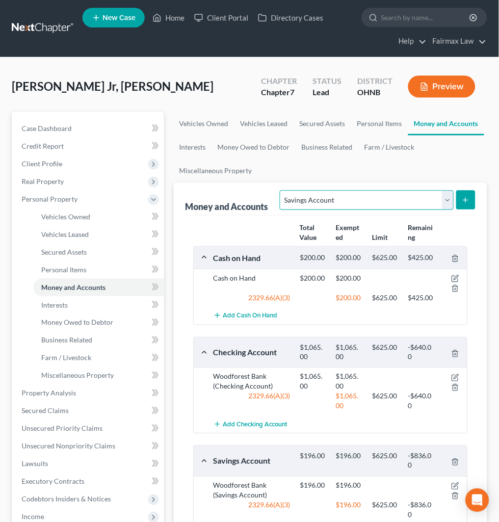
drag, startPoint x: 380, startPoint y: 199, endPoint x: 380, endPoint y: 208, distance: 8.8
click at [380, 199] on select "Select Account Type Brokerage Cash on Hand Certificates of Deposit Checking Acc…" at bounding box center [366, 200] width 174 height 20
select select "checking"
click at [282, 190] on select "Select Account Type Brokerage Cash on Hand Certificates of Deposit Checking Acc…" at bounding box center [366, 200] width 174 height 20
click at [465, 208] on button "submit" at bounding box center [465, 199] width 19 height 19
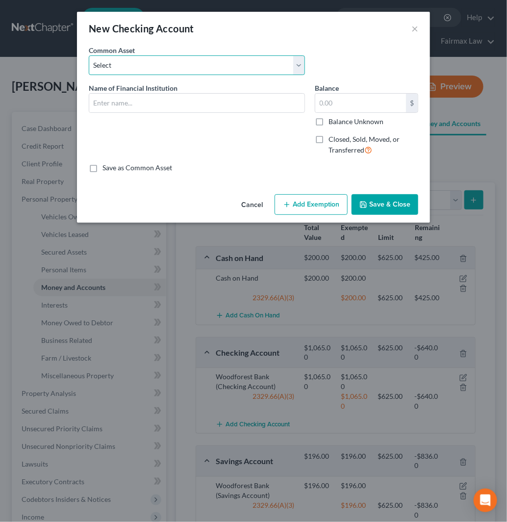
click at [218, 61] on select "Select Day Air FCU Daily Pay So-Fi Adventure Credit Union So-Fi Mountain Credit…" at bounding box center [197, 65] width 216 height 20
select select "27"
click at [89, 55] on select "Select Day Air FCU Daily Pay So-Fi Adventure Credit Union So-Fi Mountain Credit…" at bounding box center [197, 65] width 216 height 20
type input "Key Bank"
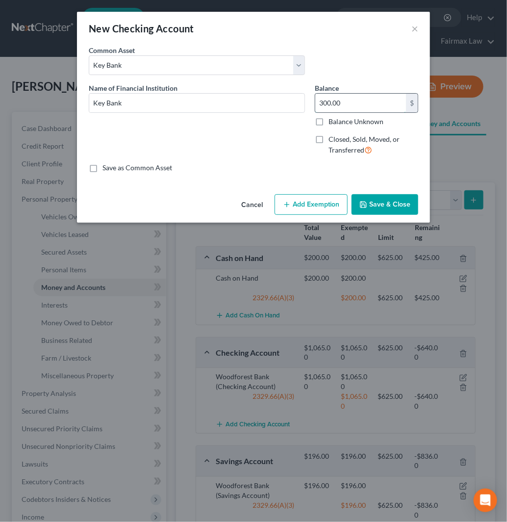
click at [336, 101] on input "300.00" at bounding box center [360, 103] width 91 height 19
type input "16.48"
click at [309, 206] on button "Add Exemption" at bounding box center [311, 204] width 73 height 21
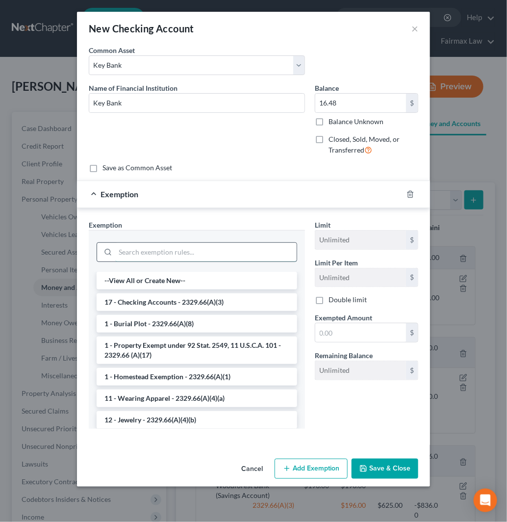
click at [156, 250] on input "search" at bounding box center [205, 252] width 181 height 19
click at [160, 303] on li "17 - Checking Accounts - 2329.66(A)(3)" at bounding box center [197, 302] width 201 height 18
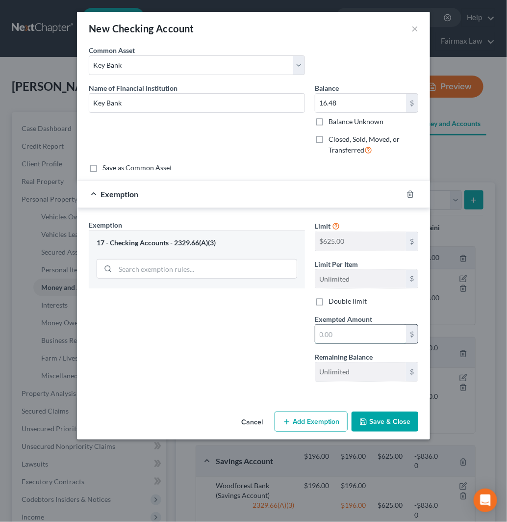
click at [365, 337] on input "text" at bounding box center [360, 334] width 91 height 19
type input "16.48"
click at [398, 422] on button "Save & Close" at bounding box center [385, 421] width 67 height 21
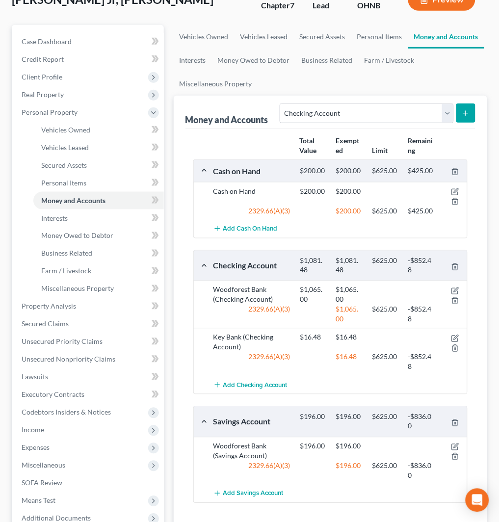
scroll to position [54, 0]
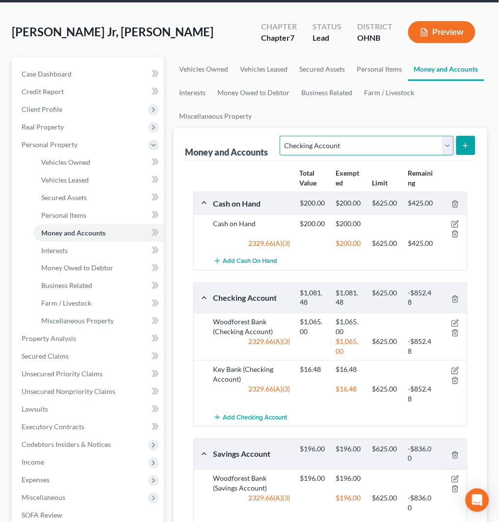
drag, startPoint x: 369, startPoint y: 147, endPoint x: 362, endPoint y: 153, distance: 9.7
click at [369, 147] on select "Select Account Type Brokerage Cash on Hand Certificates of Deposit Checking Acc…" at bounding box center [366, 146] width 174 height 20
select select "savings"
click at [282, 136] on select "Select Account Type Brokerage Cash on Hand Certificates of Deposit Checking Acc…" at bounding box center [366, 146] width 174 height 20
click at [467, 142] on icon "submit" at bounding box center [465, 146] width 8 height 8
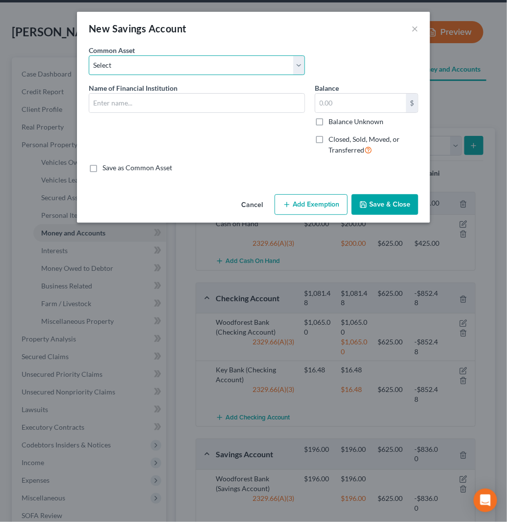
click at [212, 68] on select "Select Current So-Fi Savings [PERSON_NAME] Credit Union - Savings Adventure Cre…" at bounding box center [197, 65] width 216 height 20
select select "30"
click at [89, 55] on select "Select Current So-Fi Savings [PERSON_NAME] Credit Union - Savings Adventure Cre…" at bounding box center [197, 65] width 216 height 20
type input "Key Bank"
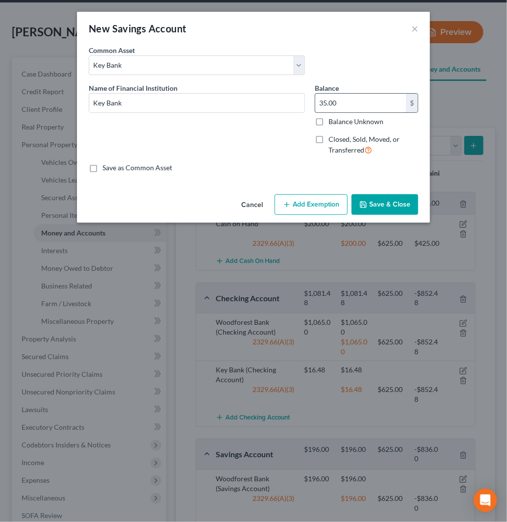
click at [348, 100] on input "35.00" at bounding box center [360, 103] width 91 height 19
type input "40"
click at [307, 208] on button "Add Exemption" at bounding box center [311, 204] width 73 height 21
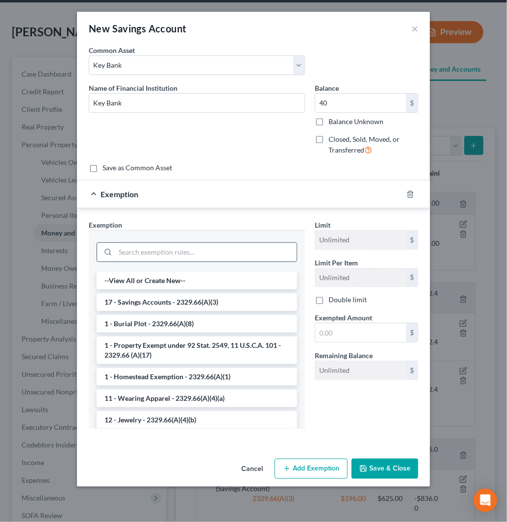
click at [190, 246] on input "search" at bounding box center [205, 252] width 181 height 19
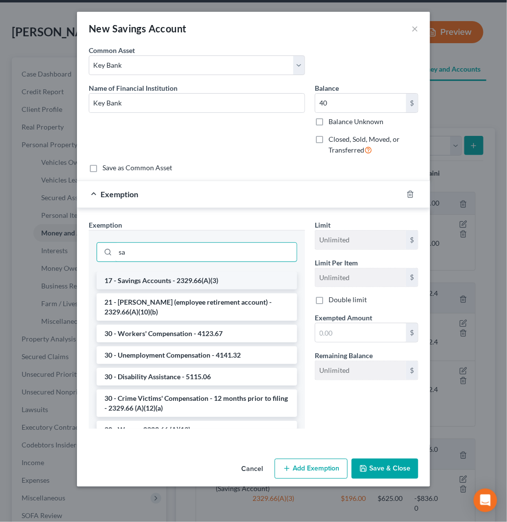
type input "sa"
click at [203, 276] on li "17 - Savings Accounts - 2329.66(A)(3)" at bounding box center [197, 281] width 201 height 18
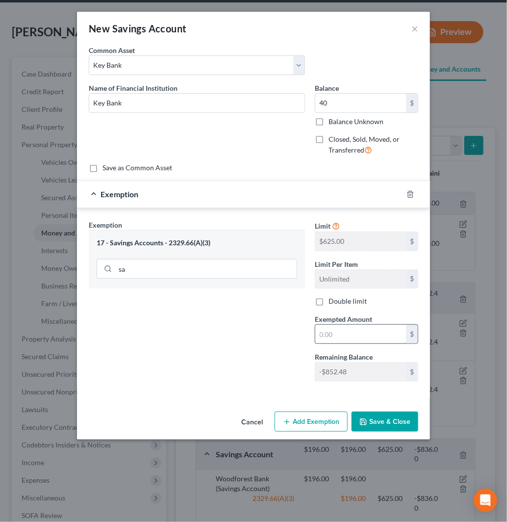
click at [359, 333] on input "text" at bounding box center [360, 334] width 91 height 19
type input "40"
click at [391, 423] on button "Save & Close" at bounding box center [385, 421] width 67 height 21
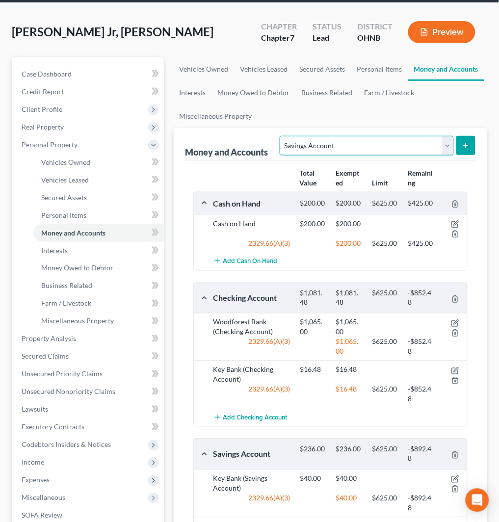
click at [404, 138] on select "Select Account Type Brokerage Cash on Hand Certificates of Deposit Checking Acc…" at bounding box center [366, 146] width 174 height 20
select select "other"
click at [282, 136] on select "Select Account Type Brokerage Cash on Hand Certificates of Deposit Checking Acc…" at bounding box center [366, 146] width 174 height 20
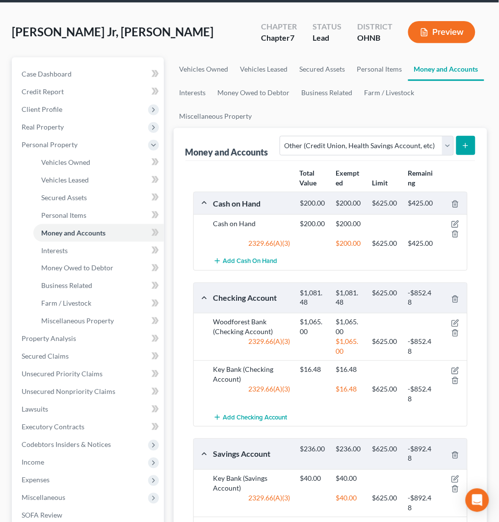
click at [456, 143] on button "submit" at bounding box center [465, 145] width 19 height 19
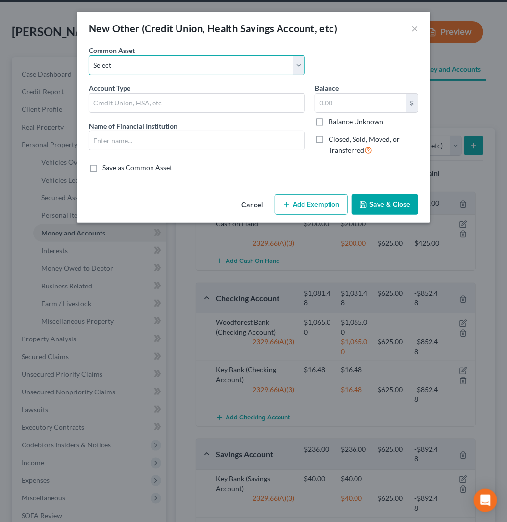
click at [225, 67] on select "Select Prepaid Debit Card - Chime Credit Builder Way2Go Prepaid Debit Card - Ne…" at bounding box center [197, 65] width 216 height 20
select select "8"
click at [89, 55] on select "Select Prepaid Debit Card - Chime Credit Builder Way2Go Prepaid Debit Card - Ne…" at bounding box center [197, 65] width 216 height 20
type input "Prepaid Debit Card - CashApp"
type input "Cashapp"
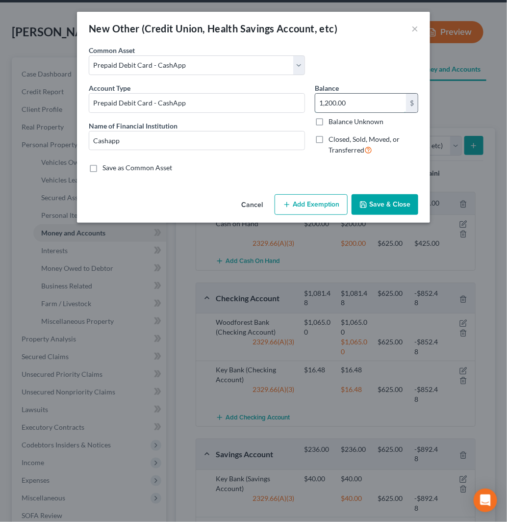
click at [374, 101] on input "1,200.00" at bounding box center [360, 103] width 91 height 19
type input "0"
click at [386, 199] on button "Save & Close" at bounding box center [385, 204] width 67 height 21
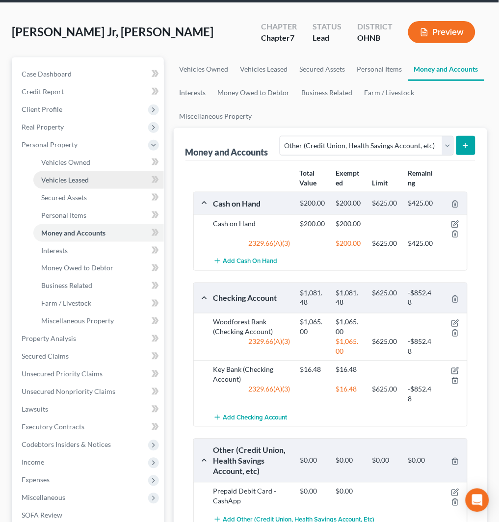
click at [104, 176] on link "Vehicles Leased" at bounding box center [98, 180] width 130 height 18
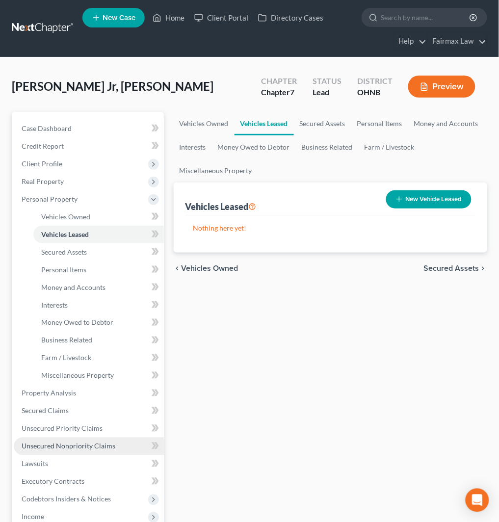
click at [99, 444] on span "Unsecured Nonpriority Claims" at bounding box center [69, 446] width 94 height 8
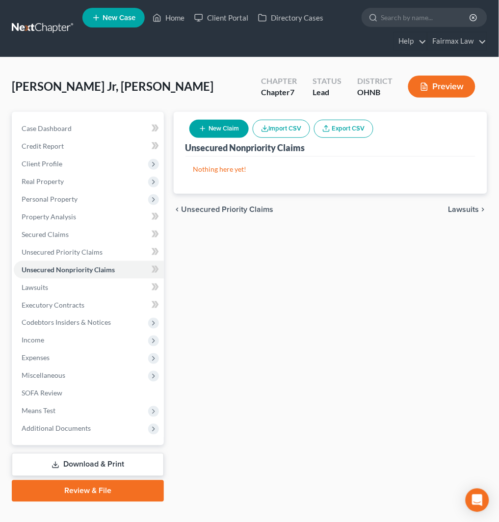
click at [295, 126] on button "Import CSV" at bounding box center [280, 129] width 57 height 18
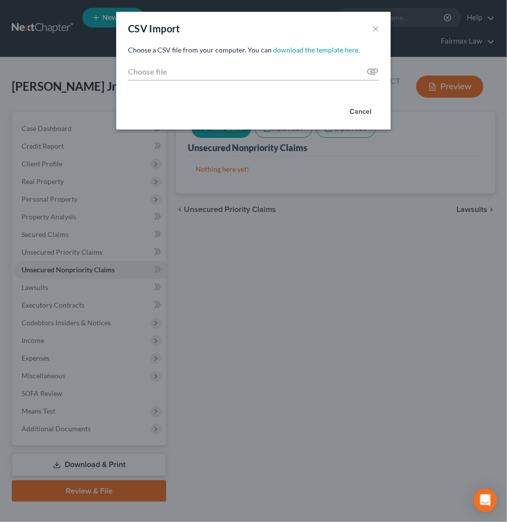
type input "C:\fakepath\2025.csv"
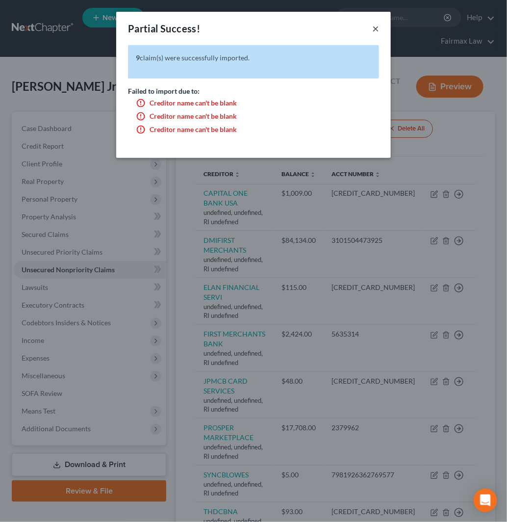
click at [377, 31] on button "×" at bounding box center [375, 29] width 7 height 12
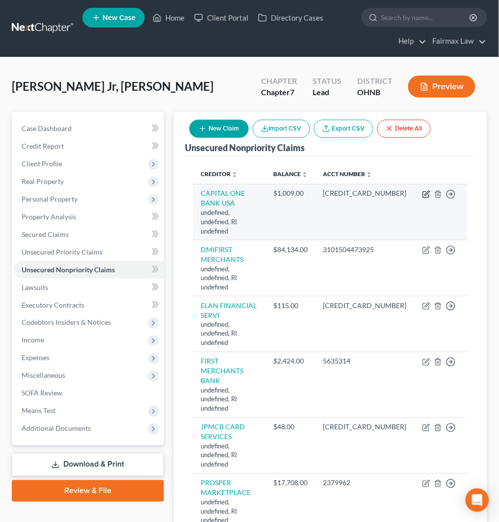
click at [429, 191] on icon "button" at bounding box center [427, 193] width 4 height 4
select select "41"
select select "14"
select select "0"
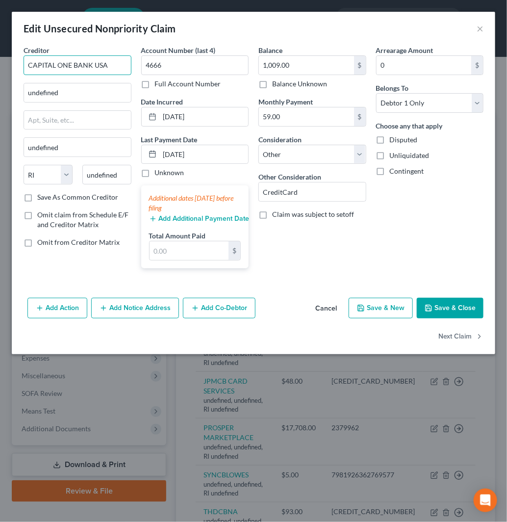
drag, startPoint x: 111, startPoint y: 58, endPoint x: 0, endPoint y: 58, distance: 110.8
click at [0, 58] on div "Edit Unsecured Nonpriority Claim × Creditor * CAPITAL ONE BANK [GEOGRAPHIC_DATA…" at bounding box center [253, 261] width 507 height 522
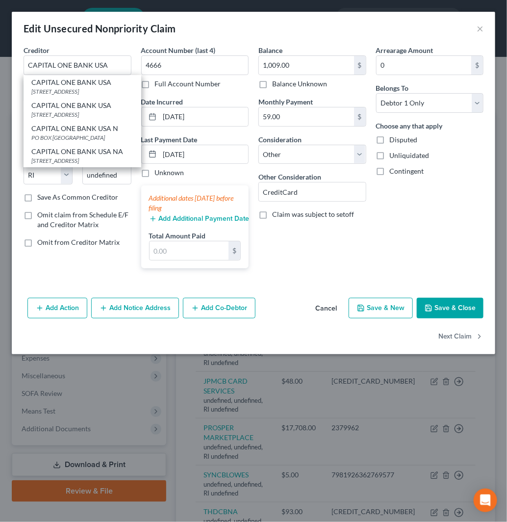
click at [83, 87] on div "[STREET_ADDRESS]" at bounding box center [82, 91] width 102 height 8
type input "PO BOX 31293"
type input "[GEOGRAPHIC_DATA]"
select select "46"
type input "84131"
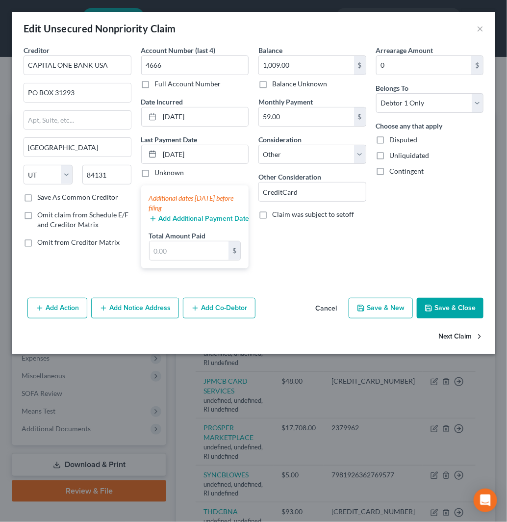
click at [458, 339] on button "Next Claim" at bounding box center [460, 336] width 45 height 21
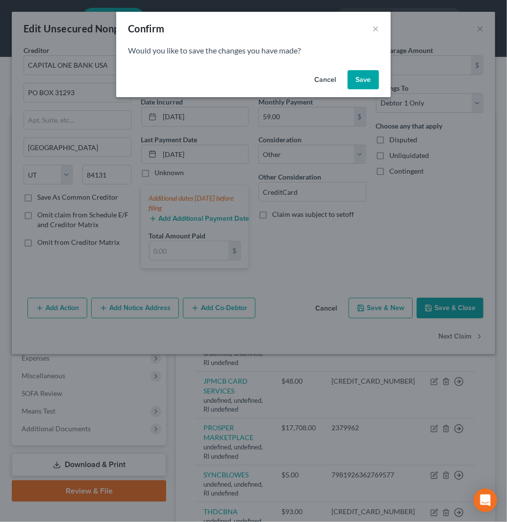
click at [357, 86] on button "Save" at bounding box center [363, 80] width 31 height 20
select select "41"
select select "14"
select select "0"
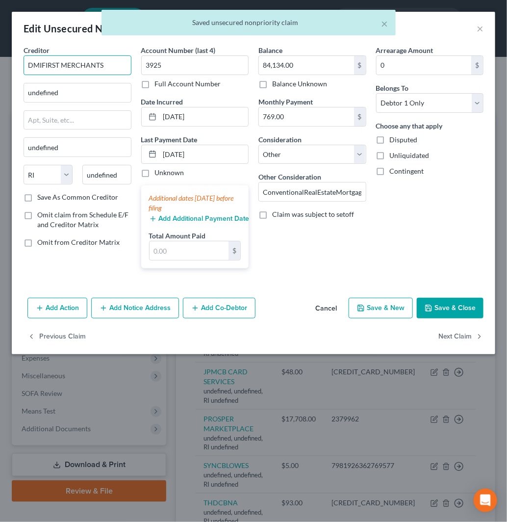
drag, startPoint x: 117, startPoint y: 70, endPoint x: 0, endPoint y: 74, distance: 116.7
click at [0, 74] on div "Edit Unsecured Nonpriority Claim × Creditor * DMIFIRST MERCHANTS undefined unde…" at bounding box center [253, 261] width 507 height 522
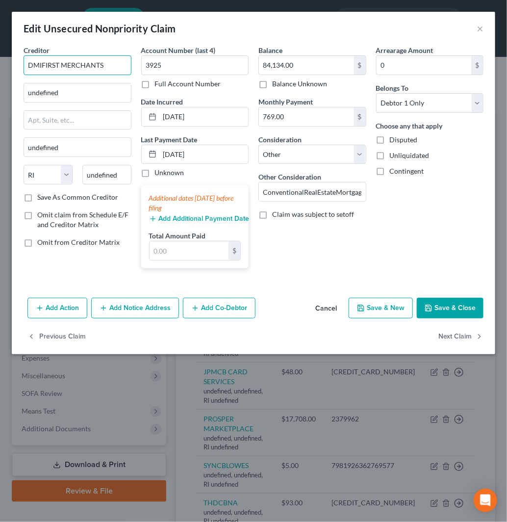
click at [43, 64] on input "DMIFIRST MERCHANTS" at bounding box center [78, 65] width 108 height 20
click at [101, 64] on input "FIRST MERCHANTS" at bounding box center [78, 65] width 108 height 20
click at [27, 64] on input "FIRST MERCHANTS" at bounding box center [78, 65] width 108 height 20
type input "DMI FIRST MERCHANTS"
click at [81, 99] on input "undefined" at bounding box center [77, 92] width 107 height 19
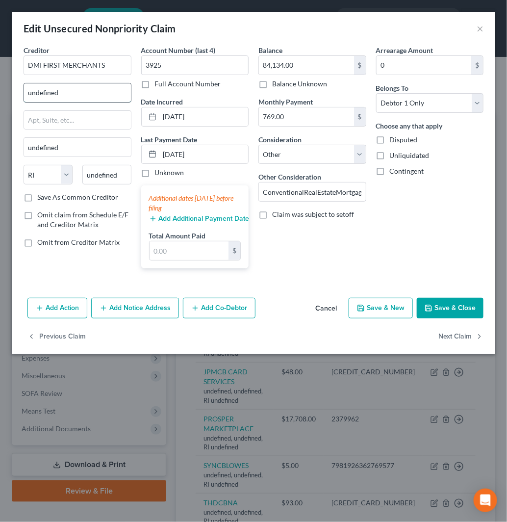
click at [81, 99] on input "undefined" at bounding box center [77, 92] width 107 height 19
paste input "4621 [PERSON_NAME]"
type input "[STREET_ADDRESS][PERSON_NAME]"
click at [103, 178] on input "undefined" at bounding box center [106, 175] width 49 height 20
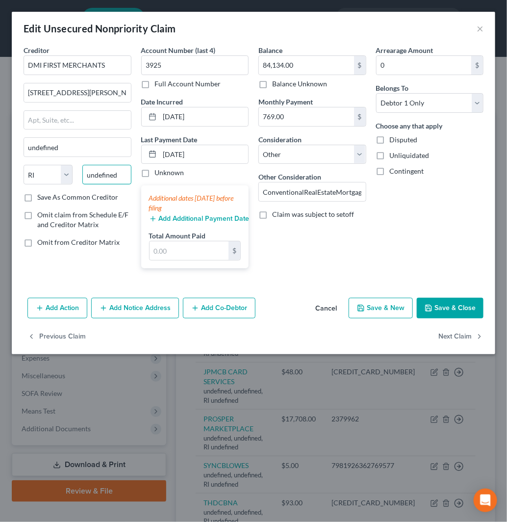
click at [103, 178] on input "undefined" at bounding box center [106, 175] width 49 height 20
paste input "43220"
type input "43220"
click at [37, 200] on label "Save As Common Creditor" at bounding box center [77, 197] width 81 height 10
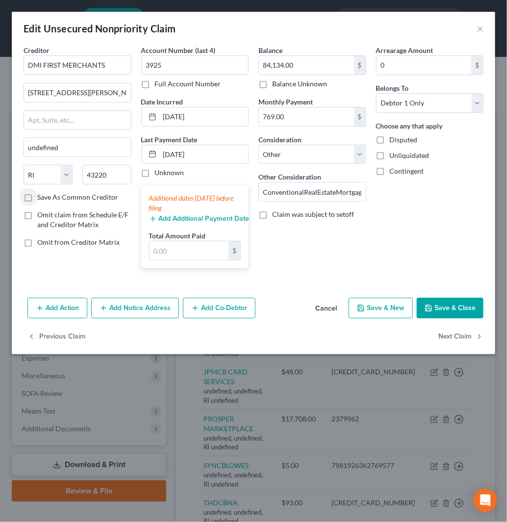
click at [41, 199] on input "Save As Common Creditor" at bounding box center [44, 195] width 6 height 6
click at [37, 198] on label "Save As Common Creditor" at bounding box center [77, 197] width 81 height 10
click at [41, 198] on input "Save As Common Creditor" at bounding box center [44, 195] width 6 height 6
checkbox input "false"
type input "Columbus"
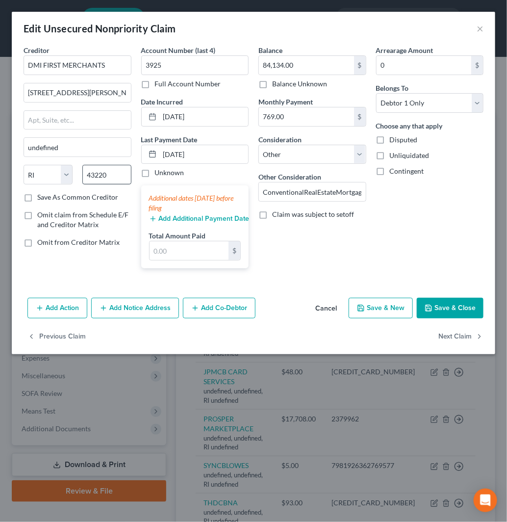
select select "36"
click at [37, 199] on label "Save As Common Creditor" at bounding box center [77, 197] width 81 height 10
click at [41, 199] on input "Save As Common Creditor" at bounding box center [44, 195] width 6 height 6
click at [463, 332] on button "Next Claim" at bounding box center [460, 336] width 45 height 21
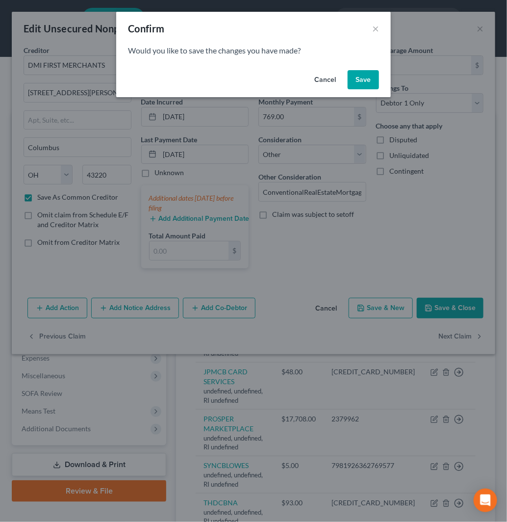
click at [360, 79] on button "Save" at bounding box center [363, 80] width 31 height 20
checkbox input "false"
select select "41"
select select "14"
select select "0"
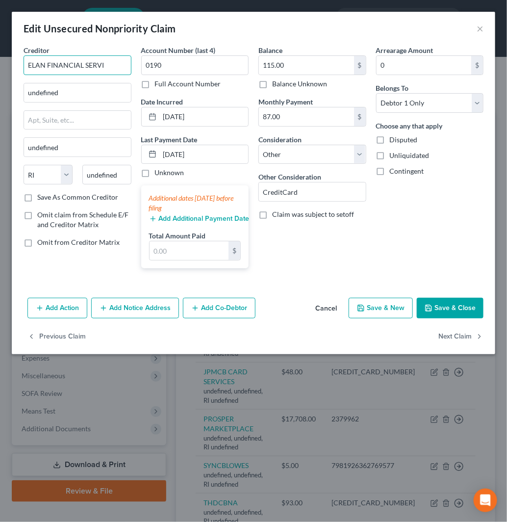
drag, startPoint x: 109, startPoint y: 62, endPoint x: 0, endPoint y: 62, distance: 109.3
click at [0, 62] on div "Edit Unsecured Nonpriority Claim × Creditor * ELAN FINANCIAL SERVI undefined un…" at bounding box center [253, 261] width 507 height 522
click at [72, 90] on input "undefined" at bounding box center [77, 92] width 107 height 19
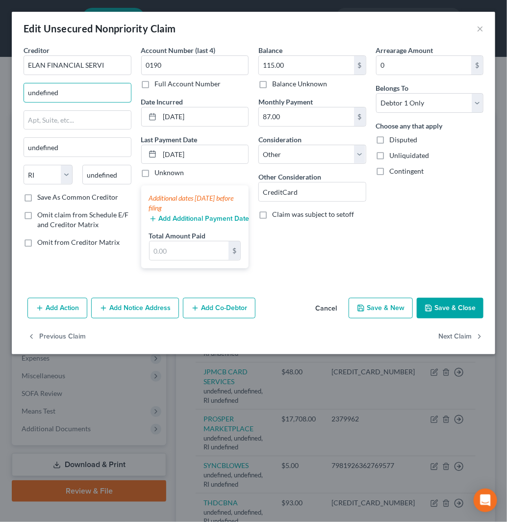
paste input "[STREET_ADDRESS]"
drag, startPoint x: 113, startPoint y: 101, endPoint x: 0, endPoint y: 102, distance: 112.8
click at [0, 102] on div "Edit Unsecured Nonpriority Claim × Creditor * ELAN FINANCIAL [GEOGRAPHIC_DATA][…" at bounding box center [253, 261] width 507 height 522
paste input "P.O. Box 790084"
type input "P.O. Box 790084"
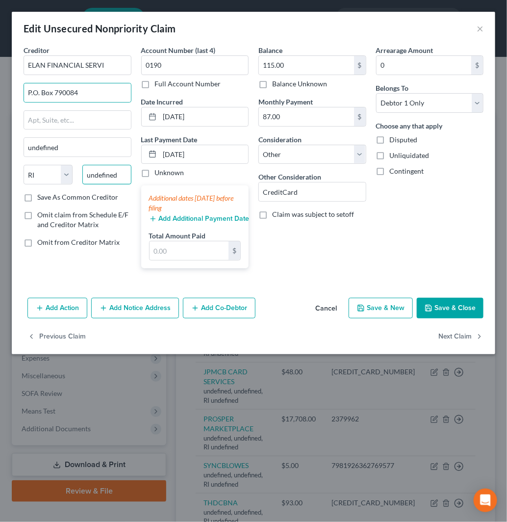
click at [99, 172] on input "undefined" at bounding box center [106, 175] width 49 height 20
paste input "63179-0084"
click at [109, 173] on input "63179-0084" at bounding box center [106, 175] width 49 height 20
drag, startPoint x: 126, startPoint y: 178, endPoint x: 105, endPoint y: 178, distance: 21.1
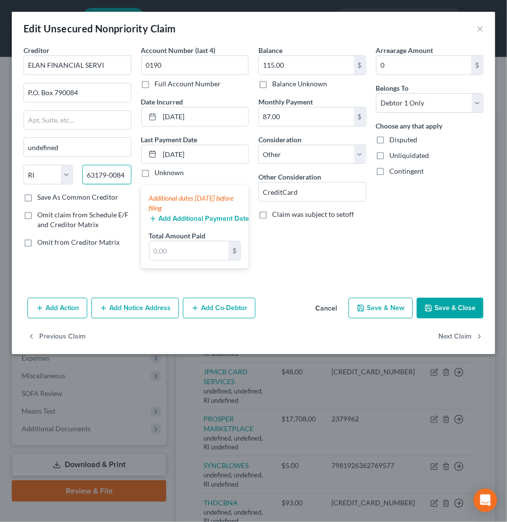
click at [105, 178] on input "63179-0084" at bounding box center [106, 175] width 49 height 20
type input "63179"
type input "Saint Louis"
select select "26"
click at [37, 198] on label "Save As Common Creditor" at bounding box center [77, 197] width 81 height 10
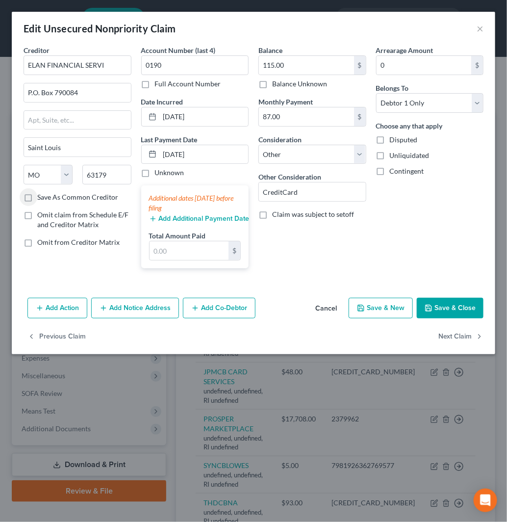
click at [41, 198] on input "Save As Common Creditor" at bounding box center [44, 195] width 6 height 6
click at [469, 333] on button "Next Claim" at bounding box center [460, 336] width 45 height 21
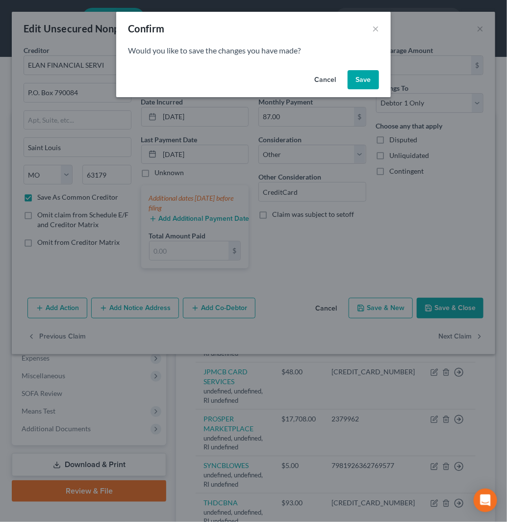
click at [350, 79] on button "Save" at bounding box center [363, 80] width 31 height 20
checkbox input "false"
select select "41"
select select "14"
select select "0"
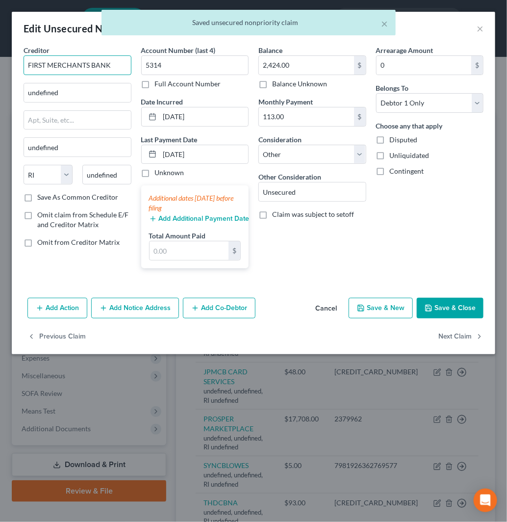
drag, startPoint x: 123, startPoint y: 69, endPoint x: 1, endPoint y: 69, distance: 122.1
click at [1, 69] on div "Edit Unsecured Nonpriority Claim × Creditor * FIRST MERCHANTS BANK undefined un…" at bounding box center [253, 261] width 507 height 522
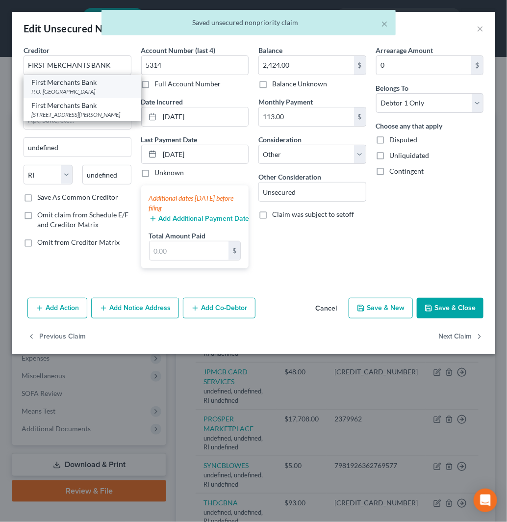
click at [69, 86] on div "First Merchants Bank" at bounding box center [82, 82] width 102 height 10
type input "First Merchants Bank"
type input "P.O. Box 790408"
type input "Saint Louis"
select select "26"
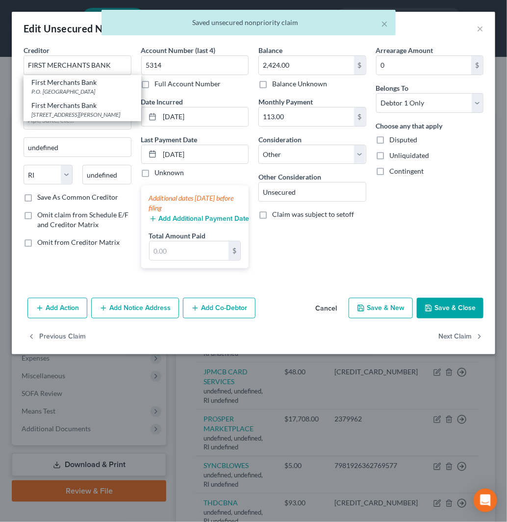
type input "63179"
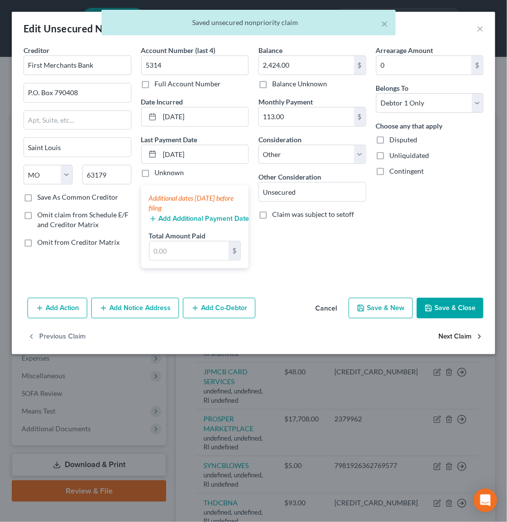
click at [460, 331] on button "Next Claim" at bounding box center [460, 336] width 45 height 21
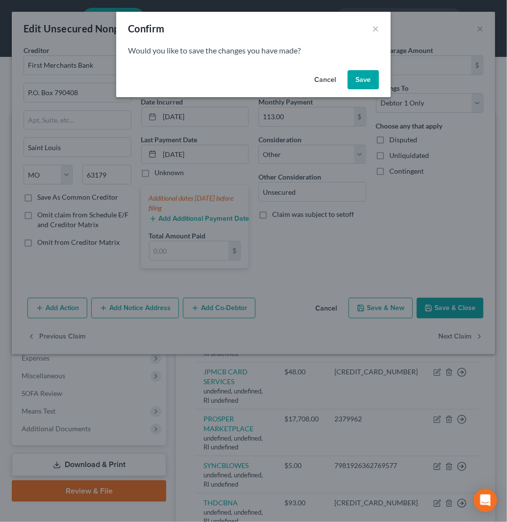
click at [361, 82] on button "Save" at bounding box center [363, 80] width 31 height 20
select select "41"
select select "14"
select select "0"
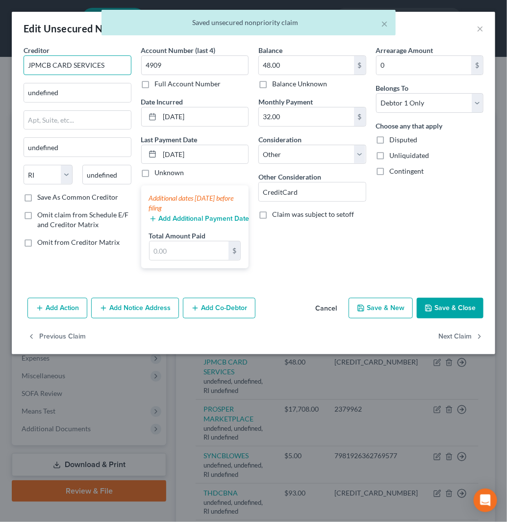
drag, startPoint x: 41, startPoint y: 66, endPoint x: 0, endPoint y: 66, distance: 41.2
click at [0, 66] on div "Edit Unsecured Nonpriority Claim × Creditor * JPMCB CARD SERVICES undefined und…" at bounding box center [253, 261] width 507 height 522
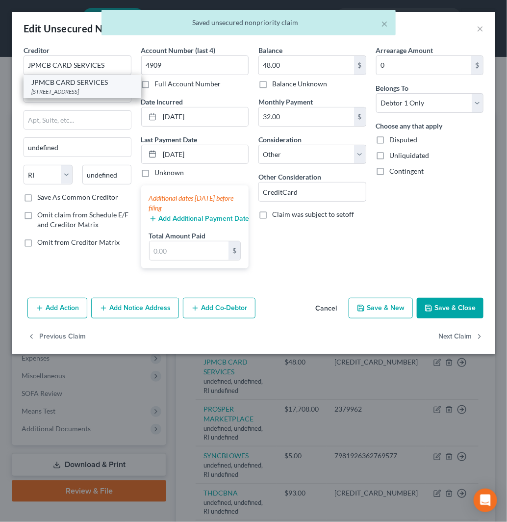
click at [84, 82] on div "JPMCB CARD SERVICES" at bounding box center [82, 82] width 102 height 10
type input "PO BOX 15369"
type input "Wilmington"
select select "7"
type input "19850"
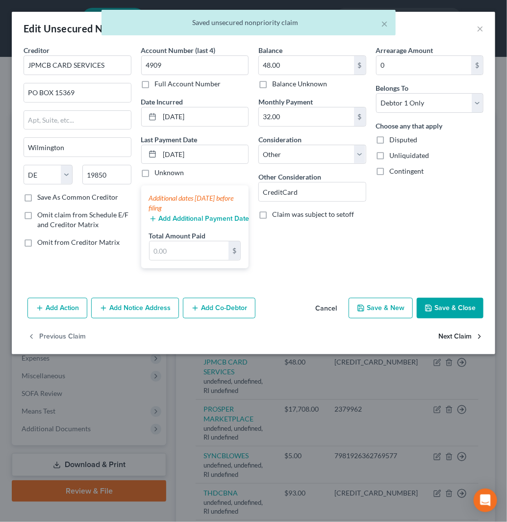
click at [445, 337] on button "Next Claim" at bounding box center [460, 336] width 45 height 21
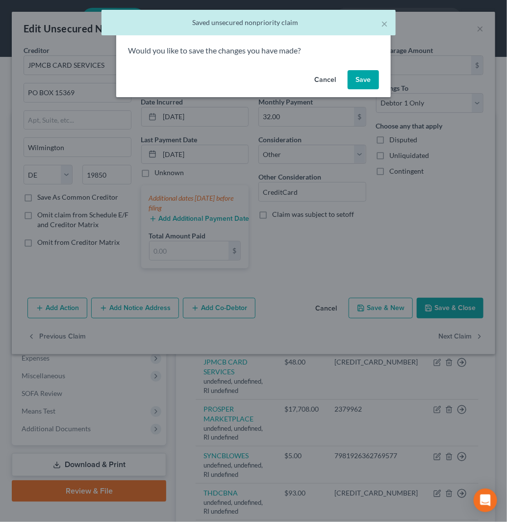
click at [366, 77] on button "Save" at bounding box center [363, 80] width 31 height 20
select select "41"
select select "14"
select select "0"
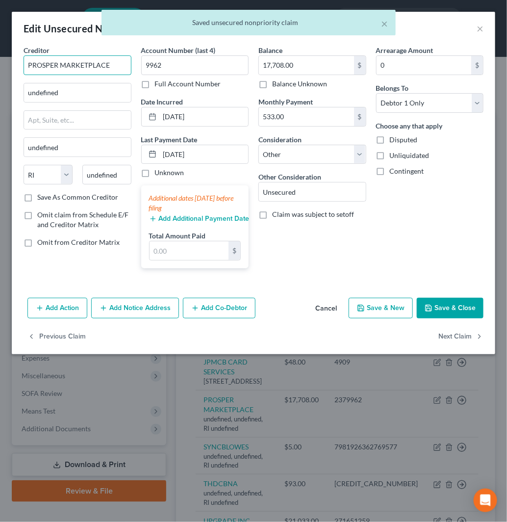
drag, startPoint x: 109, startPoint y: 65, endPoint x: 0, endPoint y: 69, distance: 109.4
click at [0, 69] on div "Edit Unsecured Nonpriority Claim × Creditor * PROSPER MARKETPLACE undefined und…" at bounding box center [253, 261] width 507 height 522
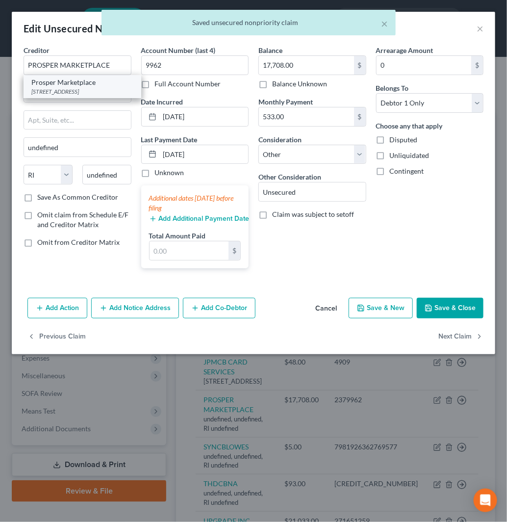
click at [91, 88] on div "[STREET_ADDRESS]" at bounding box center [82, 91] width 102 height 8
type input "Prosper Marketplace"
type input "[STREET_ADDRESS]"
type input "[GEOGRAPHIC_DATA]"
select select "4"
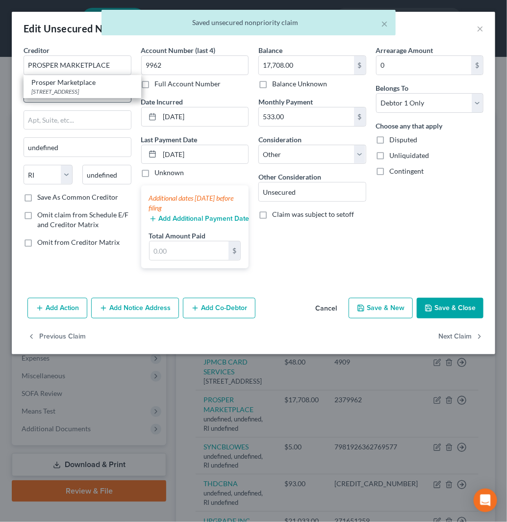
type input "94105"
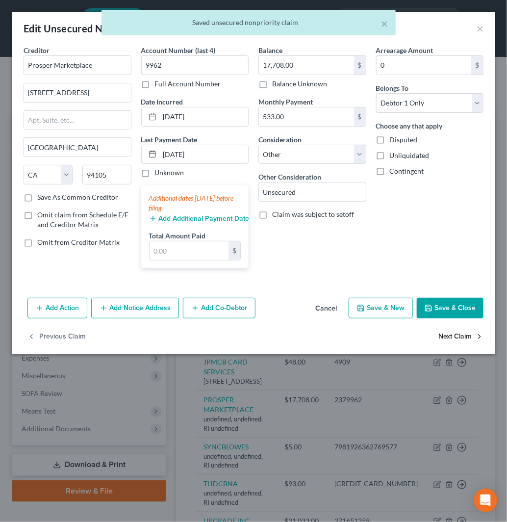
click at [466, 331] on button "Next Claim" at bounding box center [460, 336] width 45 height 21
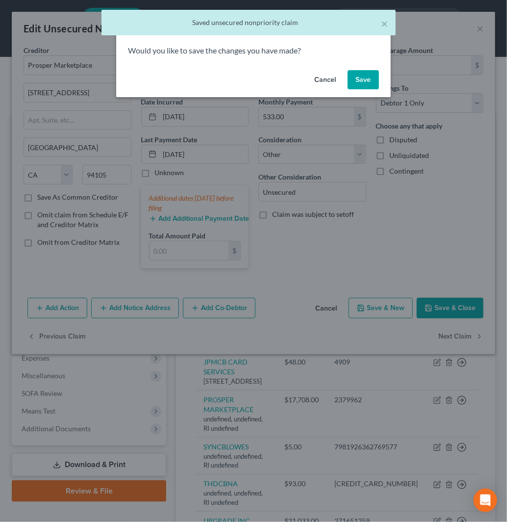
click at [374, 76] on button "Save" at bounding box center [363, 80] width 31 height 20
select select "41"
select select "14"
select select "0"
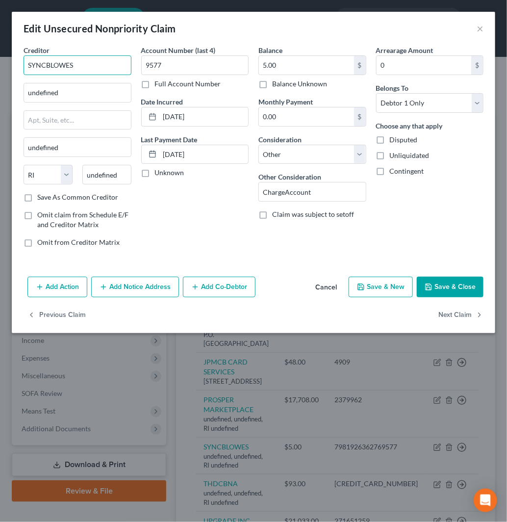
drag, startPoint x: 91, startPoint y: 59, endPoint x: 0, endPoint y: 59, distance: 91.2
click at [0, 59] on div "Edit Unsecured Nonpriority Claim × Creditor * SYNCBLOWES undefined undefined St…" at bounding box center [253, 261] width 507 height 522
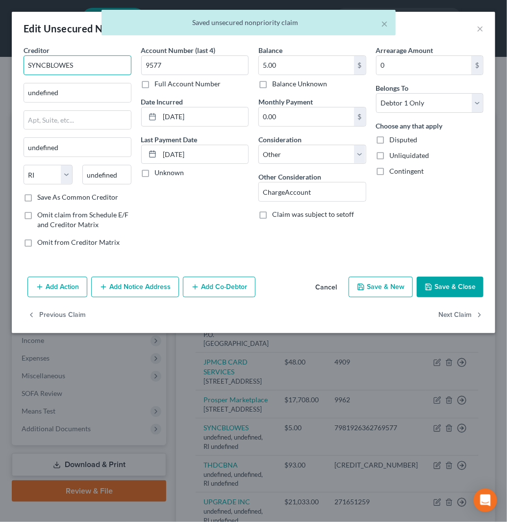
paste input "text"
click at [51, 64] on input "SYNCBLOWES" at bounding box center [78, 65] width 108 height 20
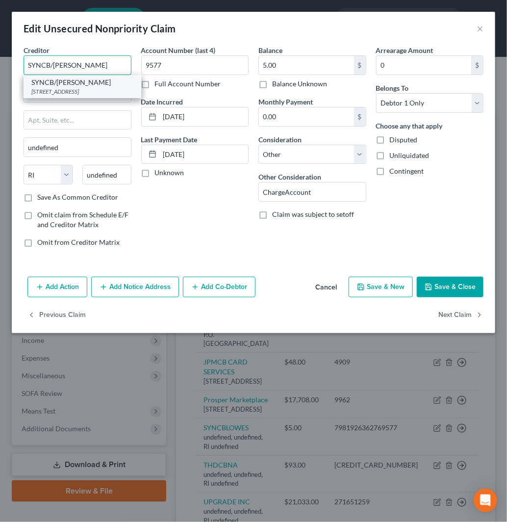
type input "SYNCB/[PERSON_NAME]"
click at [99, 86] on div "SYNCB/[PERSON_NAME]" at bounding box center [82, 82] width 102 height 10
type input "PO BOX 71727"
type input "[GEOGRAPHIC_DATA]"
select select "39"
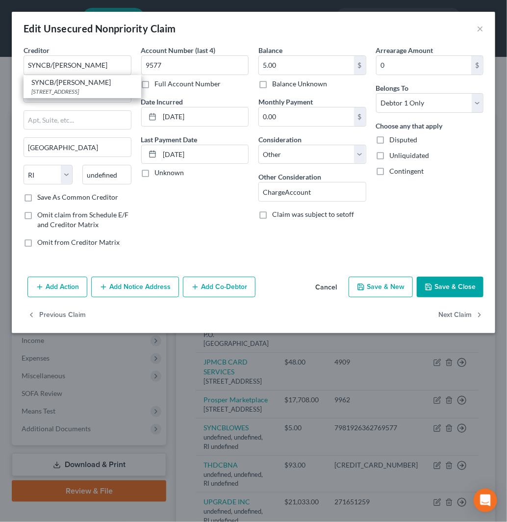
type input "19176"
click at [450, 320] on button "Next Claim" at bounding box center [460, 315] width 45 height 21
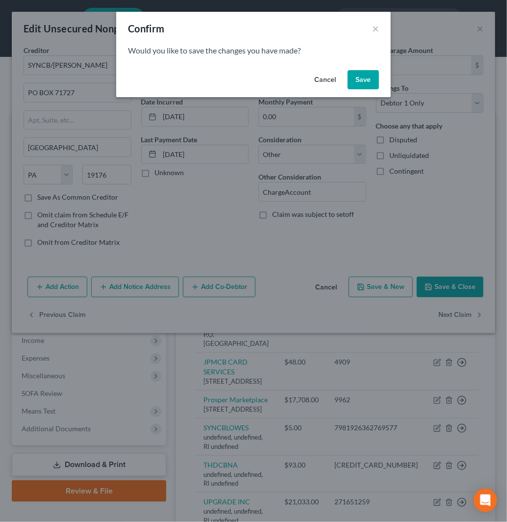
click at [362, 81] on button "Save" at bounding box center [363, 80] width 31 height 20
select select "41"
select select "14"
select select "0"
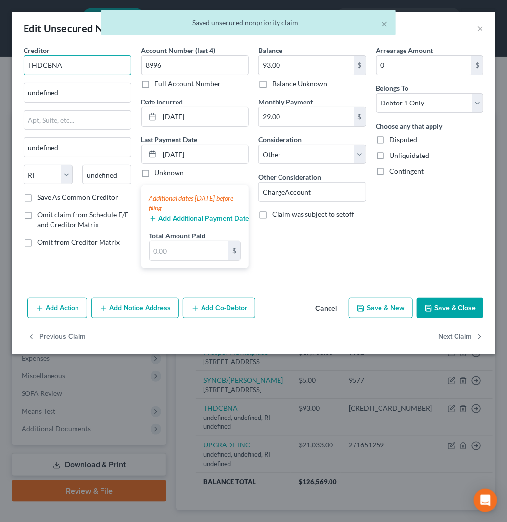
drag, startPoint x: 0, startPoint y: 72, endPoint x: 0, endPoint y: 84, distance: 11.8
click at [0, 84] on div "Edit Unsecured Nonpriority Claim × Creditor * THDCBNA undefined undefined State…" at bounding box center [253, 261] width 507 height 522
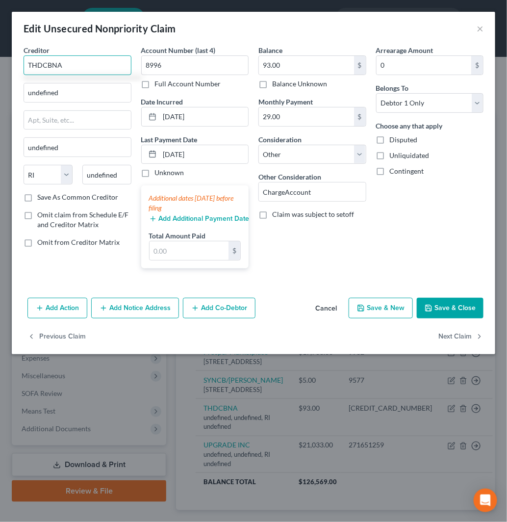
click at [42, 66] on input "THDCBNA" at bounding box center [78, 65] width 108 height 20
type input "THD/CBNA"
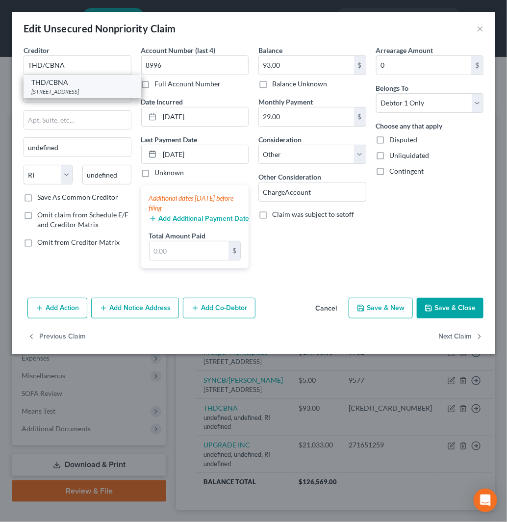
click at [67, 92] on div "[STREET_ADDRESS]" at bounding box center [82, 91] width 102 height 8
type input "PO BOX 6497"
type input "[GEOGRAPHIC_DATA]"
select select "43"
type input "57117"
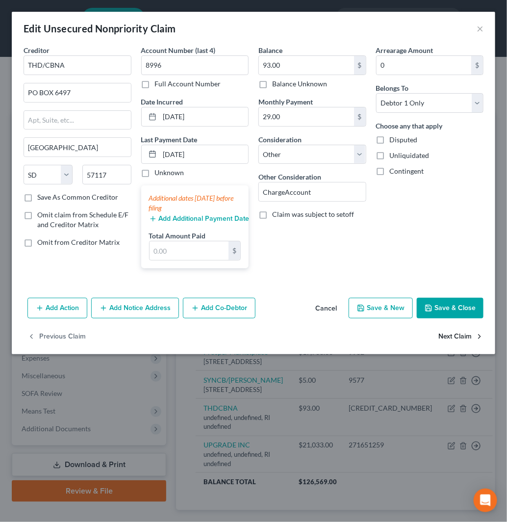
click at [478, 334] on icon "button" at bounding box center [480, 336] width 8 height 8
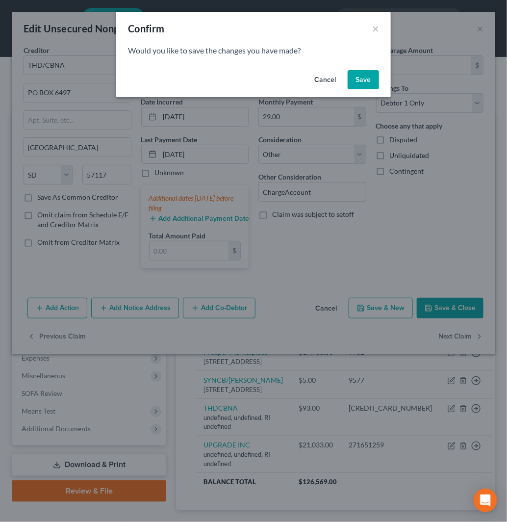
click at [358, 76] on button "Save" at bounding box center [363, 80] width 31 height 20
select select "41"
select select "14"
select select "0"
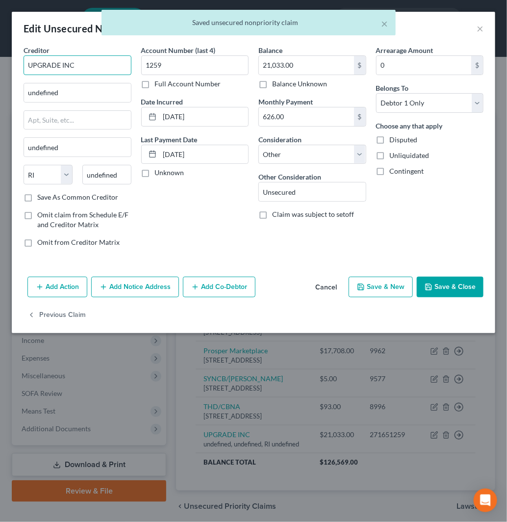
drag, startPoint x: 115, startPoint y: 64, endPoint x: 0, endPoint y: 69, distance: 114.8
click at [0, 69] on div "Edit Unsecured Nonpriority Claim × Creditor * UPGRADE INC undefined undefined S…" at bounding box center [253, 261] width 507 height 522
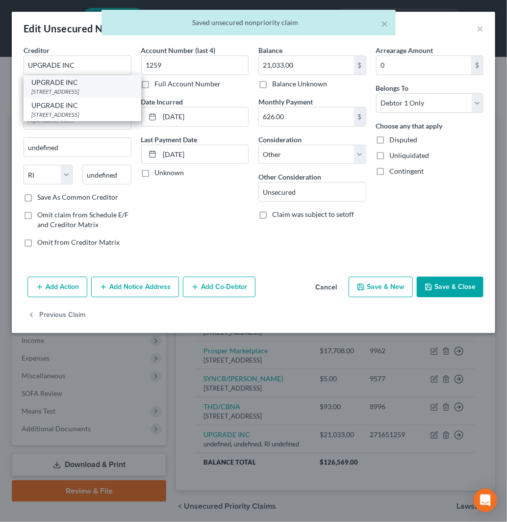
click at [73, 87] on div "[STREET_ADDRESS]" at bounding box center [82, 91] width 102 height 8
type input "[STREET_ADDRESS]"
type input "Phoenix"
select select "3"
type input "85004"
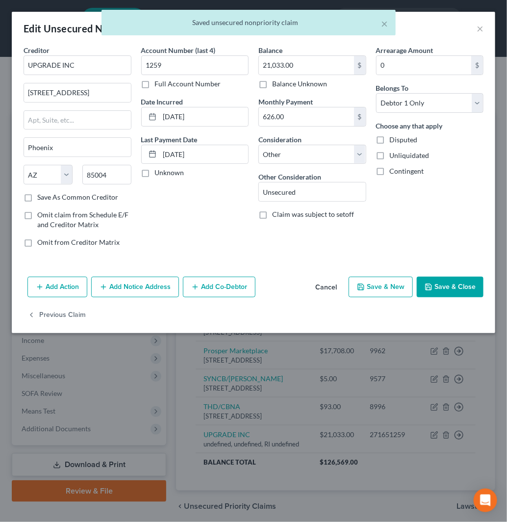
click at [478, 283] on button "Save & Close" at bounding box center [450, 287] width 67 height 21
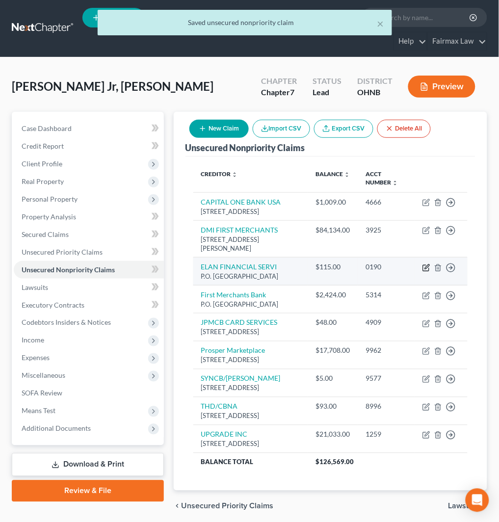
click at [425, 269] on icon "button" at bounding box center [427, 266] width 4 height 4
select select "26"
select select "14"
select select "0"
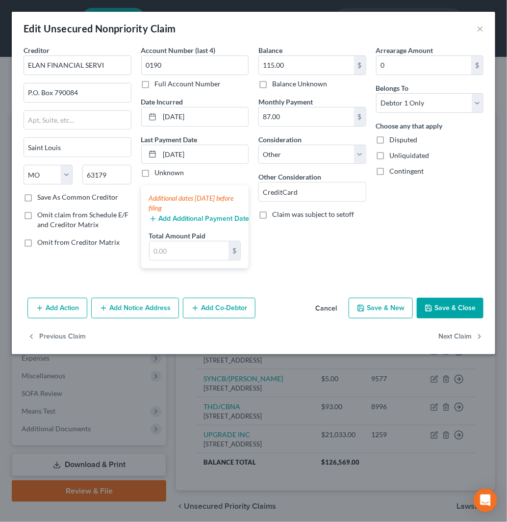
click at [484, 26] on div "Edit Unsecured Nonpriority Claim ×" at bounding box center [253, 28] width 483 height 33
click at [481, 28] on button "×" at bounding box center [480, 29] width 7 height 12
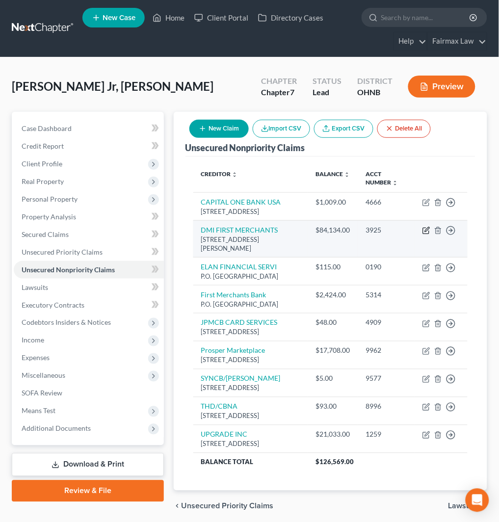
click at [424, 234] on icon "button" at bounding box center [426, 231] width 8 height 8
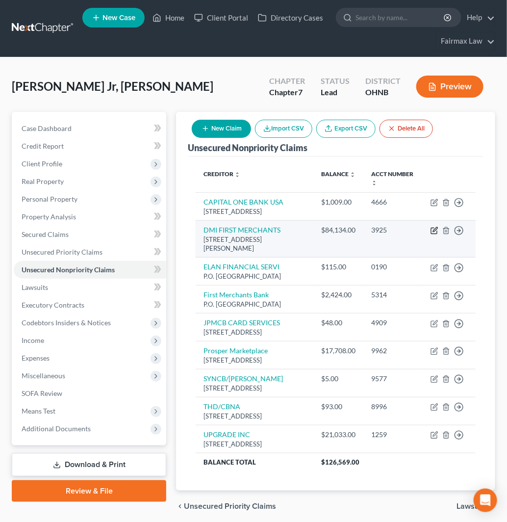
select select "36"
select select "14"
select select "0"
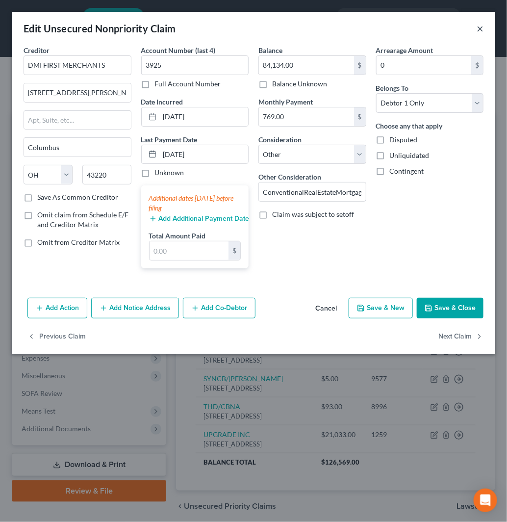
click at [477, 26] on button "×" at bounding box center [480, 29] width 7 height 12
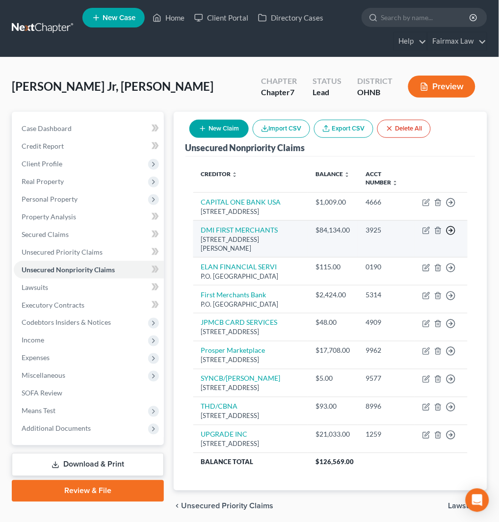
click at [452, 235] on icon "button" at bounding box center [451, 231] width 10 height 10
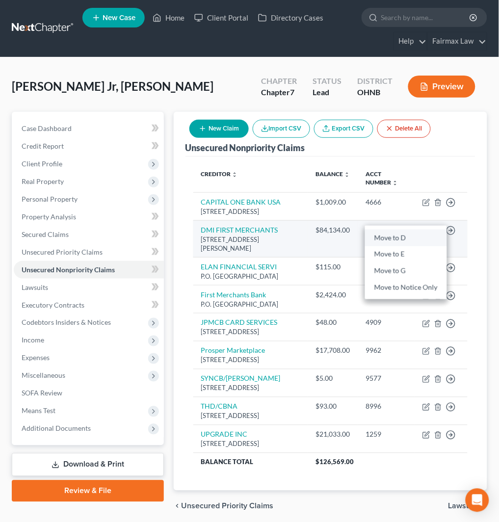
click at [402, 246] on link "Move to D" at bounding box center [406, 237] width 82 height 17
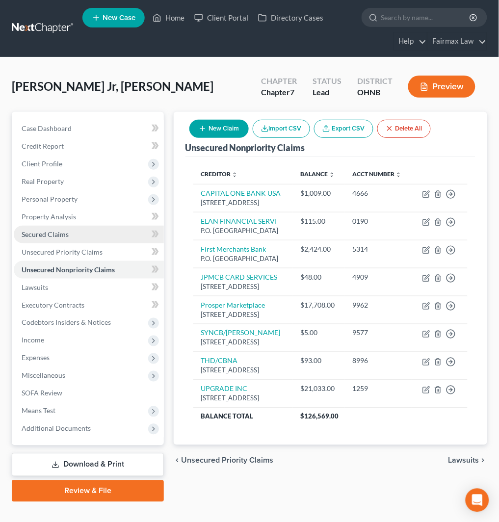
click at [84, 236] on link "Secured Claims" at bounding box center [89, 235] width 150 height 18
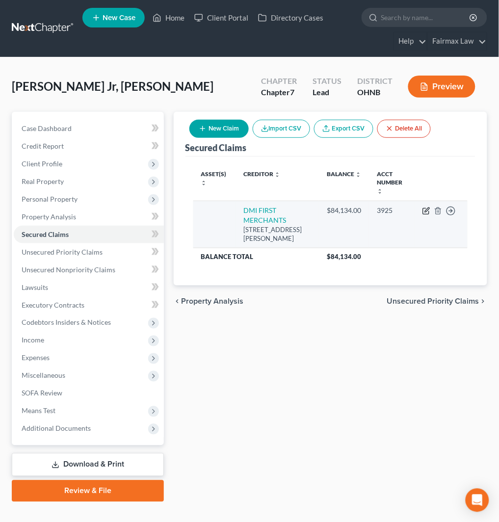
click at [428, 207] on icon "button" at bounding box center [426, 211] width 8 height 8
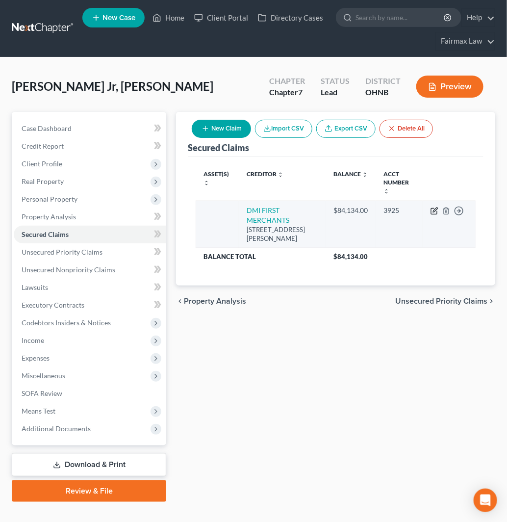
select select "36"
select select "4"
select select "0"
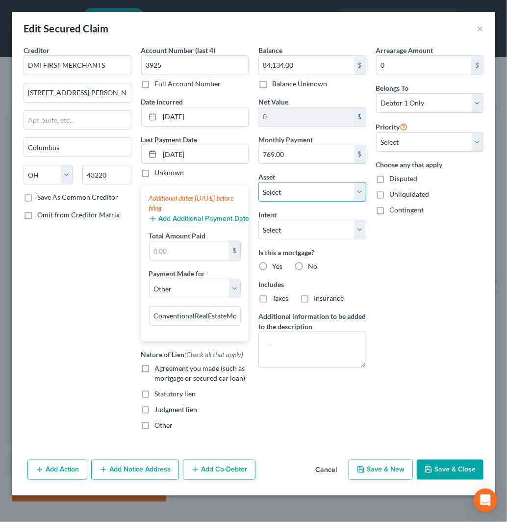
click at [325, 190] on select "Select" at bounding box center [312, 192] width 108 height 20
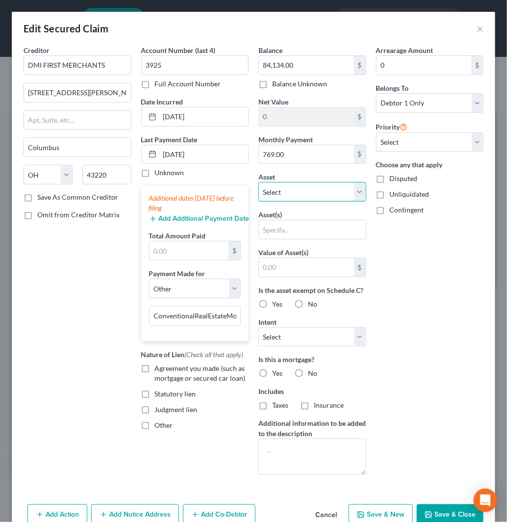
click at [316, 192] on select "Select Other Multiple Assets Woodforest Bank (Checking Account) - $1065.0 Key B…" at bounding box center [312, 192] width 108 height 20
select select "5"
click at [258, 182] on select "Select Other Multiple Assets Woodforest Bank (Checking Account) - $1065.0 Key B…" at bounding box center [312, 192] width 108 height 20
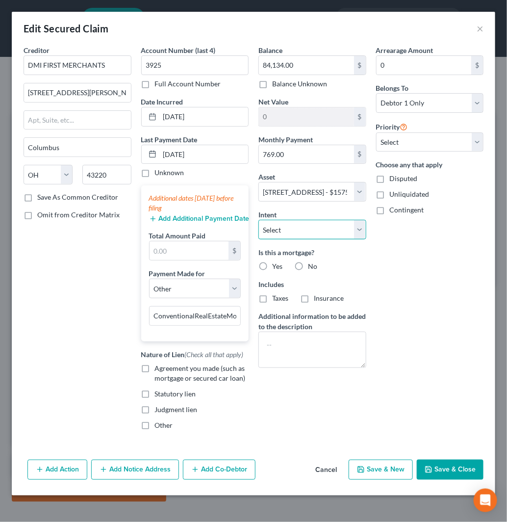
drag, startPoint x: 317, startPoint y: 227, endPoint x: 314, endPoint y: 238, distance: 11.1
click at [317, 227] on select "Select Surrender Redeem Reaffirm Avoid Other" at bounding box center [312, 230] width 108 height 20
select select "2"
click at [258, 220] on select "Select Surrender Redeem Reaffirm Avoid Other" at bounding box center [312, 230] width 108 height 20
click at [455, 469] on button "Save & Close" at bounding box center [450, 469] width 67 height 21
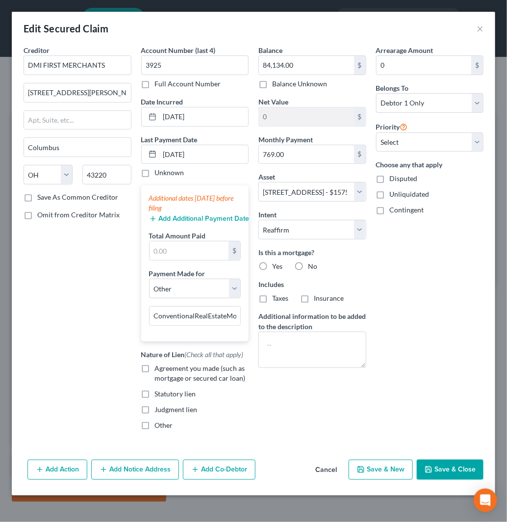
select select
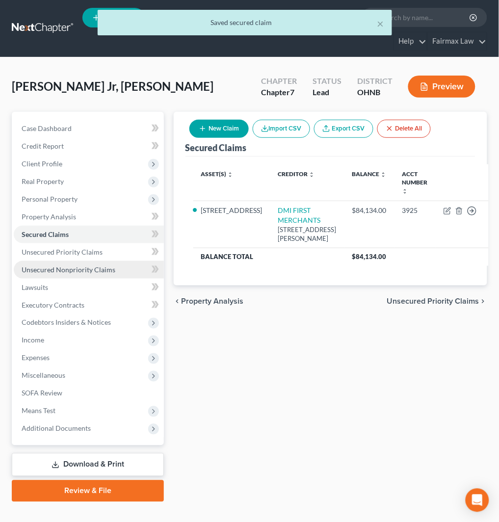
click at [96, 268] on span "Unsecured Nonpriority Claims" at bounding box center [69, 269] width 94 height 8
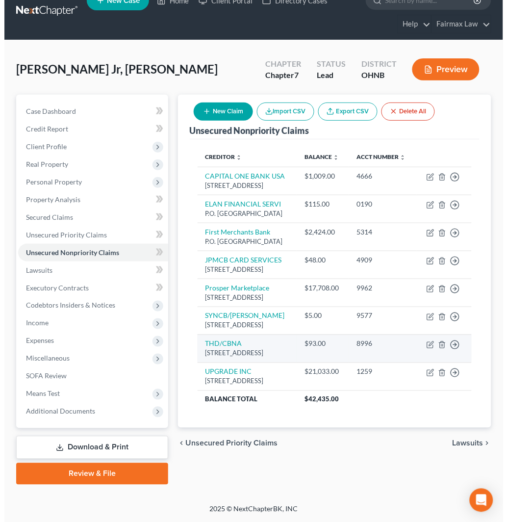
scroll to position [54, 0]
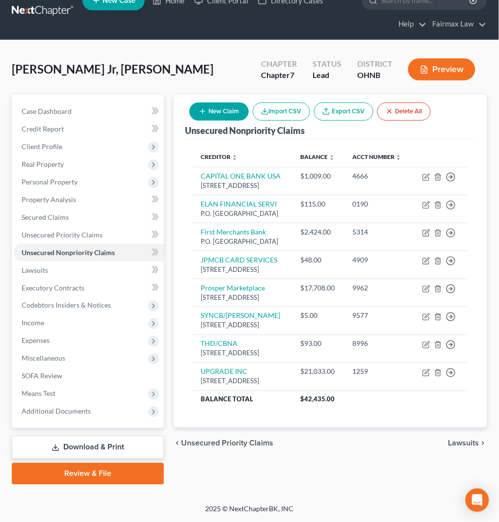
drag, startPoint x: 180, startPoint y: 71, endPoint x: 195, endPoint y: 81, distance: 18.0
click at [182, 95] on div "Unsecured Nonpriority Claims New Claim Import CSV Export CSV Delete All Credito…" at bounding box center [330, 261] width 313 height 333
click at [202, 102] on button "New Claim" at bounding box center [218, 111] width 59 height 18
select select "0"
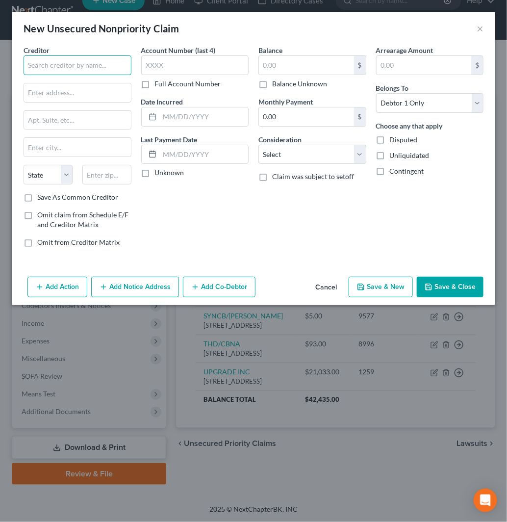
click at [116, 68] on input "text" at bounding box center [78, 65] width 108 height 20
paste input "X Ray Associates Inc"
type input "X Ray Associates Inc"
click at [69, 93] on input "text" at bounding box center [77, 92] width 107 height 19
paste input "[STREET_ADDRESS]"
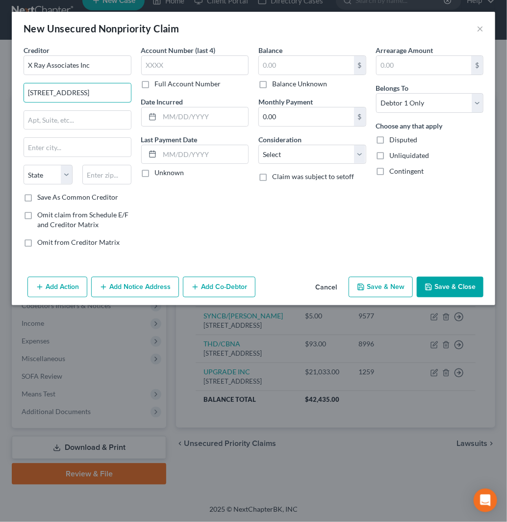
type input "[STREET_ADDRESS]"
click at [96, 182] on input "text" at bounding box center [106, 175] width 49 height 20
paste input "43623"
type input "43623"
type input "[GEOGRAPHIC_DATA]"
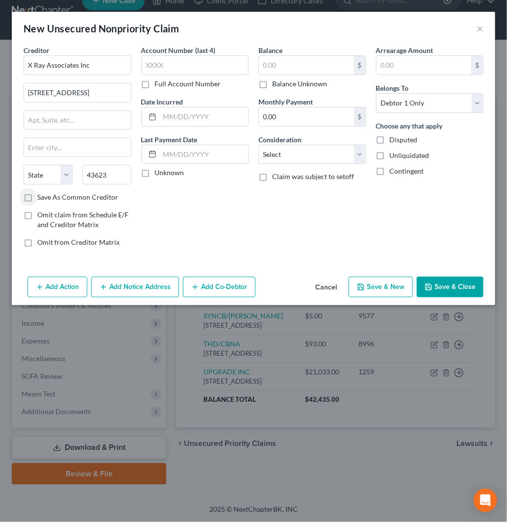
select select "36"
click at [37, 199] on label "Save As Common Creditor" at bounding box center [77, 197] width 81 height 10
click at [41, 199] on input "Save As Common Creditor" at bounding box center [44, 195] width 6 height 6
checkbox input "true"
click at [298, 67] on input "text" at bounding box center [306, 65] width 95 height 19
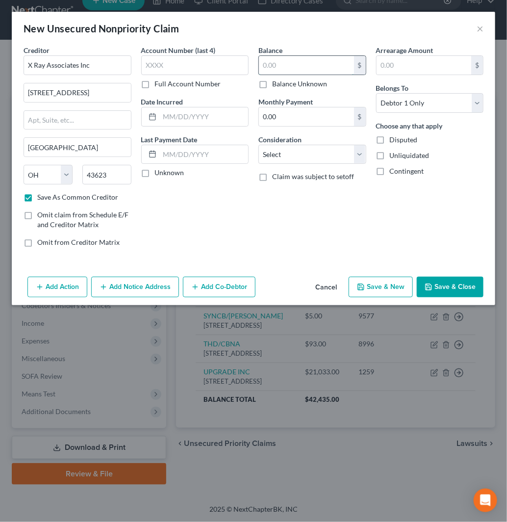
paste input "765"
type input "765"
click at [290, 159] on select "Select Cable / Satellite Services Collection Agency Credit Card Debt Debt Couns…" at bounding box center [312, 155] width 108 height 20
click at [258, 145] on select "Select Cable / Satellite Services Collection Agency Credit Card Debt Debt Couns…" at bounding box center [312, 155] width 108 height 20
click at [314, 190] on input "text" at bounding box center [312, 191] width 107 height 19
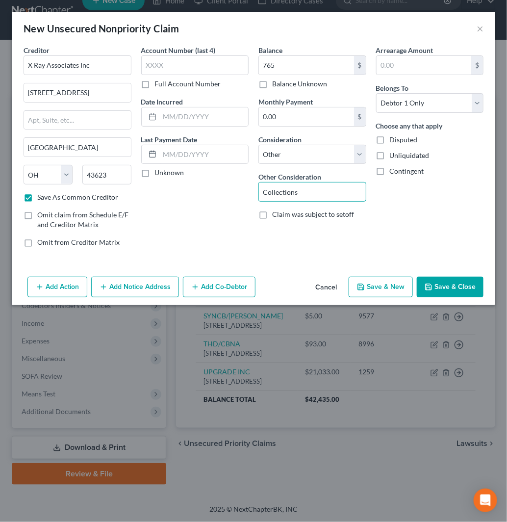
click at [53, 290] on button "Add Action" at bounding box center [57, 287] width 60 height 21
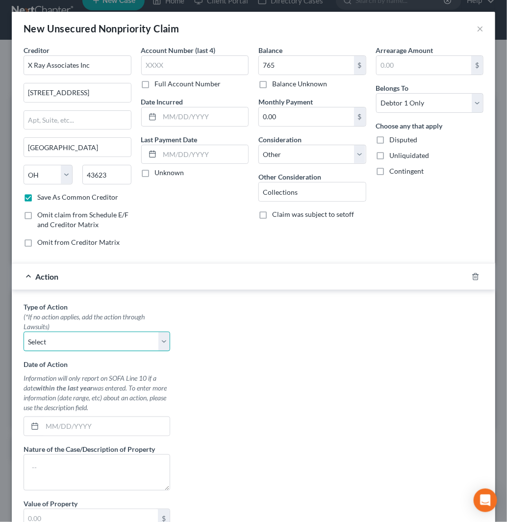
drag, startPoint x: 76, startPoint y: 346, endPoint x: 79, endPoint y: 351, distance: 5.9
click at [76, 346] on select "Select Repossession Garnishment Foreclosure Personal Injury Attached, Seized, O…" at bounding box center [97, 341] width 147 height 20
click at [24, 332] on select "Select Repossession Garnishment Foreclosure Personal Injury Attached, Seized, O…" at bounding box center [97, 341] width 147 height 20
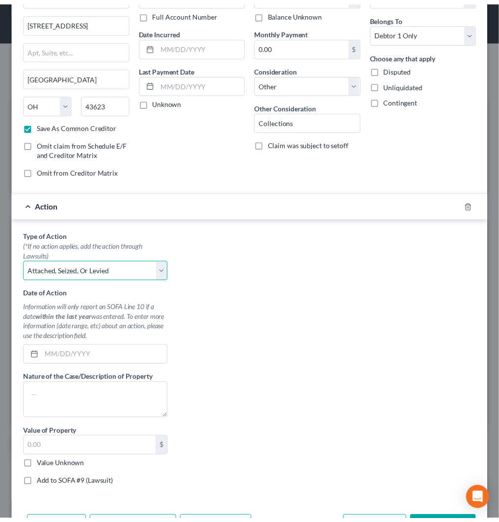
scroll to position [108, 0]
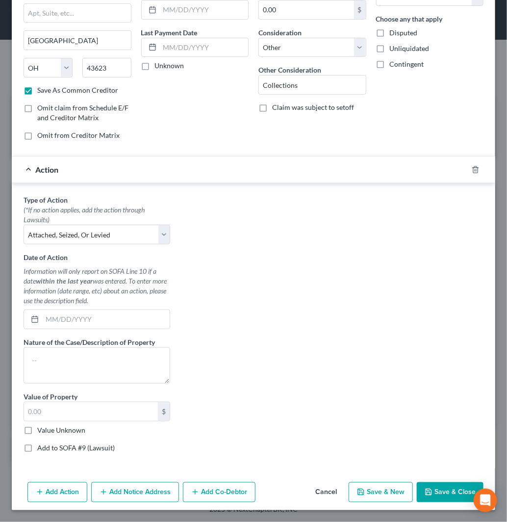
click at [65, 433] on label "Value Unknown" at bounding box center [61, 430] width 48 height 10
click at [48, 431] on input "Value Unknown" at bounding box center [44, 428] width 6 height 6
click at [72, 449] on label "Add to SOFA #9 (Lawsuit)" at bounding box center [75, 448] width 77 height 10
click at [48, 449] on input "Add to SOFA #9 (Lawsuit)" at bounding box center [44, 446] width 6 height 6
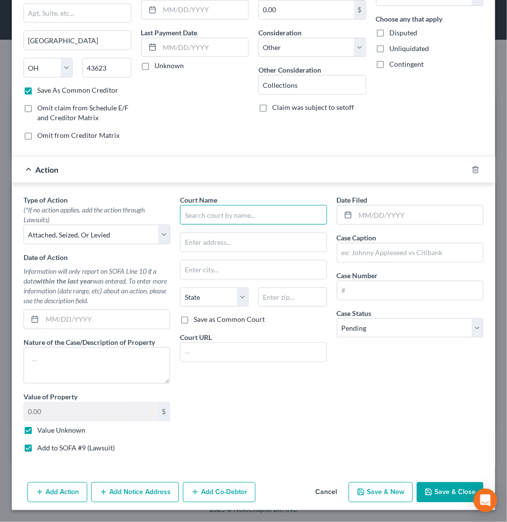
click at [224, 218] on input "text" at bounding box center [253, 215] width 147 height 20
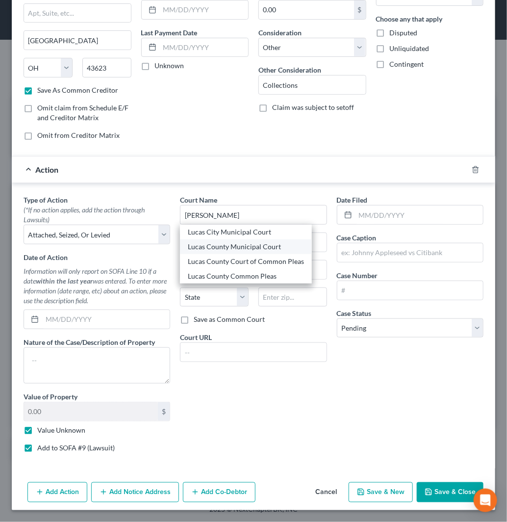
click at [253, 242] on div "Lucas County Municipal Court" at bounding box center [246, 247] width 116 height 10
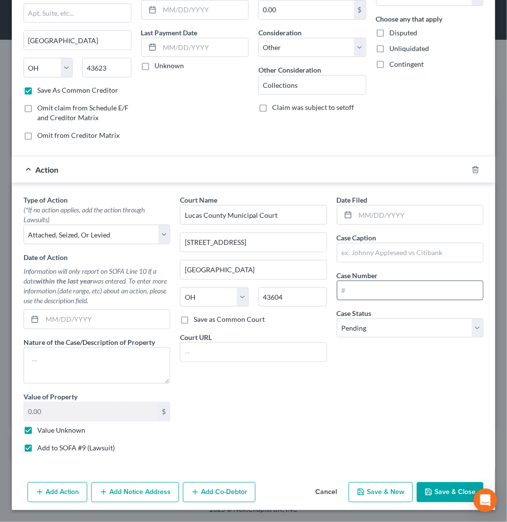
click at [389, 288] on input "text" at bounding box center [410, 290] width 146 height 19
paste input "CVF1006504"
click at [410, 336] on select "Select Pending On Appeal Concluded" at bounding box center [410, 328] width 147 height 20
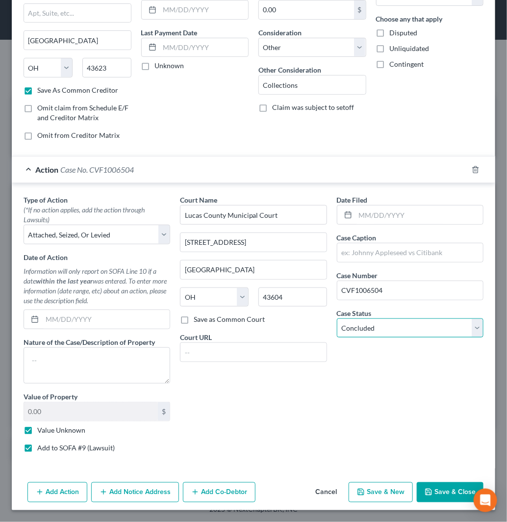
click at [337, 318] on select "Select Pending On Appeal Concluded" at bounding box center [410, 328] width 147 height 20
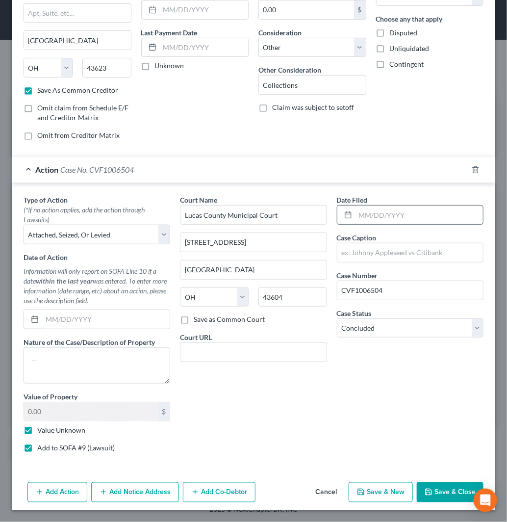
click at [398, 217] on input "text" at bounding box center [418, 214] width 127 height 19
paste input "[DATE]"
click at [369, 252] on input "text" at bounding box center [410, 252] width 146 height 19
paste input "X Ray Associates Inc"
click at [443, 489] on button "Save & Close" at bounding box center [450, 492] width 67 height 21
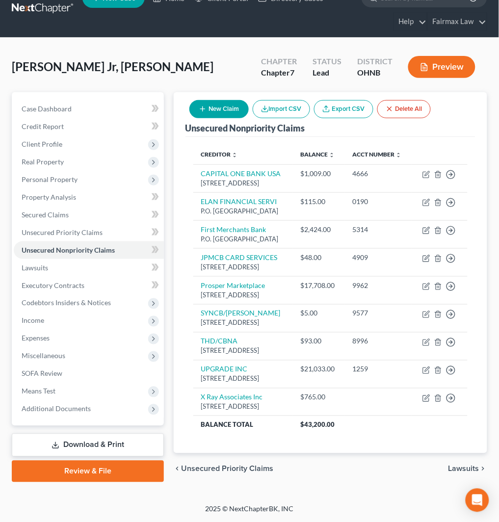
click at [227, 100] on button "New Claim" at bounding box center [218, 109] width 59 height 18
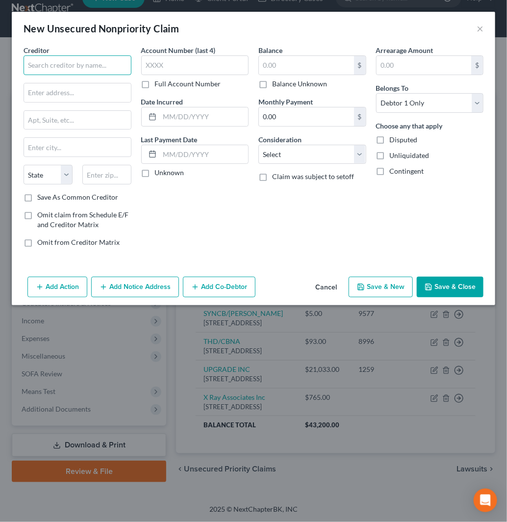
click at [84, 66] on input "text" at bounding box center [78, 65] width 108 height 20
click at [37, 197] on label "Save As Common Creditor" at bounding box center [77, 197] width 81 height 10
click at [41, 197] on input "Save As Common Creditor" at bounding box center [44, 195] width 6 height 6
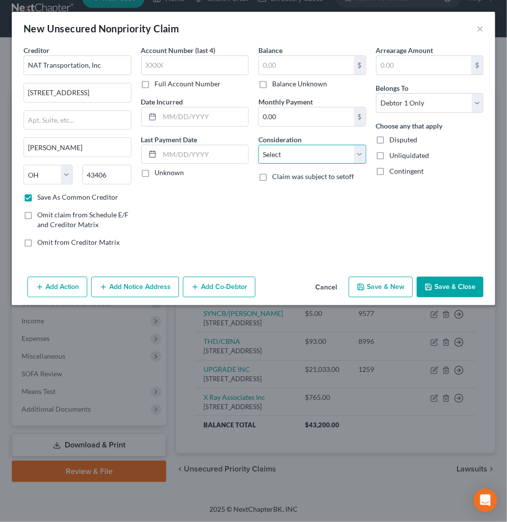
click at [295, 157] on select "Select Cable / Satellite Services Collection Agency Credit Card Debt Debt Couns…" at bounding box center [312, 155] width 108 height 20
click at [258, 145] on select "Select Cable / Satellite Services Collection Agency Credit Card Debt Debt Couns…" at bounding box center [312, 155] width 108 height 20
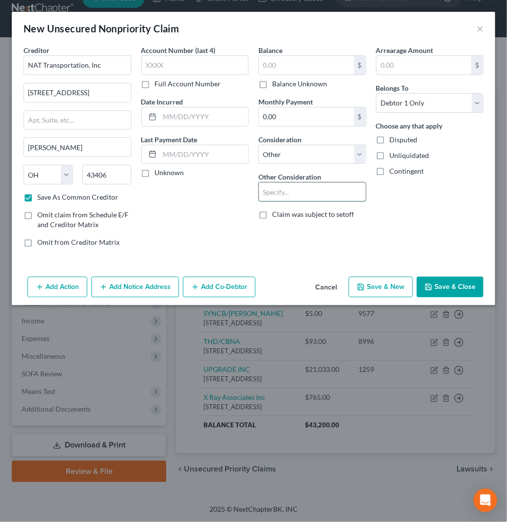
click at [311, 188] on input "text" at bounding box center [312, 191] width 107 height 19
click at [302, 58] on input "text" at bounding box center [306, 65] width 95 height 19
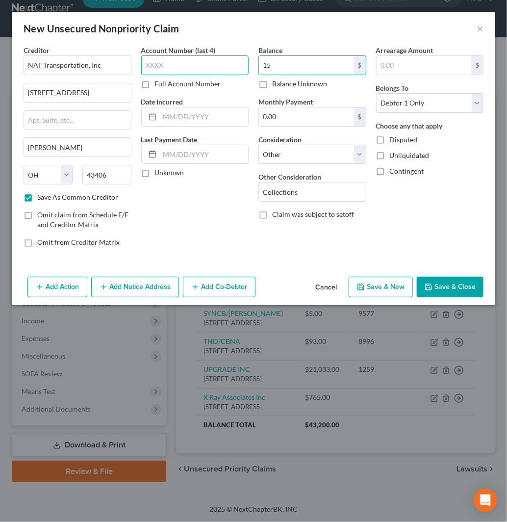
click at [179, 61] on input "text" at bounding box center [195, 65] width 108 height 20
click at [442, 282] on button "Save & Close" at bounding box center [450, 287] width 67 height 21
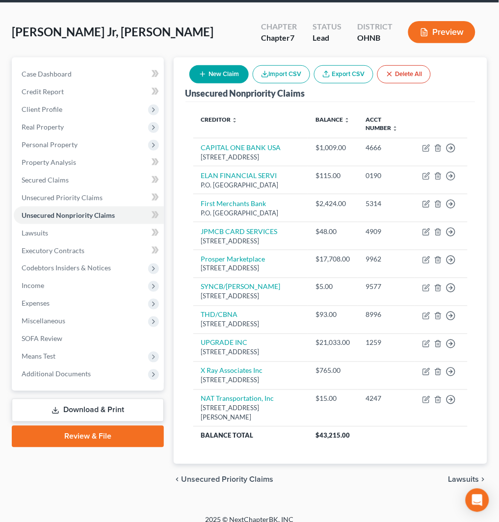
click at [221, 76] on button "New Claim" at bounding box center [218, 74] width 59 height 18
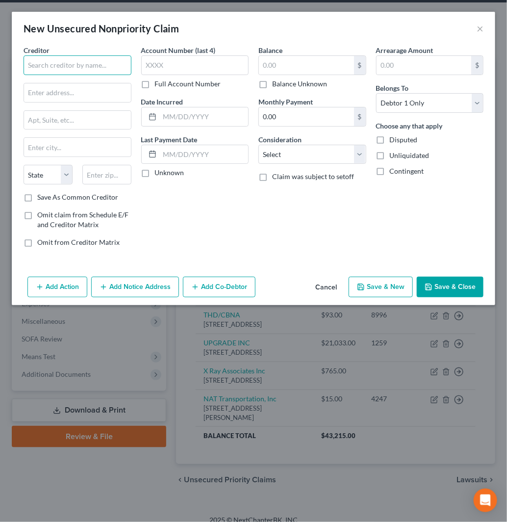
click at [117, 70] on input "text" at bounding box center [78, 65] width 108 height 20
drag, startPoint x: 76, startPoint y: 65, endPoint x: 0, endPoint y: 77, distance: 77.0
click at [0, 77] on div "New Unsecured Nonpriority Claim × Creditor * SimpliSafe State [US_STATE] AK AR …" at bounding box center [253, 261] width 507 height 522
click at [101, 96] on input "text" at bounding box center [77, 92] width 107 height 19
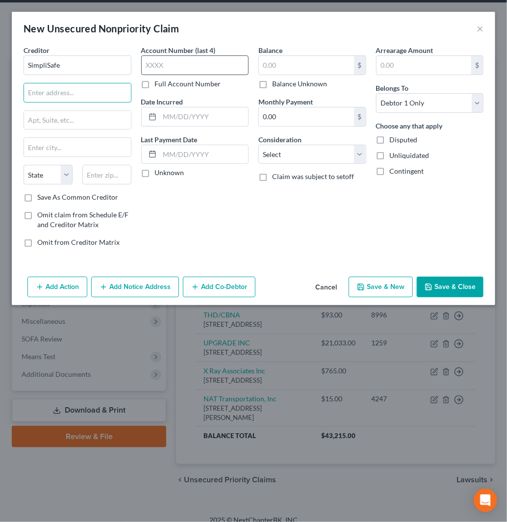
paste input "[STREET_ADDRESS]"
click at [106, 177] on input "text" at bounding box center [106, 175] width 49 height 20
paste input "02109"
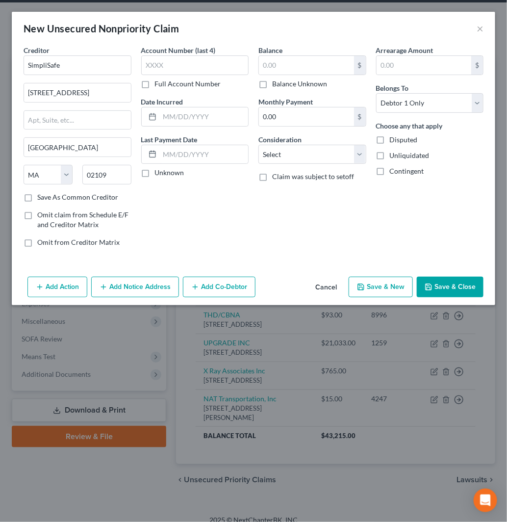
click at [37, 197] on label "Save As Common Creditor" at bounding box center [77, 197] width 81 height 10
click at [41, 197] on input "Save As Common Creditor" at bounding box center [44, 195] width 6 height 6
click at [481, 26] on button "×" at bounding box center [480, 29] width 7 height 12
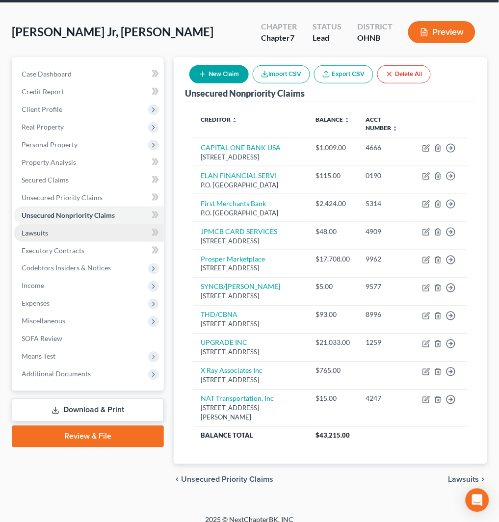
click at [50, 231] on link "Lawsuits" at bounding box center [89, 233] width 150 height 18
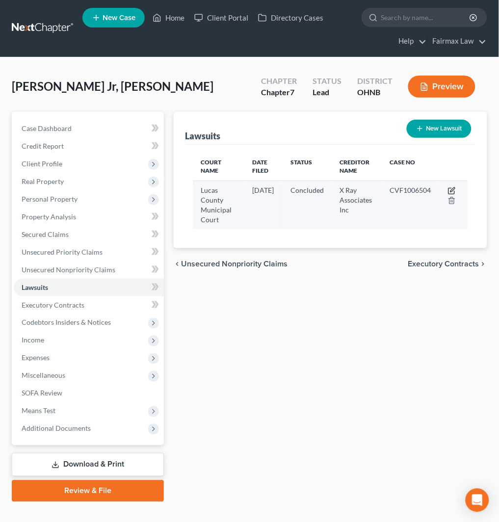
click at [453, 188] on icon "button" at bounding box center [452, 191] width 8 height 8
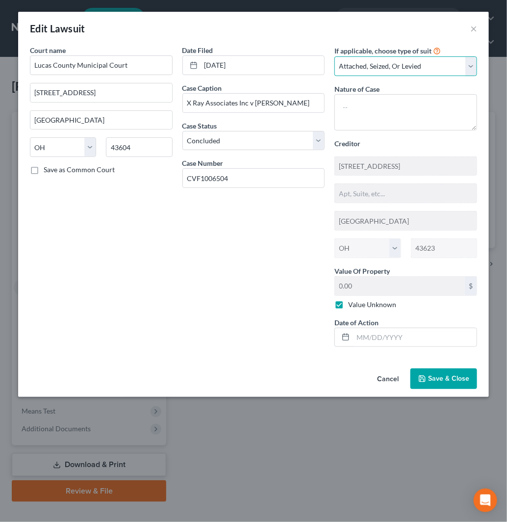
click at [403, 64] on select "Select Repossession Garnishment Foreclosure Attached, Seized, Or Levied Other" at bounding box center [405, 66] width 143 height 20
click at [334, 56] on select "Select Repossession Garnishment Foreclosure Attached, Seized, Or Levied Other" at bounding box center [405, 66] width 143 height 20
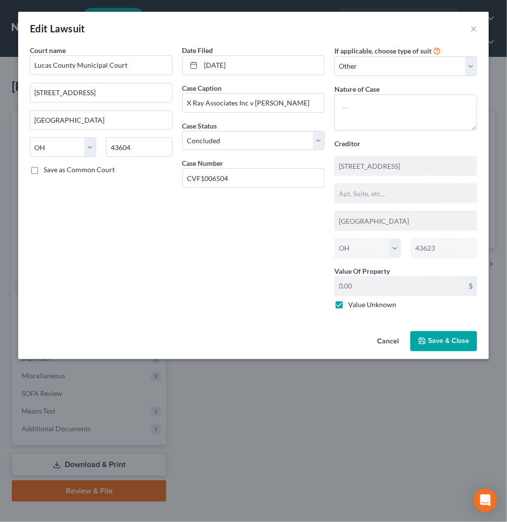
click at [444, 331] on button "Save & Close" at bounding box center [443, 341] width 67 height 21
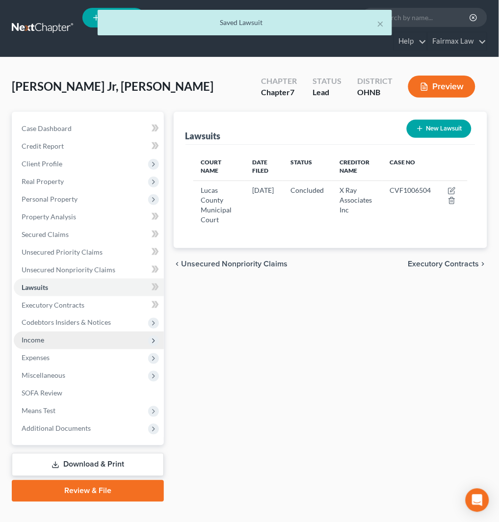
click at [96, 338] on span "Income" at bounding box center [89, 340] width 150 height 18
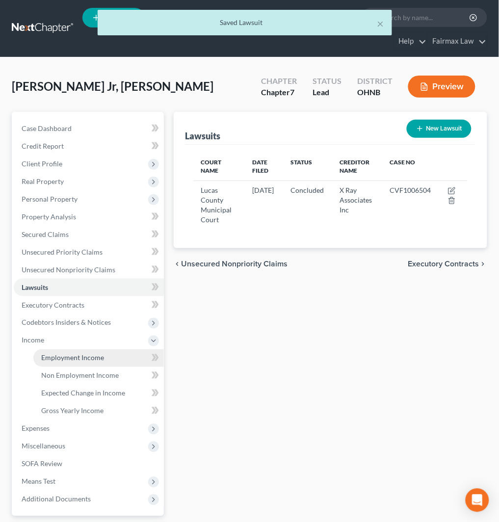
click at [94, 350] on link "Employment Income" at bounding box center [98, 358] width 130 height 18
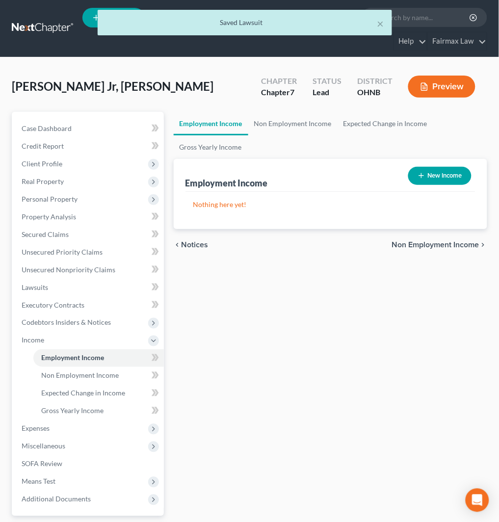
click at [442, 169] on button "New Income" at bounding box center [439, 176] width 63 height 18
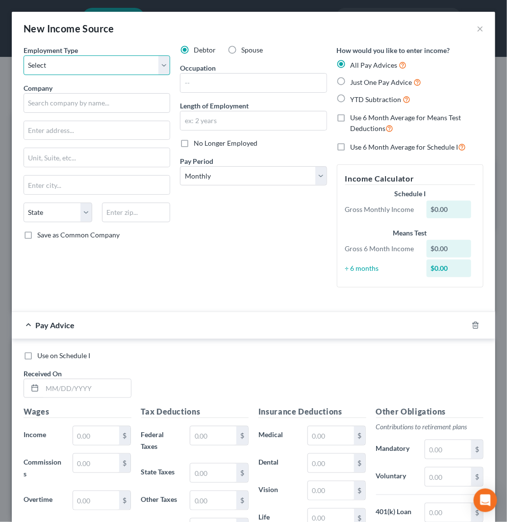
drag, startPoint x: 94, startPoint y: 67, endPoint x: 96, endPoint y: 72, distance: 5.3
click at [94, 67] on select "Select Full or [DEMOGRAPHIC_DATA] Employment Self Employment" at bounding box center [97, 65] width 147 height 20
click at [24, 55] on select "Select Full or [DEMOGRAPHIC_DATA] Employment Self Employment" at bounding box center [97, 65] width 147 height 20
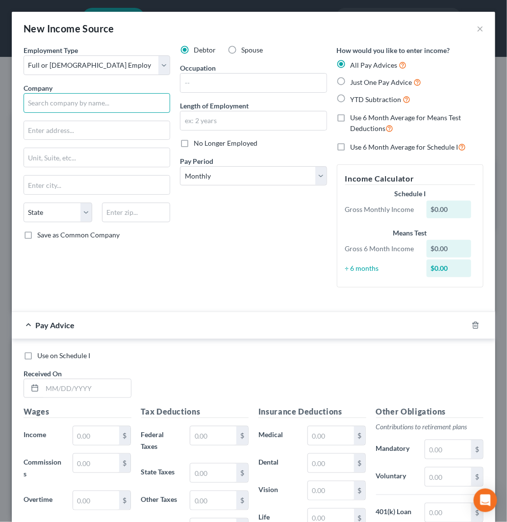
click at [108, 105] on input "text" at bounding box center [97, 103] width 147 height 20
paste input "A-GAS"
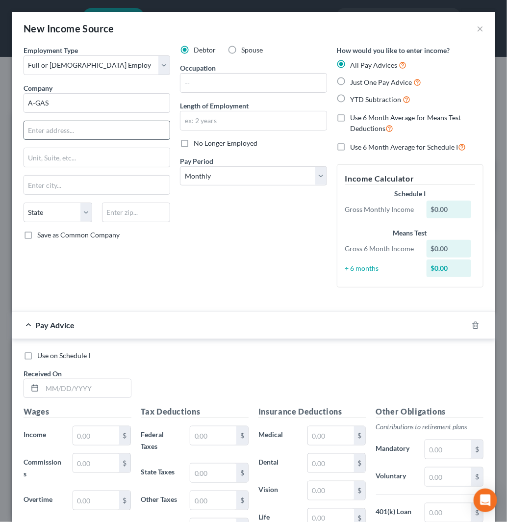
click at [110, 133] on input "text" at bounding box center [97, 130] width 146 height 19
paste input "[STREET_ADDRESS][PERSON_NAME]"
click at [155, 217] on input "text" at bounding box center [136, 212] width 69 height 20
paste input "43402"
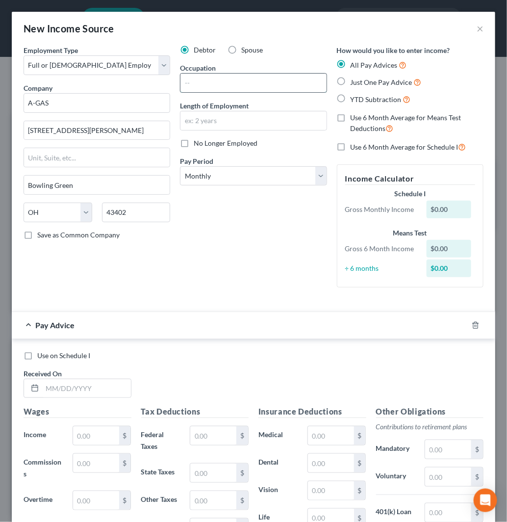
click at [253, 89] on input "text" at bounding box center [253, 83] width 146 height 19
paste input "TEAM LEAD"
click at [227, 124] on input "text" at bounding box center [253, 120] width 146 height 19
click at [364, 99] on span "YTD Subtraction" at bounding box center [376, 99] width 51 height 8
click at [361, 99] on input "YTD Subtraction" at bounding box center [357, 97] width 6 height 6
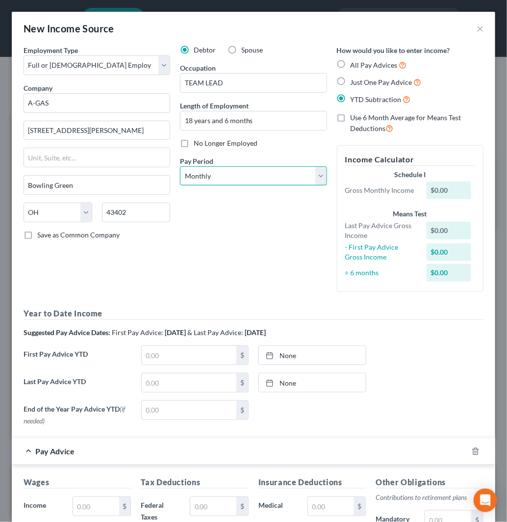
click at [234, 178] on select "Select Monthly Twice Monthly Every Other Week Weekly" at bounding box center [253, 176] width 147 height 20
click at [180, 166] on select "Select Monthly Twice Monthly Every Other Week Weekly" at bounding box center [253, 176] width 147 height 20
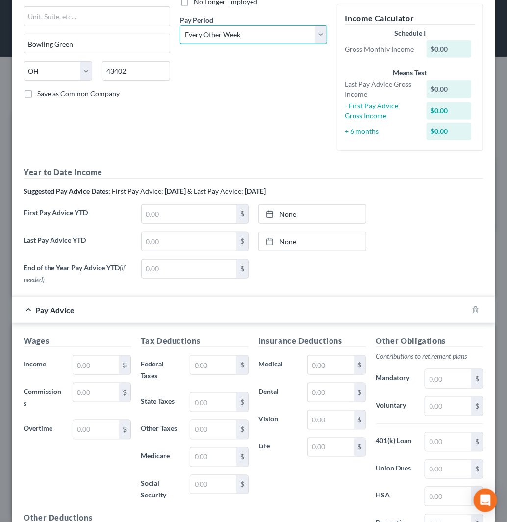
scroll to position [163, 0]
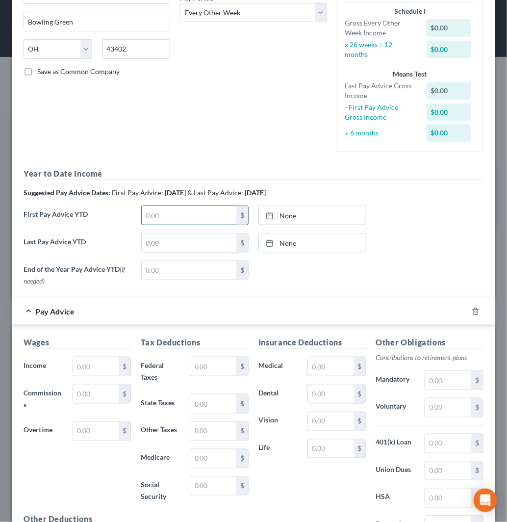
click at [195, 214] on input "text" at bounding box center [189, 215] width 95 height 19
paste input "13,577.93"
click at [308, 218] on link "None" at bounding box center [312, 215] width 107 height 19
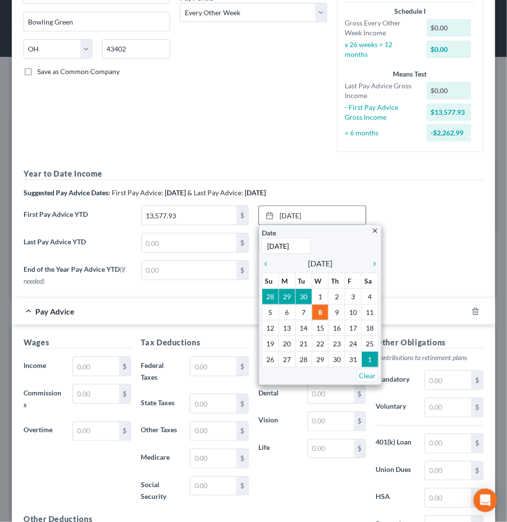
click at [302, 245] on input "[DATE]" at bounding box center [286, 246] width 49 height 16
drag, startPoint x: 302, startPoint y: 245, endPoint x: 246, endPoint y: 245, distance: 55.9
click at [246, 245] on div "Year to Date Income Suggested Pay Advice Dates: First Pay Advice: [DATE] & Last…" at bounding box center [254, 229] width 460 height 122
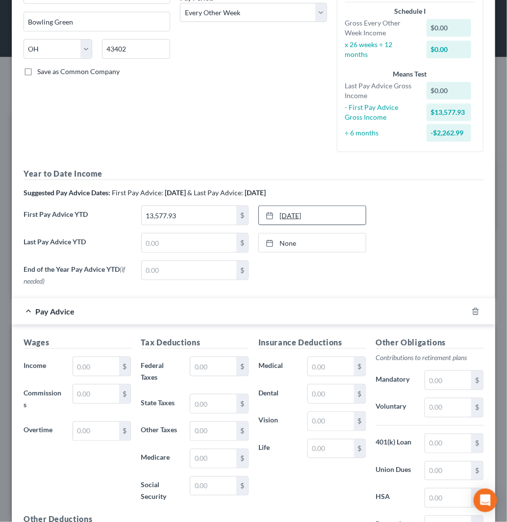
click at [305, 214] on link "[DATE]" at bounding box center [312, 215] width 107 height 19
click at [183, 234] on input "text" at bounding box center [189, 242] width 95 height 19
click at [337, 243] on link "None" at bounding box center [312, 242] width 107 height 19
click at [80, 369] on input "text" at bounding box center [96, 366] width 46 height 19
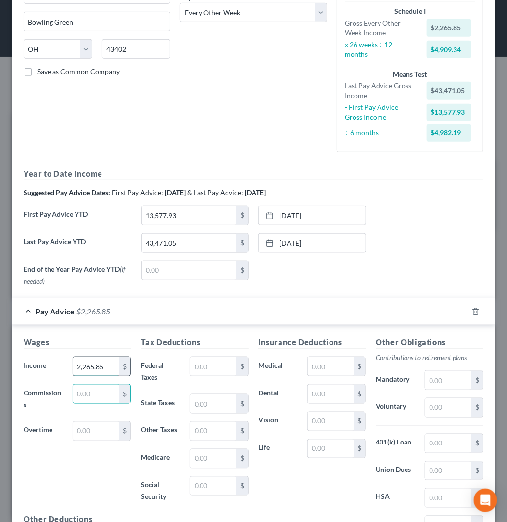
click at [97, 372] on input "2,265.85" at bounding box center [96, 366] width 46 height 19
click at [100, 369] on input "2,268.62" at bounding box center [96, 366] width 46 height 19
click at [100, 358] on input "2,317.94" at bounding box center [96, 366] width 46 height 19
click at [107, 368] on input "2,270" at bounding box center [96, 366] width 46 height 19
click at [106, 364] on input "2,281.36" at bounding box center [96, 366] width 46 height 19
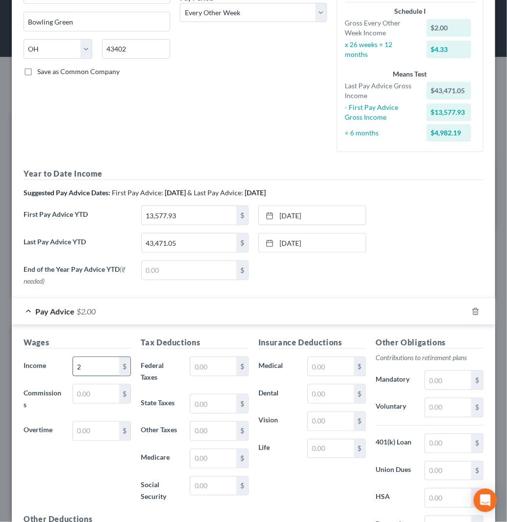
click at [94, 363] on input "2" at bounding box center [96, 366] width 46 height 19
click at [111, 369] on input "2,281.36" at bounding box center [96, 366] width 46 height 19
click at [209, 367] on input "text" at bounding box center [213, 366] width 46 height 19
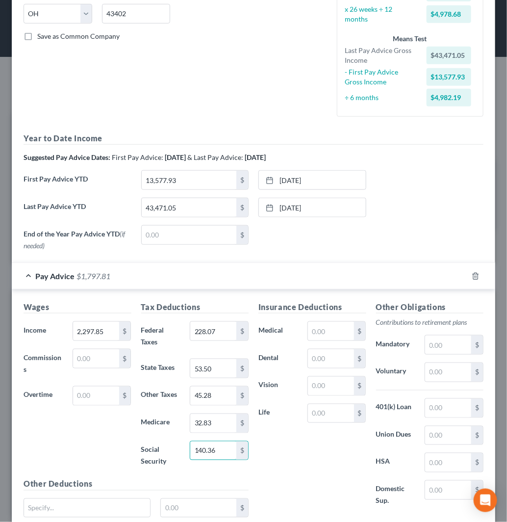
scroll to position [218, 0]
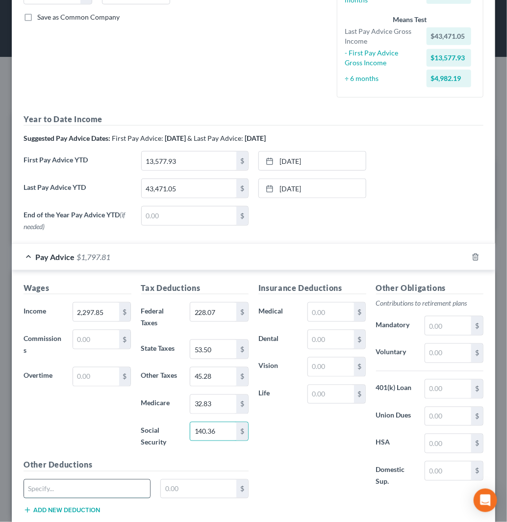
click at [65, 487] on input "text" at bounding box center [87, 488] width 126 height 19
click at [433, 390] on input "text" at bounding box center [448, 388] width 46 height 19
click at [429, 386] on input "text" at bounding box center [448, 388] width 46 height 19
paste input "348.97"
click at [349, 488] on div "Insurance Deductions Medical $ Dental $ Vision $ Life $" at bounding box center [312, 390] width 118 height 216
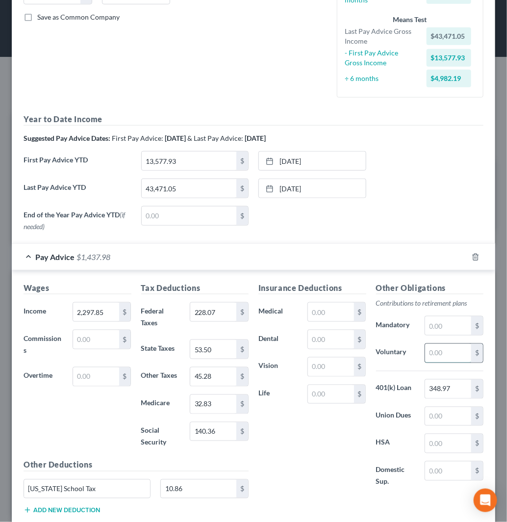
click at [432, 354] on input "text" at bounding box center [448, 353] width 46 height 19
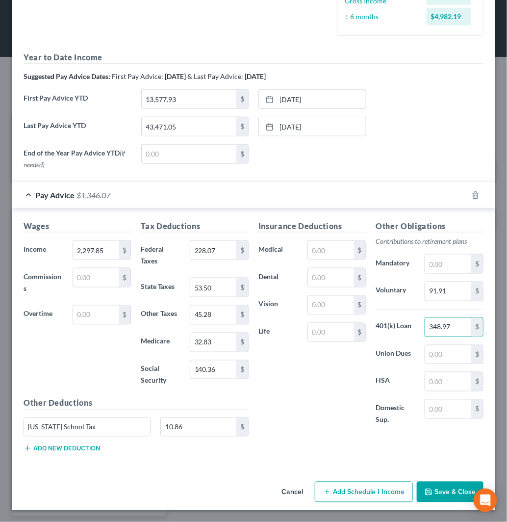
scroll to position [280, 0]
click at [85, 452] on button "Add new deduction" at bounding box center [62, 448] width 76 height 8
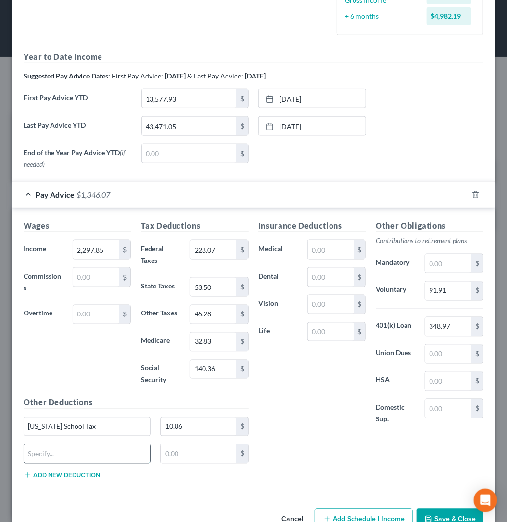
click at [86, 452] on input "text" at bounding box center [87, 453] width 126 height 19
click at [86, 452] on input "Vol EE L7A" at bounding box center [87, 453] width 126 height 19
click at [331, 300] on input "text" at bounding box center [331, 304] width 46 height 19
click at [37, 471] on div "Vol EE L&A 17.31 $" at bounding box center [136, 457] width 235 height 27
click at [41, 478] on button "Add new deduction" at bounding box center [62, 475] width 76 height 8
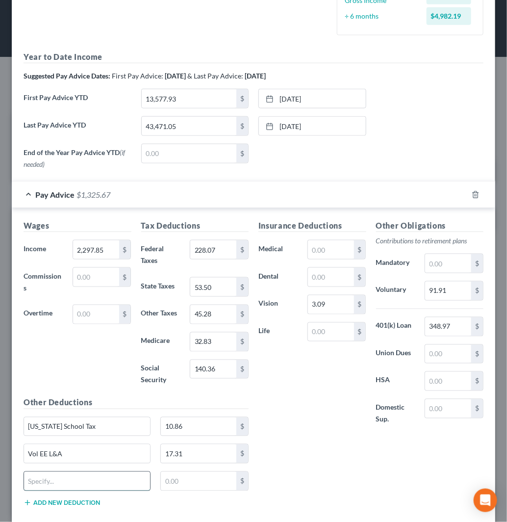
click at [70, 482] on input "text" at bounding box center [87, 481] width 126 height 19
click at [90, 502] on button "Add new deduction" at bounding box center [62, 503] width 76 height 8
click at [93, 504] on input "text" at bounding box center [87, 508] width 126 height 19
click at [281, 468] on div "Insurance Deductions Medical $ Dental $ Vision 3.09 $ Life $ Other Obligations …" at bounding box center [370, 373] width 235 height 306
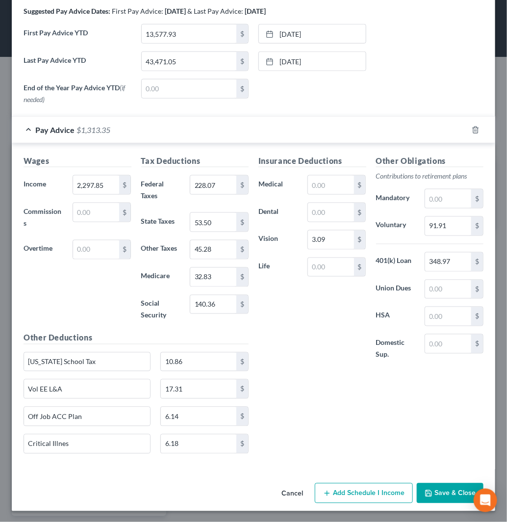
scroll to position [346, 0]
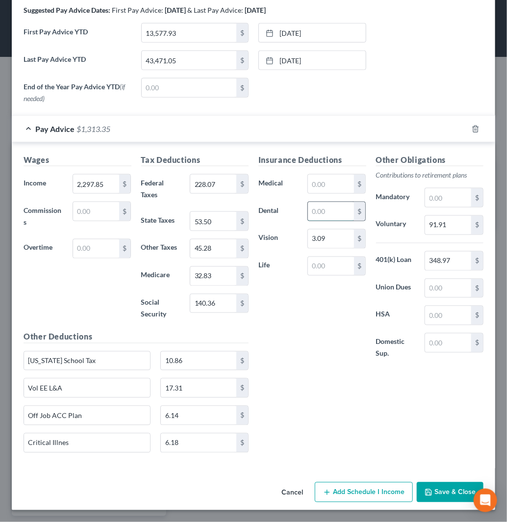
click at [317, 213] on input "text" at bounding box center [331, 211] width 46 height 19
click at [313, 188] on input "text" at bounding box center [331, 184] width 46 height 19
click at [452, 257] on input "348.97" at bounding box center [448, 261] width 46 height 19
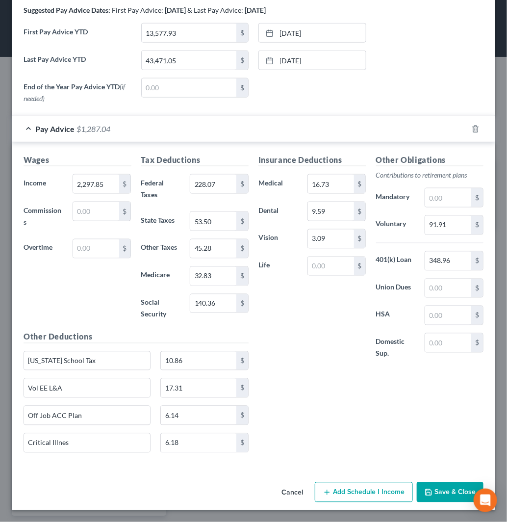
click at [445, 496] on button "Save & Close" at bounding box center [450, 492] width 67 height 21
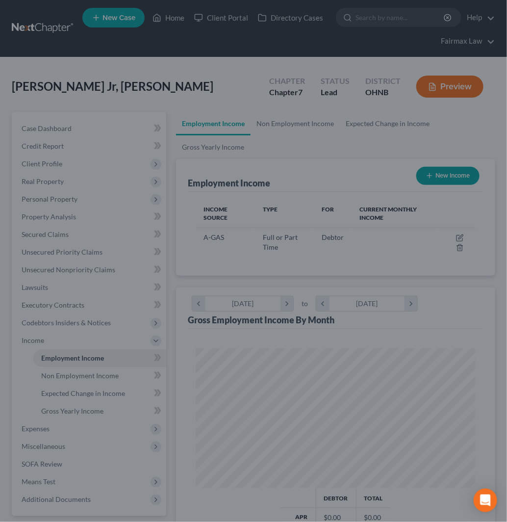
scroll to position [137, 294]
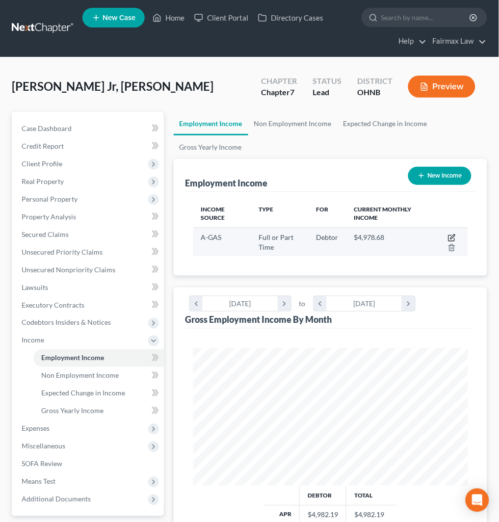
click at [452, 236] on icon "button" at bounding box center [452, 236] width 4 height 4
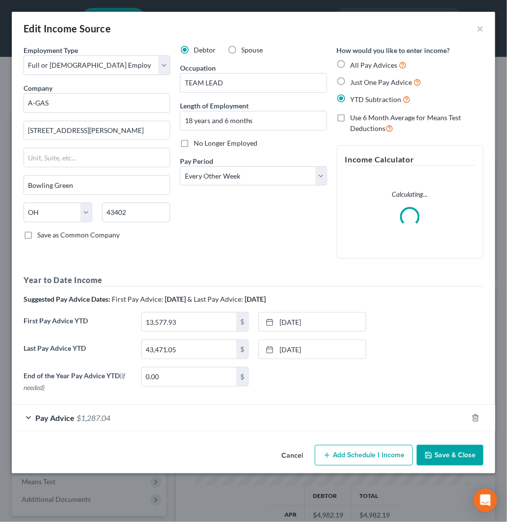
scroll to position [139, 300]
click at [199, 353] on input "43,471.05" at bounding box center [189, 349] width 95 height 19
click at [479, 25] on div "Edit Income Source ×" at bounding box center [253, 28] width 483 height 33
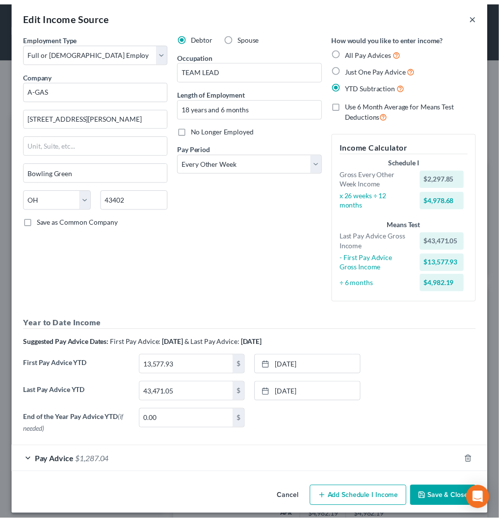
scroll to position [20, 0]
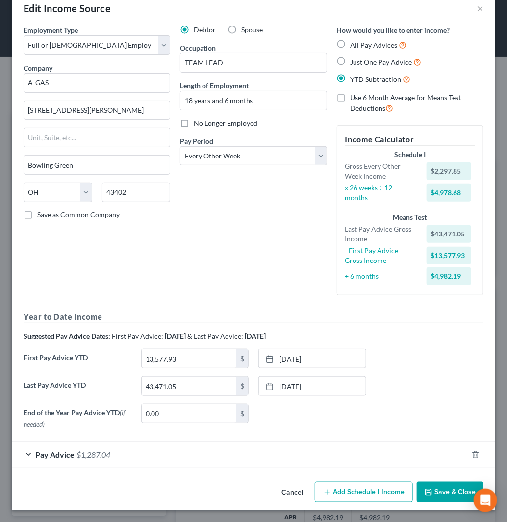
click at [436, 490] on button "Save & Close" at bounding box center [450, 491] width 67 height 21
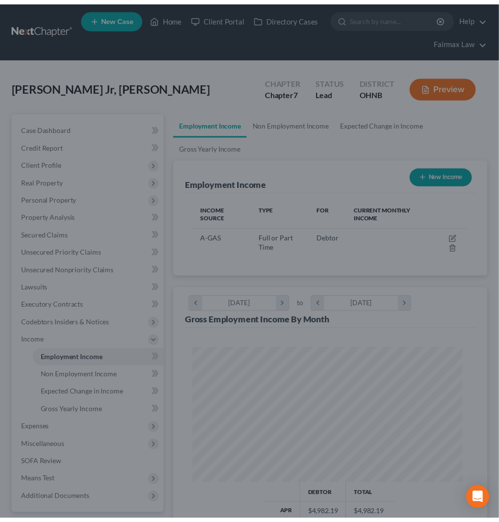
scroll to position [490130, 489973]
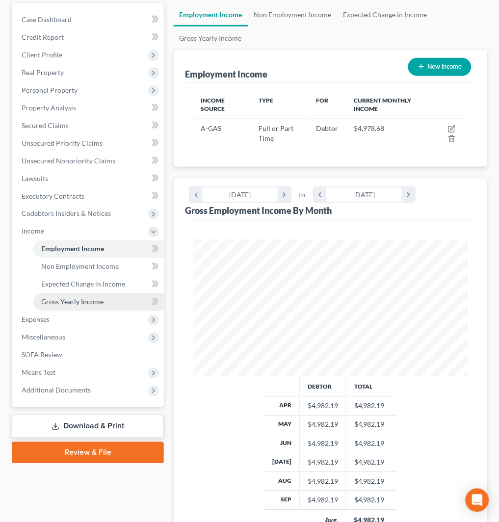
click at [101, 304] on span "Gross Yearly Income" at bounding box center [72, 302] width 62 height 8
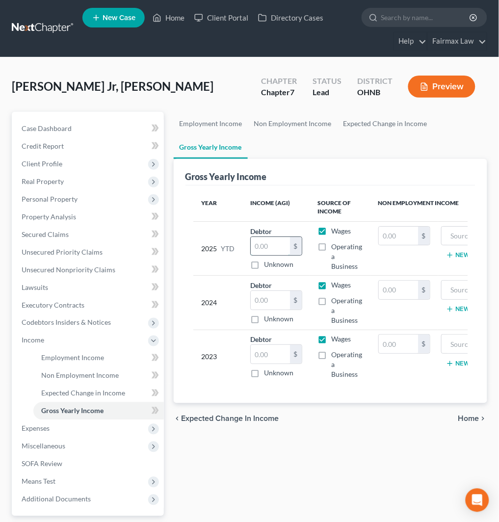
click at [270, 252] on input "text" at bounding box center [270, 246] width 39 height 19
paste input "43,471.05"
click at [267, 354] on input "text" at bounding box center [270, 354] width 39 height 19
paste input "65,827.00"
click at [266, 302] on input "text" at bounding box center [270, 300] width 39 height 19
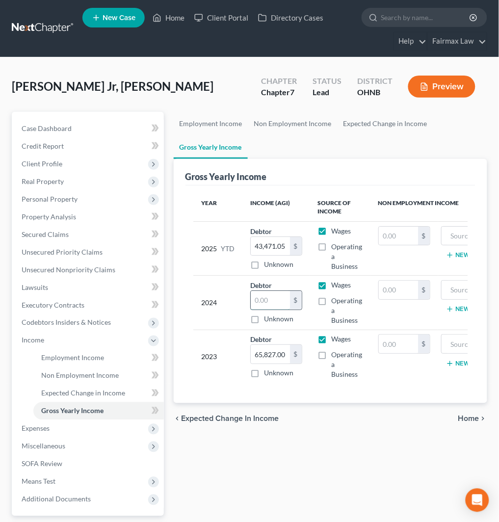
paste input "$60,028.00"
click at [95, 426] on span "Expenses" at bounding box center [89, 429] width 150 height 18
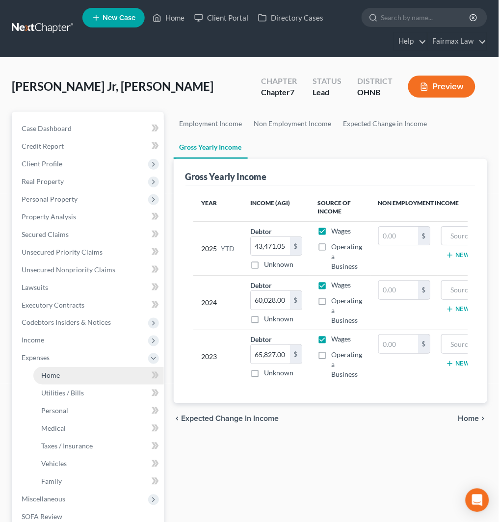
click at [99, 373] on link "Home" at bounding box center [98, 376] width 130 height 18
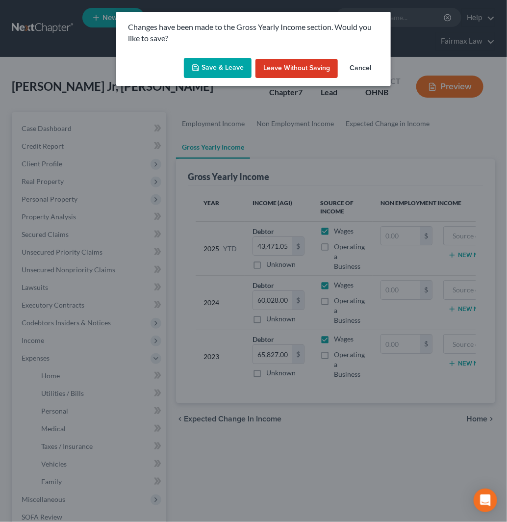
click at [207, 61] on button "Save & Leave" at bounding box center [218, 68] width 68 height 21
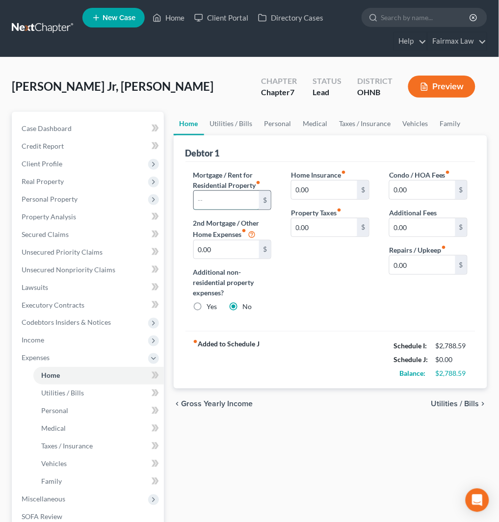
click at [230, 199] on input "text" at bounding box center [227, 200] width 66 height 19
click at [331, 223] on input "0.00" at bounding box center [324, 227] width 66 height 19
click at [320, 193] on input "0.00" at bounding box center [324, 189] width 66 height 19
click at [234, 122] on link "Utilities / Bills" at bounding box center [231, 124] width 54 height 24
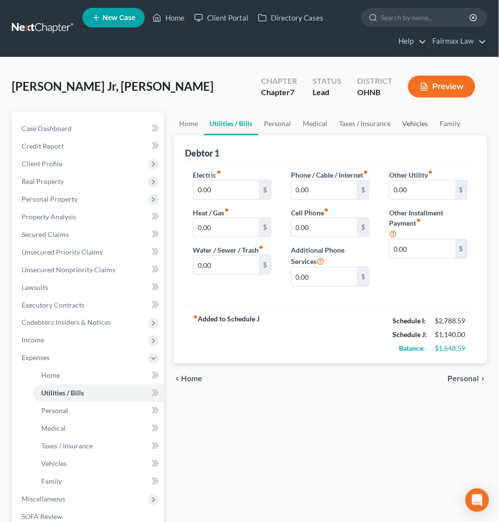
click at [415, 121] on link "Vehicles" at bounding box center [415, 124] width 37 height 24
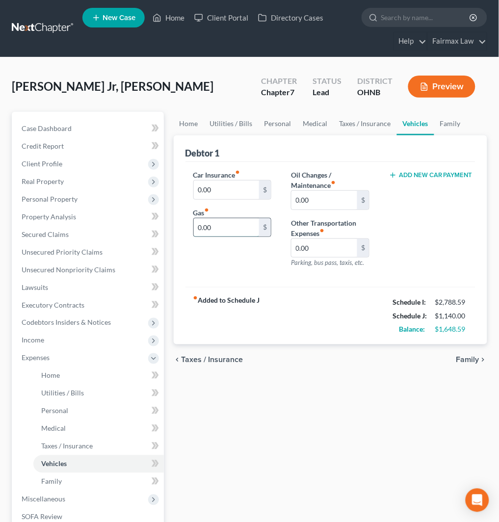
click at [232, 226] on input "0.00" at bounding box center [227, 227] width 66 height 19
click at [237, 121] on link "Utilities / Bills" at bounding box center [231, 124] width 54 height 24
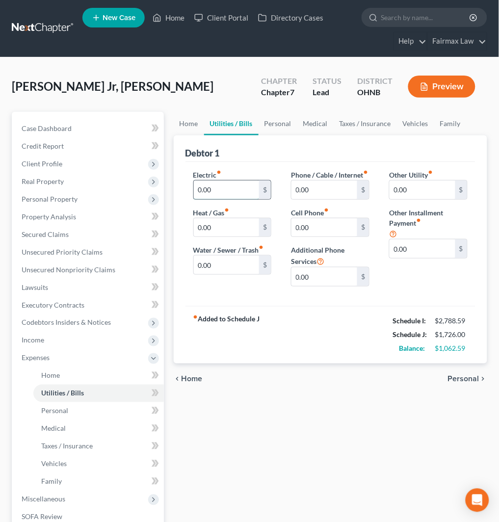
click at [237, 195] on input "0.00" at bounding box center [227, 189] width 66 height 19
click at [237, 195] on input "172" at bounding box center [227, 189] width 66 height 19
click at [341, 126] on link "Taxes / Insurance" at bounding box center [364, 124] width 63 height 24
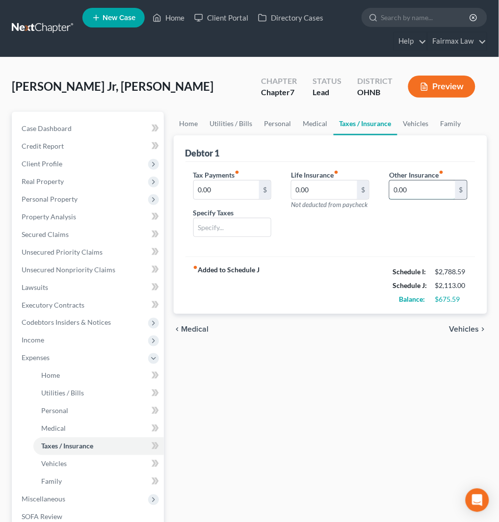
click at [426, 187] on input "0.00" at bounding box center [422, 189] width 66 height 19
click at [429, 209] on input "text" at bounding box center [427, 217] width 77 height 19
click at [271, 121] on link "Personal" at bounding box center [277, 124] width 39 height 24
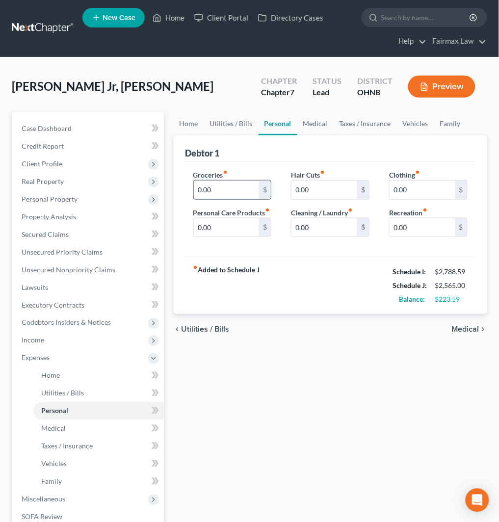
click at [216, 190] on input "0.00" at bounding box center [227, 189] width 66 height 19
click at [453, 126] on link "Family" at bounding box center [450, 124] width 32 height 24
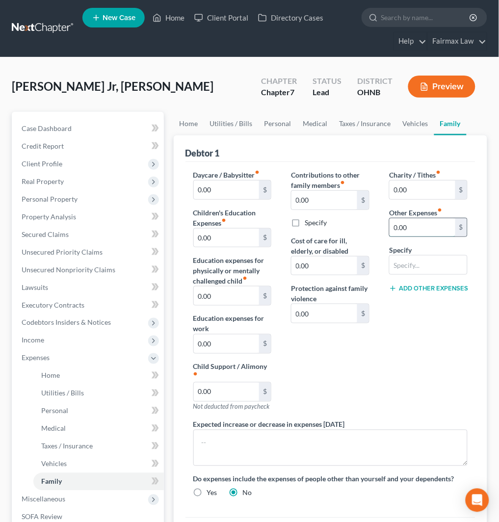
click at [413, 232] on input "0.00" at bounding box center [422, 227] width 66 height 19
click at [401, 263] on input "text" at bounding box center [427, 264] width 77 height 19
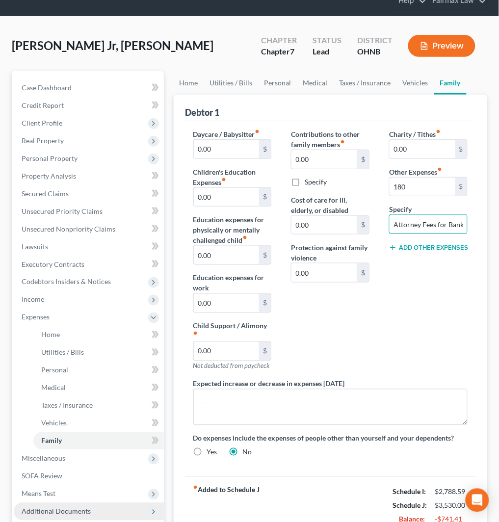
scroll to position [139, 0]
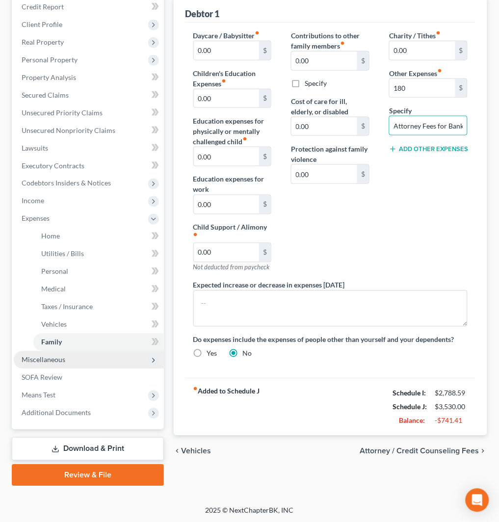
click at [100, 362] on span "Miscellaneous" at bounding box center [89, 360] width 150 height 18
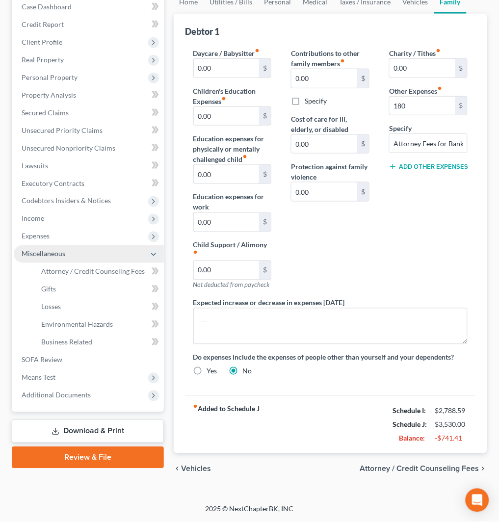
scroll to position [121, 0]
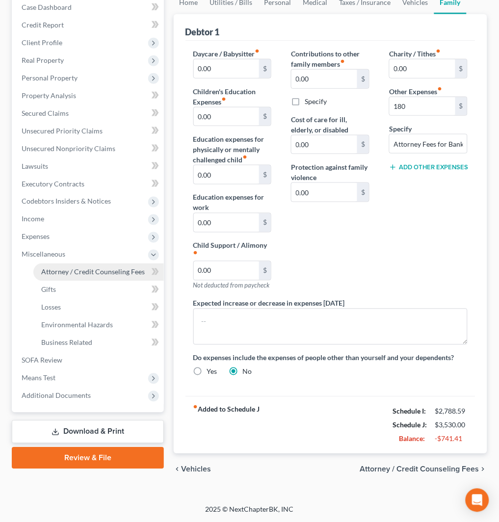
click at [105, 275] on span "Attorney / Credit Counseling Fees" at bounding box center [92, 272] width 103 height 8
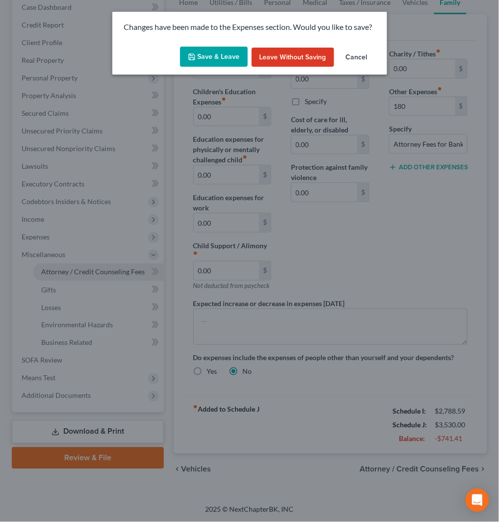
scroll to position [111, 0]
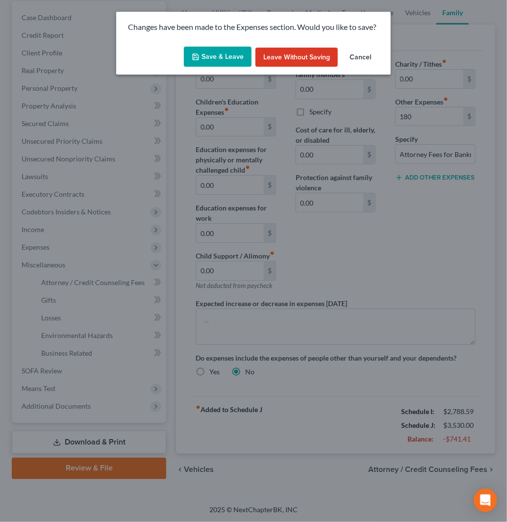
click at [200, 47] on button "Save & Leave" at bounding box center [218, 57] width 68 height 21
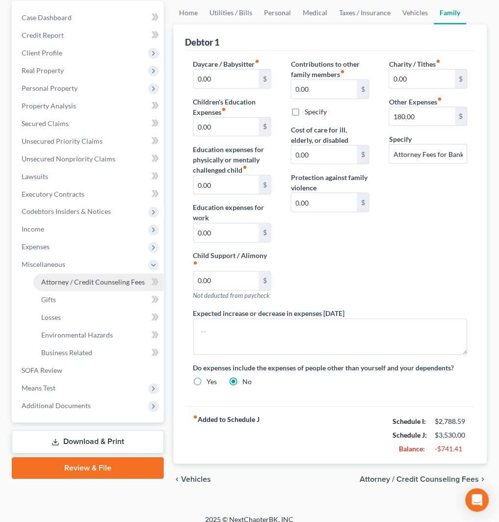
click at [114, 279] on span "Attorney / Credit Counseling Fees" at bounding box center [92, 282] width 103 height 8
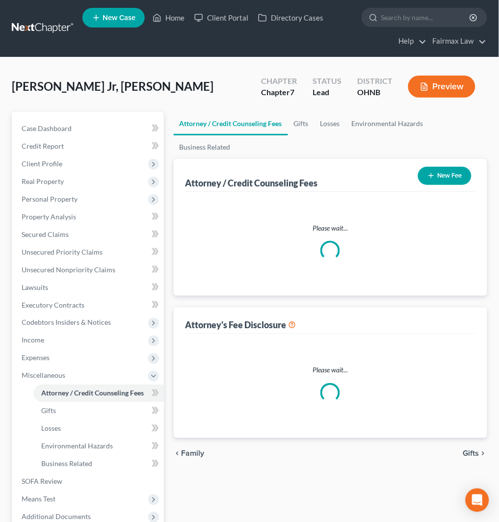
click at [438, 177] on button "New Fee" at bounding box center [444, 176] width 53 height 18
click at [444, 176] on button "New Fee" at bounding box center [444, 176] width 53 height 18
click at [365, 192] on div "Please wait..." at bounding box center [330, 244] width 290 height 104
